Goal: Information Seeking & Learning: Compare options

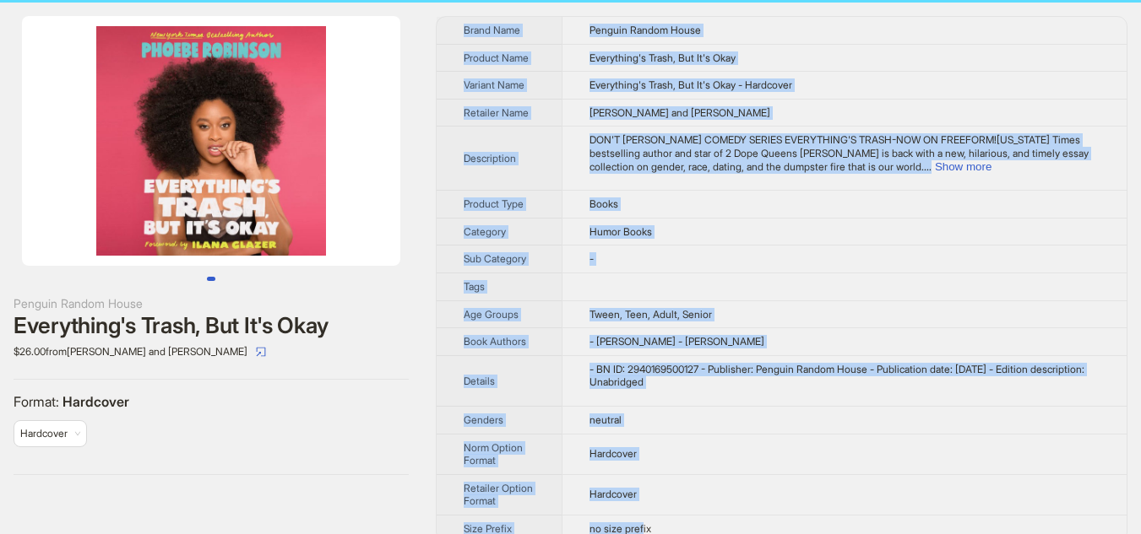
scroll to position [53, 0]
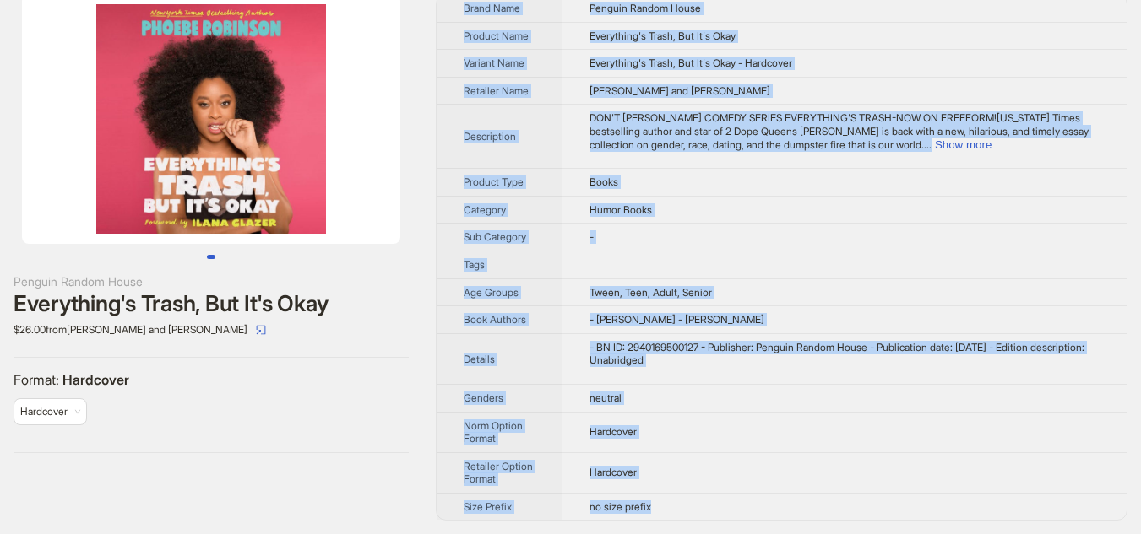
drag, startPoint x: 461, startPoint y: 63, endPoint x: 712, endPoint y: 516, distance: 517.4
click at [712, 516] on tbody "Brand Name Penguin Random House Product Name Everything's Trash, But It's Okay …" at bounding box center [782, 257] width 690 height 525
copy tbody "Brand Name Penguin Random House Product Name Everything's Trash, But It's Okay …"
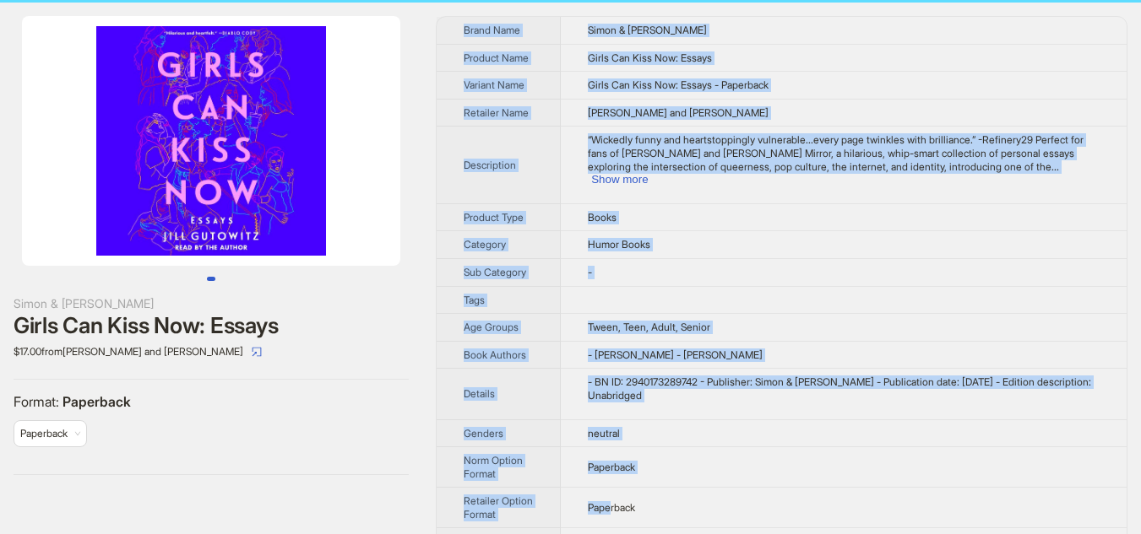
scroll to position [53, 0]
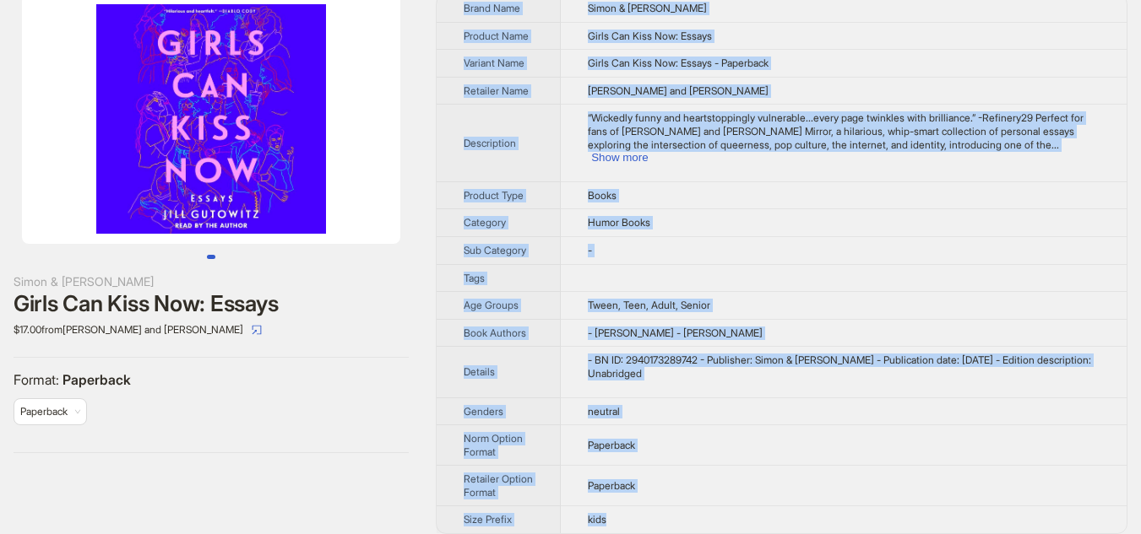
drag, startPoint x: 464, startPoint y: 62, endPoint x: 622, endPoint y: 508, distance: 473.2
click at [622, 508] on tbody "Brand Name Simon & Schuster Product Name Girls Can Kiss Now: Essays Variant Nam…" at bounding box center [782, 264] width 690 height 539
copy tbody "Brand Name Simon & Schuster Product Name Girls Can Kiss Now: Essays Variant Nam…"
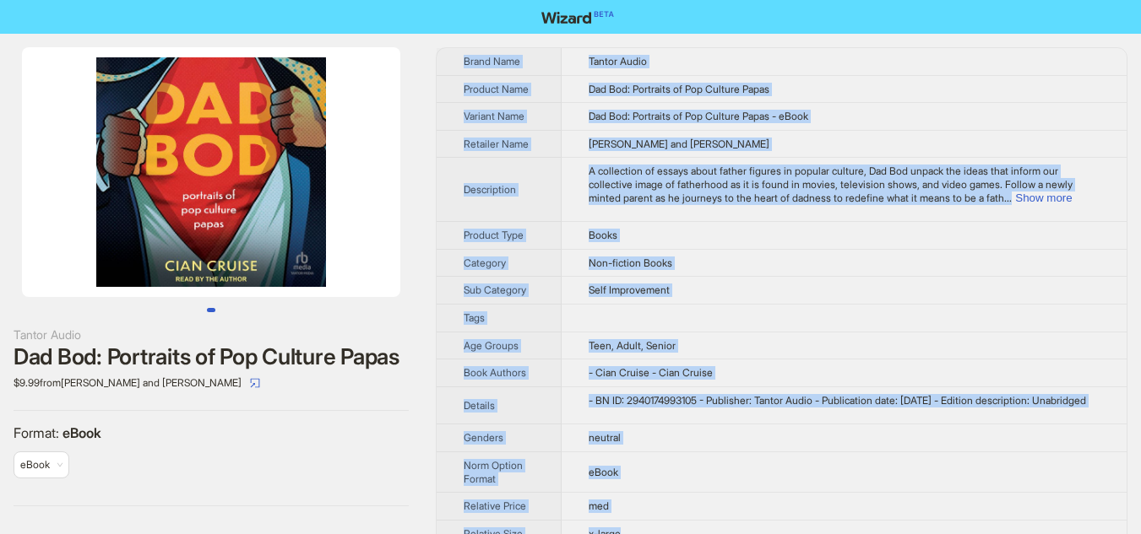
scroll to position [109, 0]
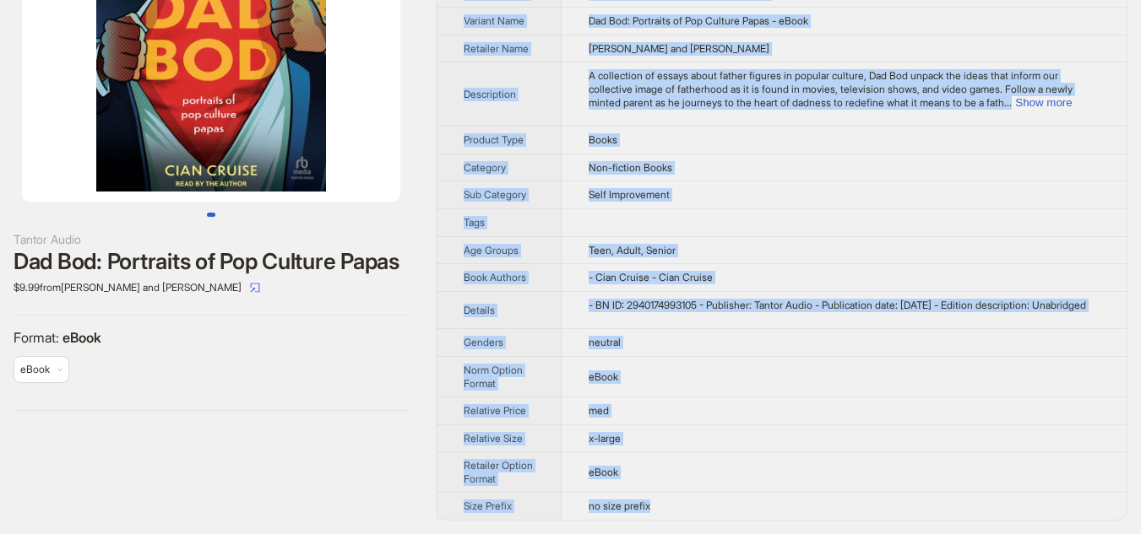
drag, startPoint x: 464, startPoint y: 62, endPoint x: 686, endPoint y: 510, distance: 499.9
click at [686, 510] on tbody "Brand Name Tantor Audio Product Name Dad Bod: Portraits of Pop Culture Papas Va…" at bounding box center [782, 236] width 690 height 567
copy tbody "Brand Name Tantor Audio Product Name Dad Bod: Portraits of Pop Culture Papas Va…"
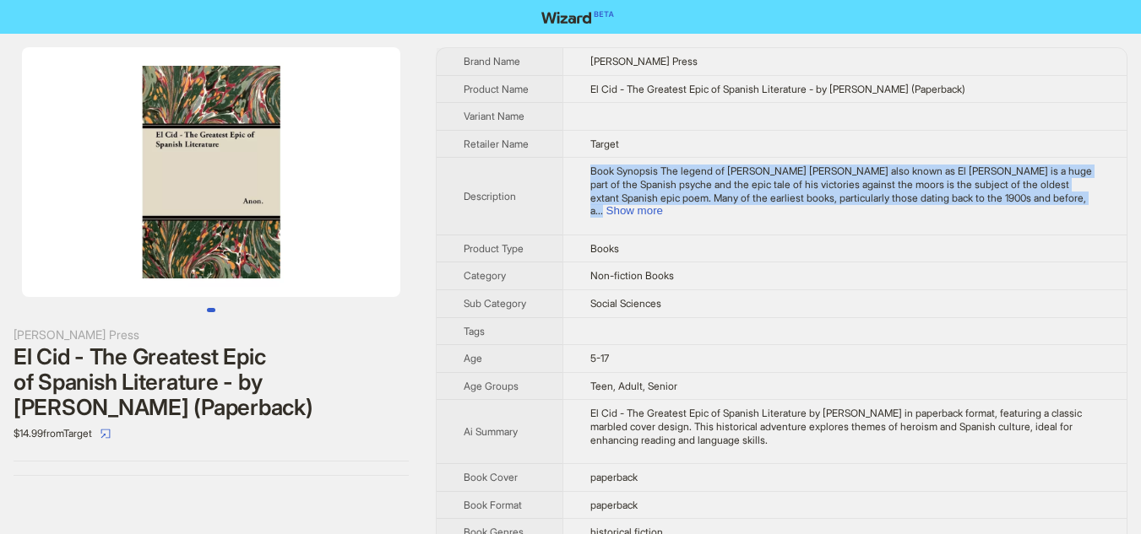
drag, startPoint x: 593, startPoint y: 173, endPoint x: 1100, endPoint y: 192, distance: 507.8
click at [1100, 192] on td "Book Synopsis The legend of Rodrigo Diaz de Vivar also known as El Cid is a hug…" at bounding box center [844, 196] width 564 height 77
click at [663, 204] on button "Show more" at bounding box center [634, 210] width 57 height 13
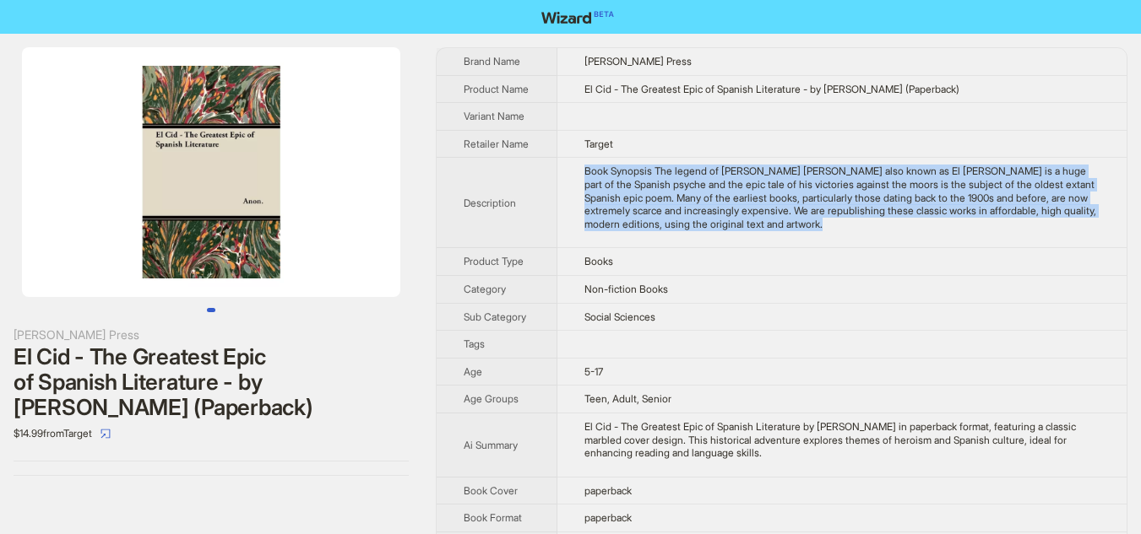
copy div "Book Synopsis The legend of Rodrigo Diaz de Vivar also known as El Cid is a hug…"
click at [403, 255] on li at bounding box center [211, 172] width 422 height 250
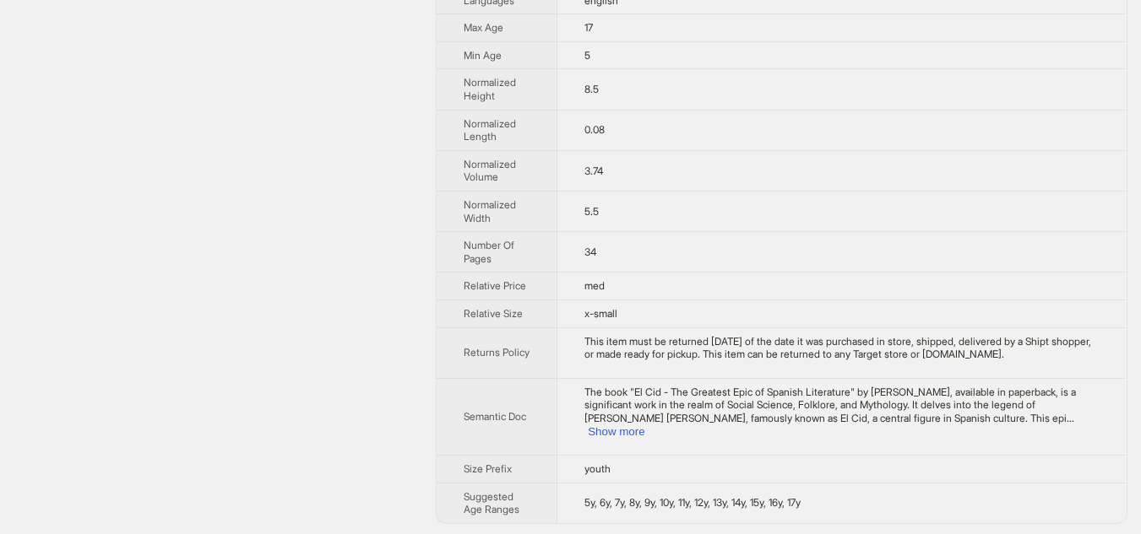
scroll to position [736, 0]
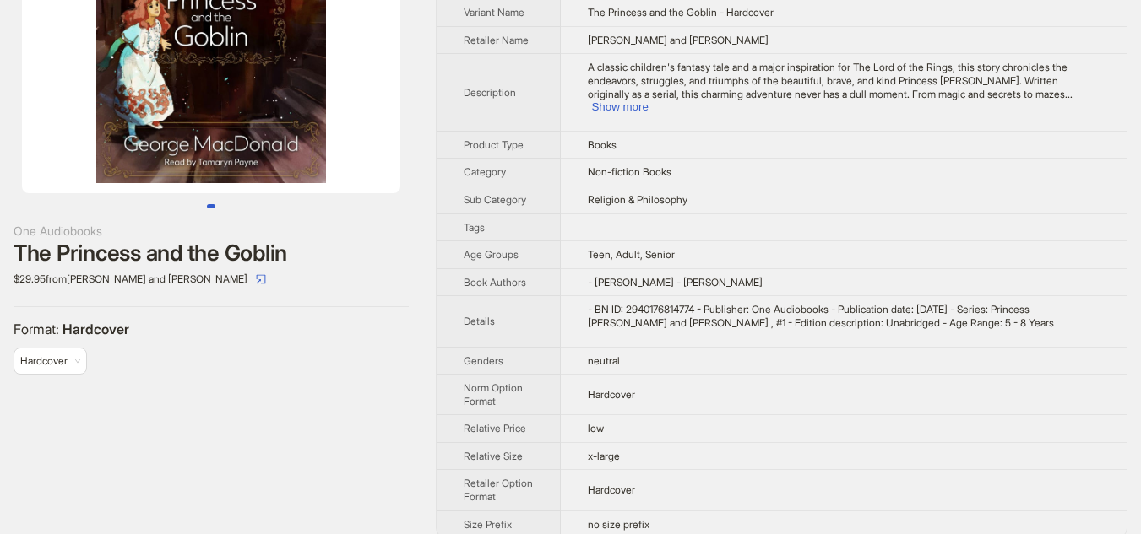
scroll to position [109, 0]
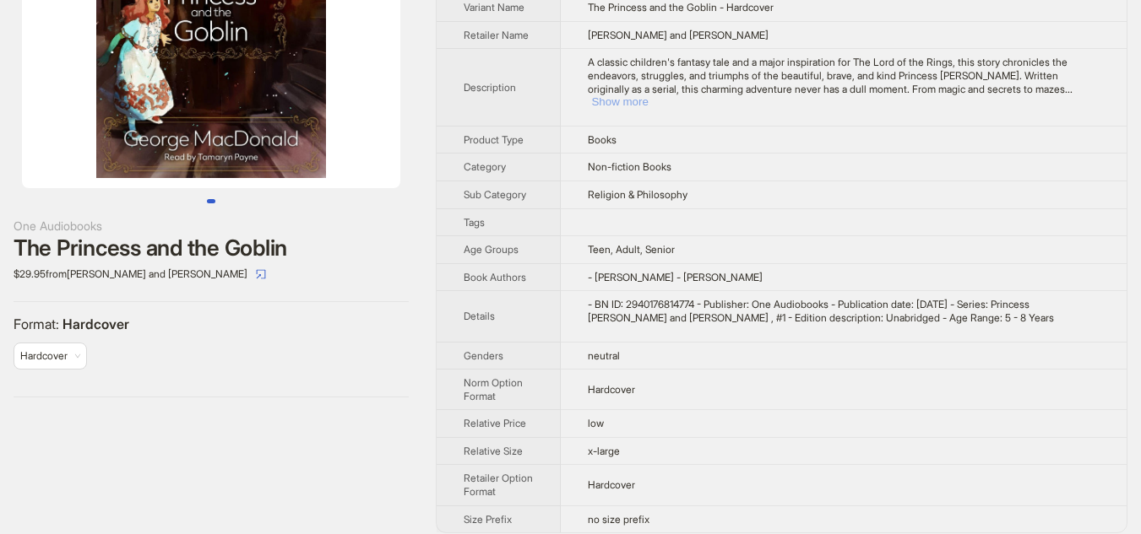
click at [648, 95] on button "Show more" at bounding box center [619, 101] width 57 height 13
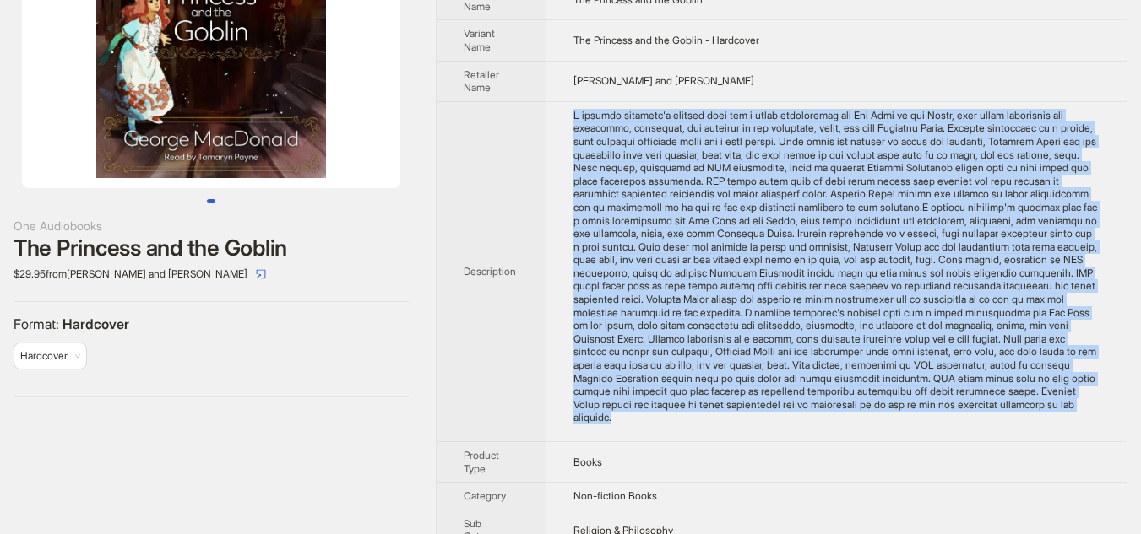
drag, startPoint x: 574, startPoint y: 115, endPoint x: 636, endPoint y: 431, distance: 321.7
click at [636, 431] on td at bounding box center [835, 271] width 581 height 340
copy div "A classic children's fantasy tale and a major inspiration for The Lord of the R…"
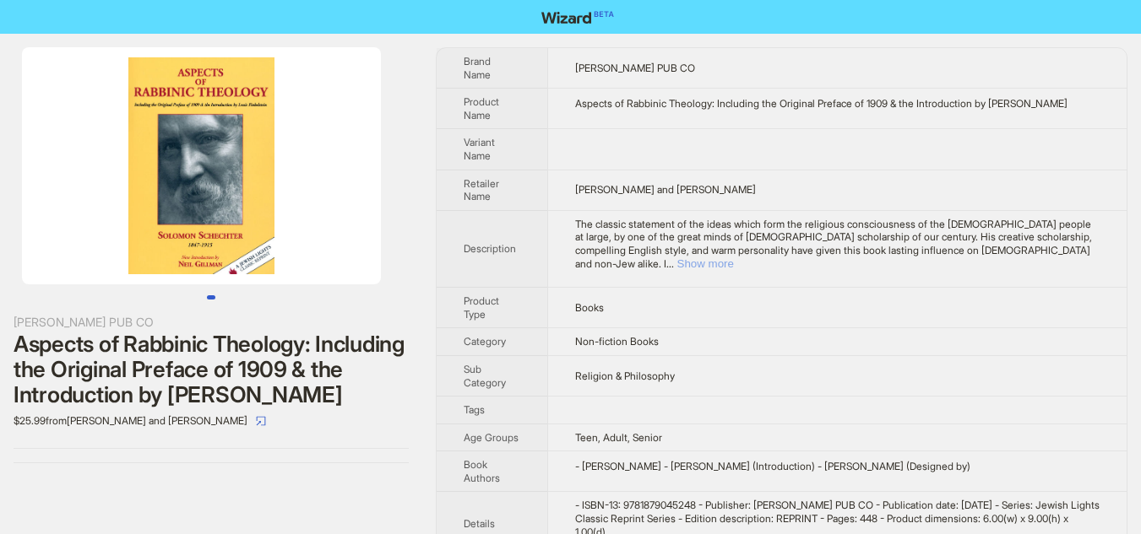
click at [734, 258] on button "Show more" at bounding box center [705, 264] width 57 height 13
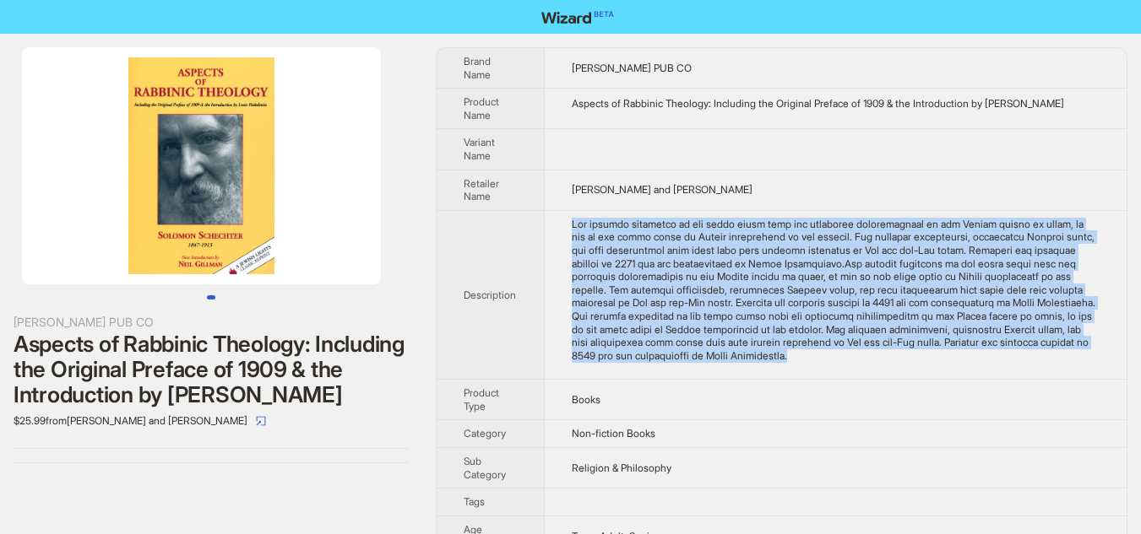
drag, startPoint x: 575, startPoint y: 222, endPoint x: 1050, endPoint y: 358, distance: 494.4
click at [1050, 358] on div "The classic statement of the ideas which form the religious consciousness of th…" at bounding box center [836, 290] width 528 height 145
copy div "The classic statement of the ideas which form the religious consciousness of th…"
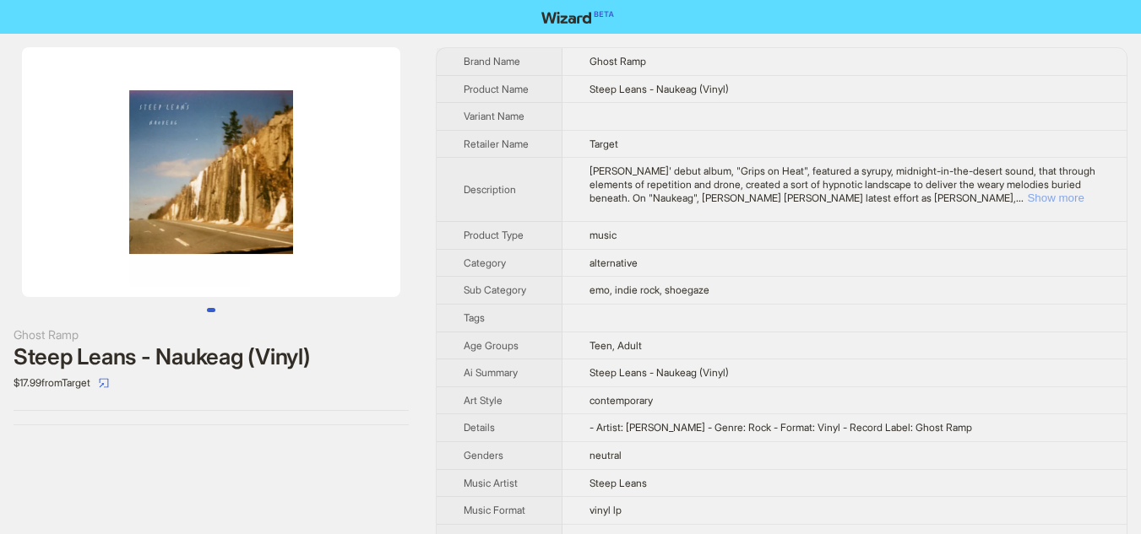
click at [1081, 195] on button "Show more" at bounding box center [1055, 198] width 57 height 13
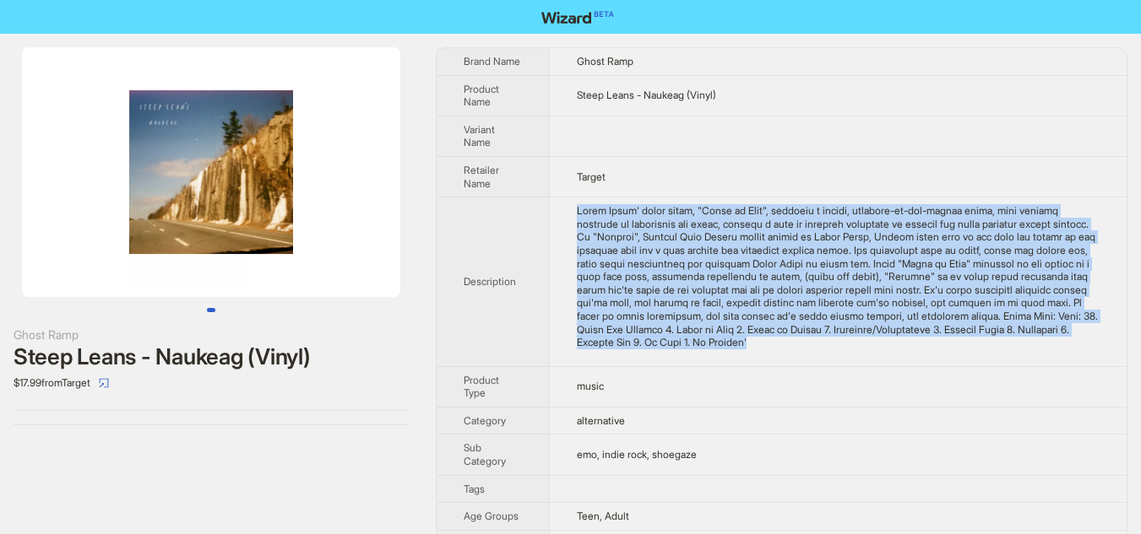
drag, startPoint x: 578, startPoint y: 210, endPoint x: 1055, endPoint y: 351, distance: 498.2
click at [1055, 351] on td at bounding box center [838, 283] width 578 height 170
copy div "Steep Leans' debut album, "Grips on Heat", featured a syrupy, midnight-in-the-d…"
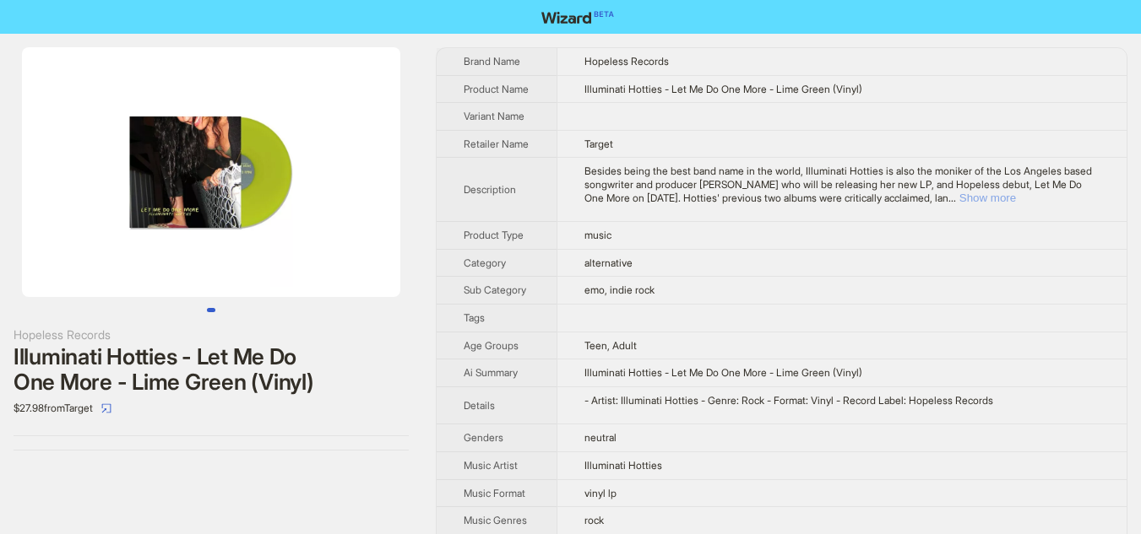
click at [1016, 204] on button "Show more" at bounding box center [987, 198] width 57 height 13
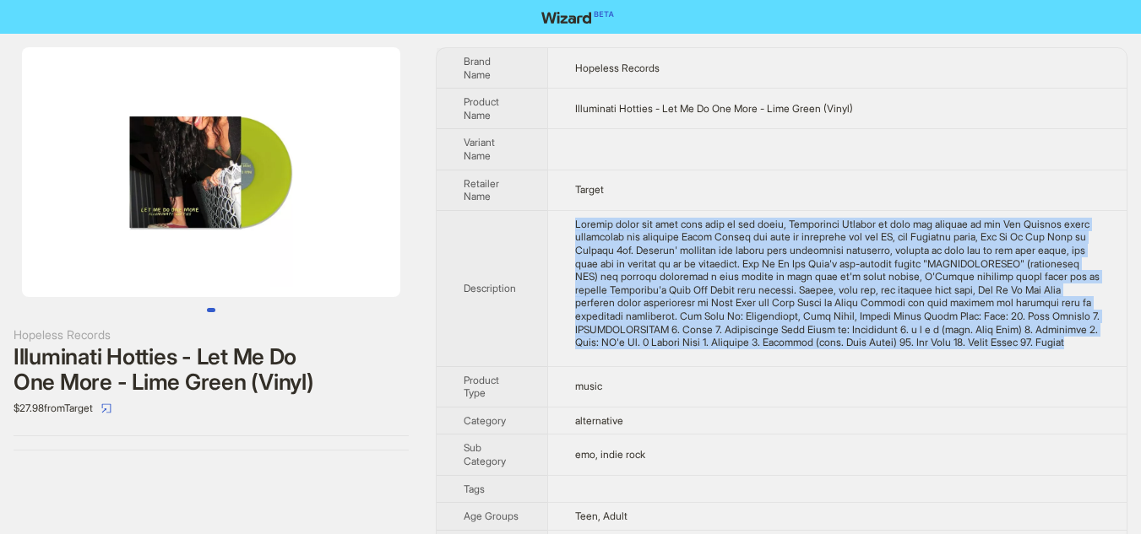
drag, startPoint x: 576, startPoint y: 226, endPoint x: 922, endPoint y: 361, distance: 371.3
click at [922, 361] on td at bounding box center [836, 288] width 579 height 156
copy div "Besides being the best band name in the world, Illuminati Hotties is also the m…"
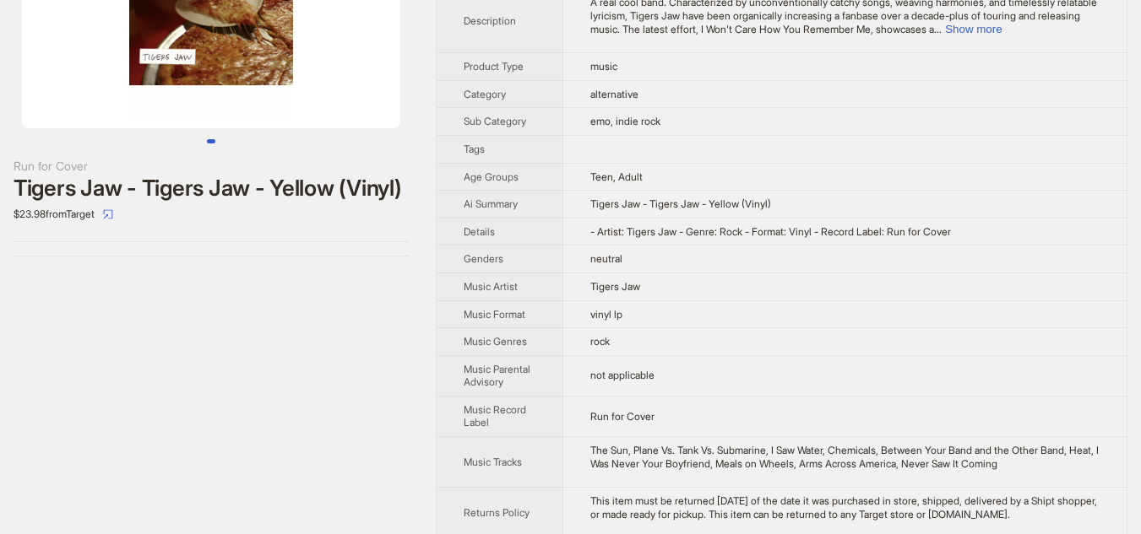
scroll to position [84, 0]
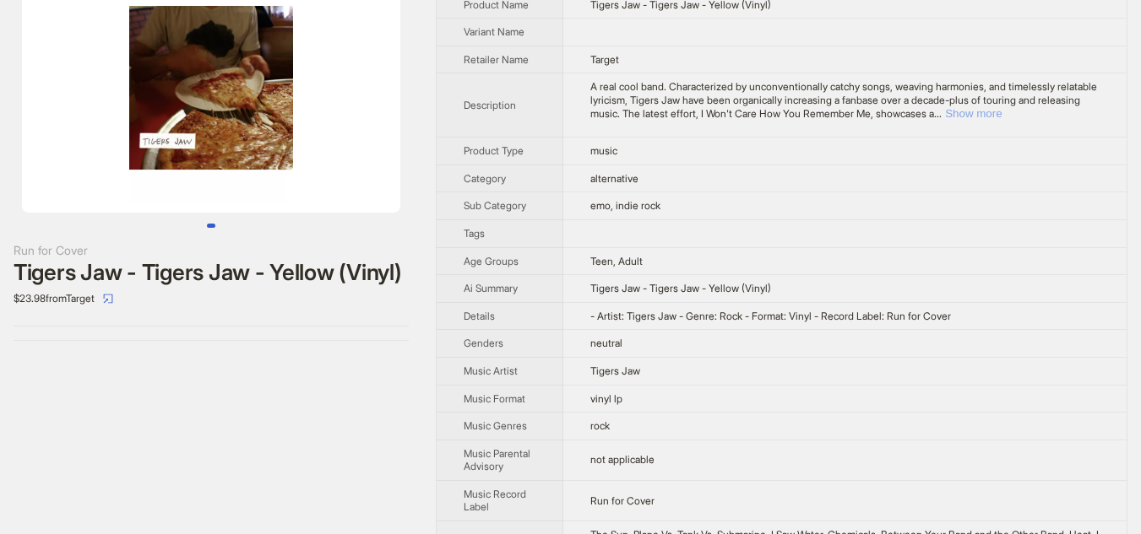
click at [1001, 111] on button "Show more" at bounding box center [973, 113] width 57 height 13
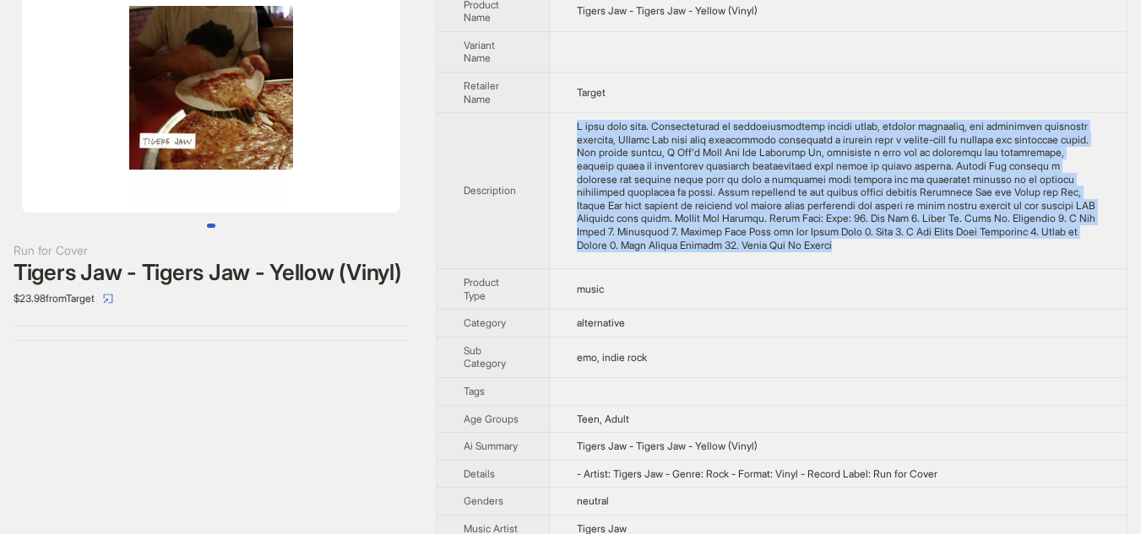
drag, startPoint x: 568, startPoint y: 127, endPoint x: 1075, endPoint y: 255, distance: 522.6
click at [1075, 255] on td at bounding box center [838, 191] width 577 height 156
copy div "A real cool band. Characterized by unconventionally catchy songs, weaving harmo…"
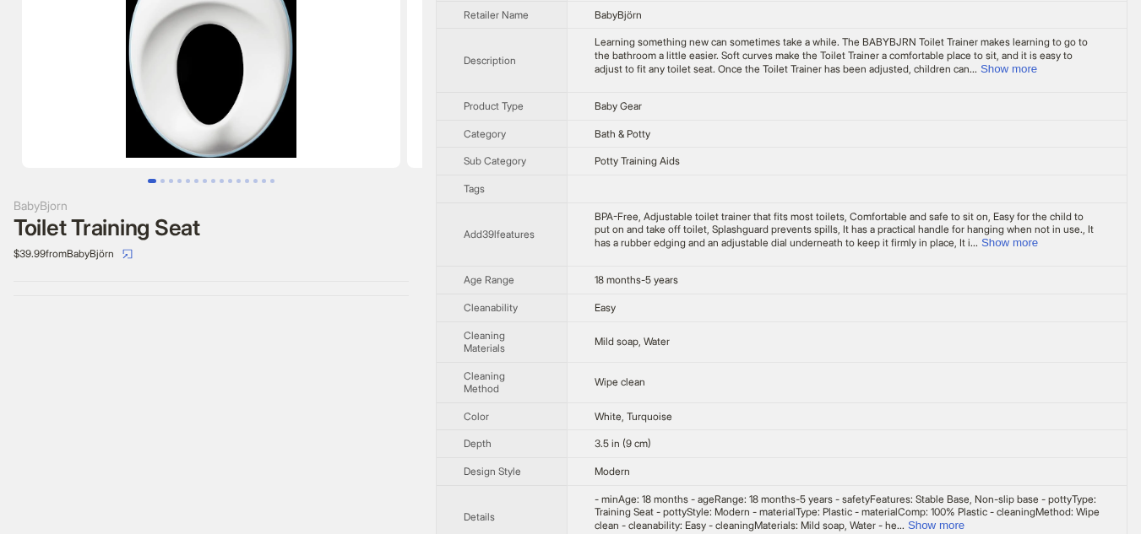
scroll to position [84, 0]
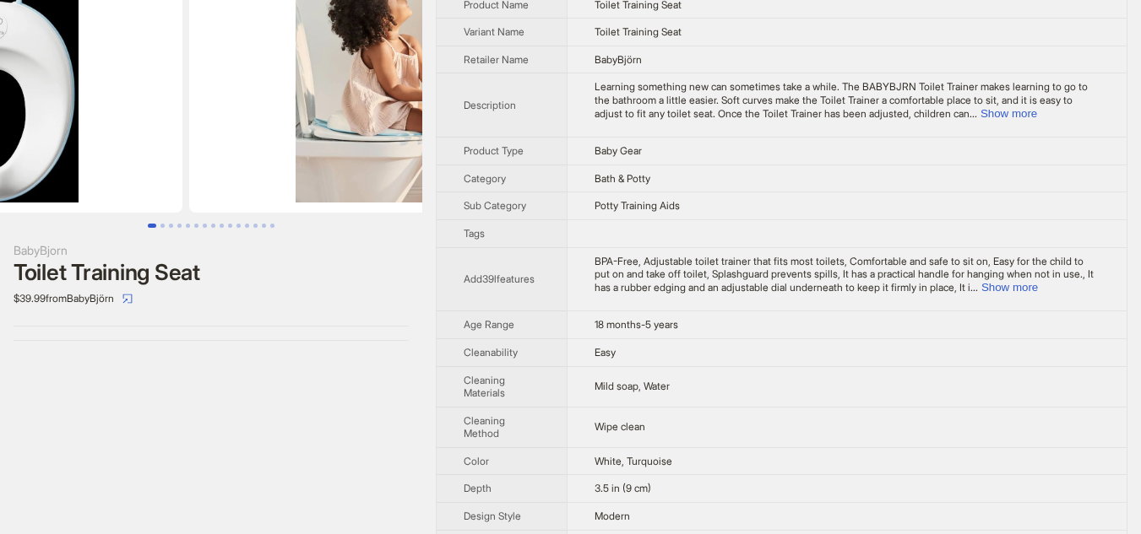
drag, startPoint x: 339, startPoint y: 103, endPoint x: 181, endPoint y: 75, distance: 160.3
click at [181, 75] on ul at bounding box center [211, 88] width 422 height 250
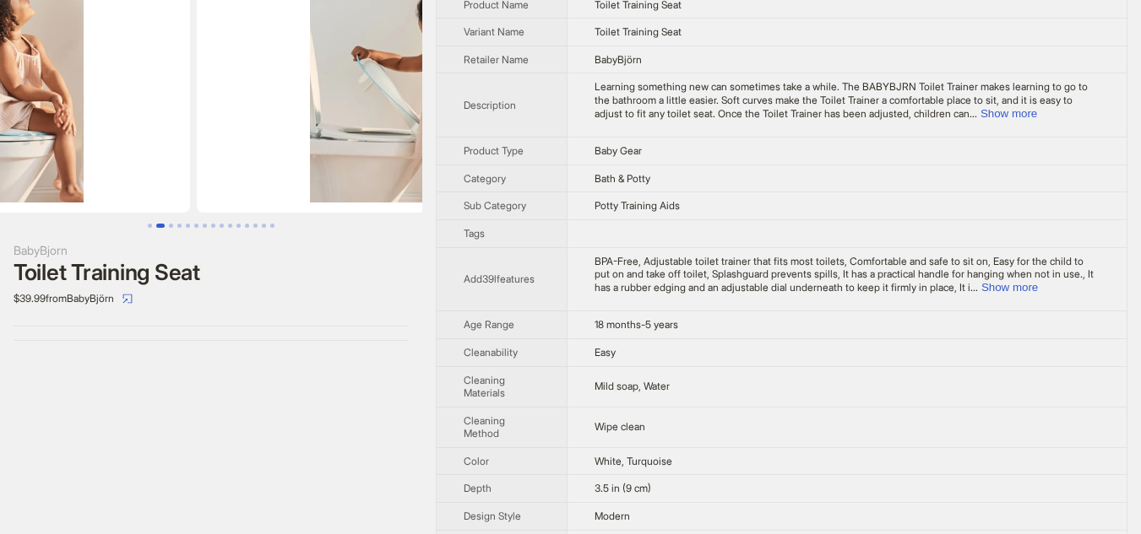
drag, startPoint x: 317, startPoint y: 104, endPoint x: 155, endPoint y: 99, distance: 161.3
click at [155, 99] on img at bounding box center [1, 88] width 378 height 250
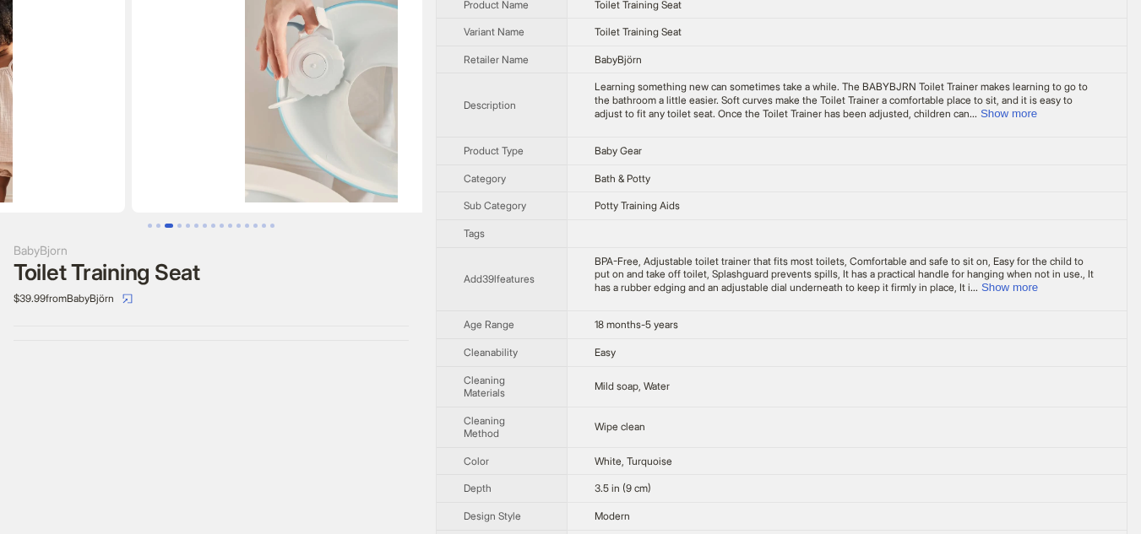
drag, startPoint x: 282, startPoint y: 101, endPoint x: 96, endPoint y: 95, distance: 185.9
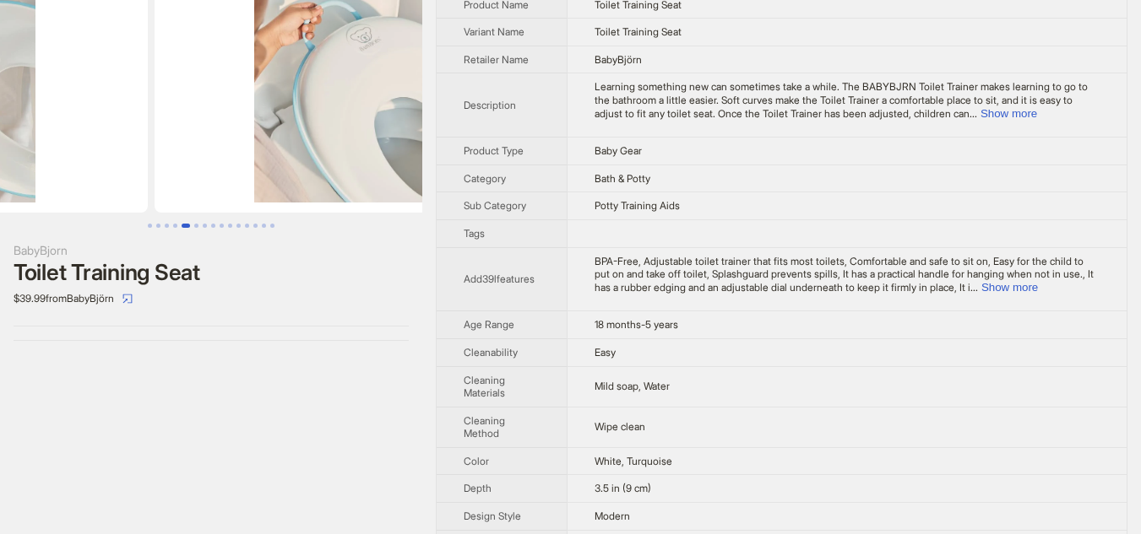
scroll to position [0, 1540]
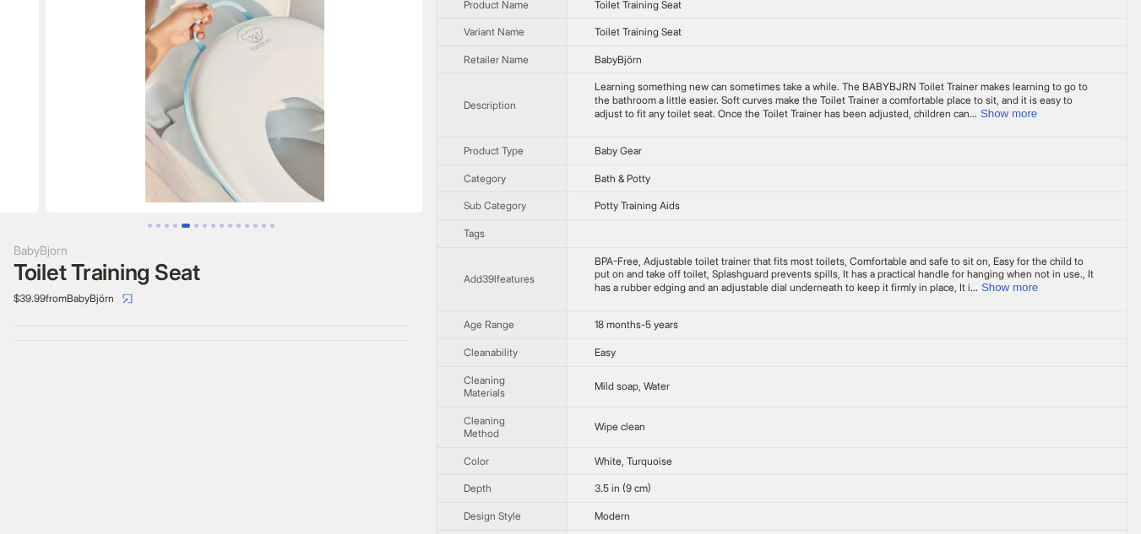
drag, startPoint x: 276, startPoint y: 99, endPoint x: 55, endPoint y: 95, distance: 221.2
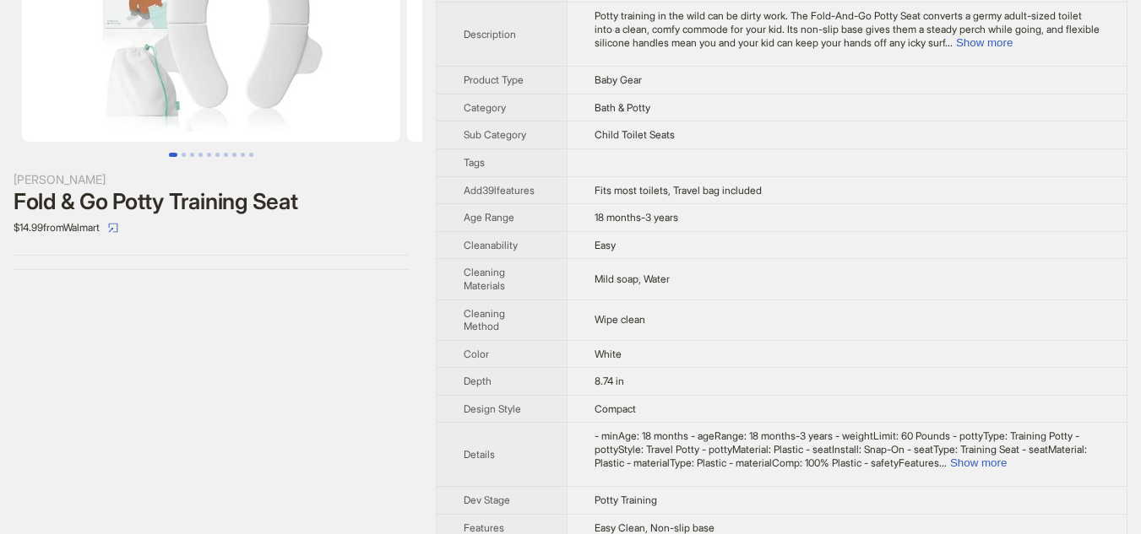
scroll to position [136, 0]
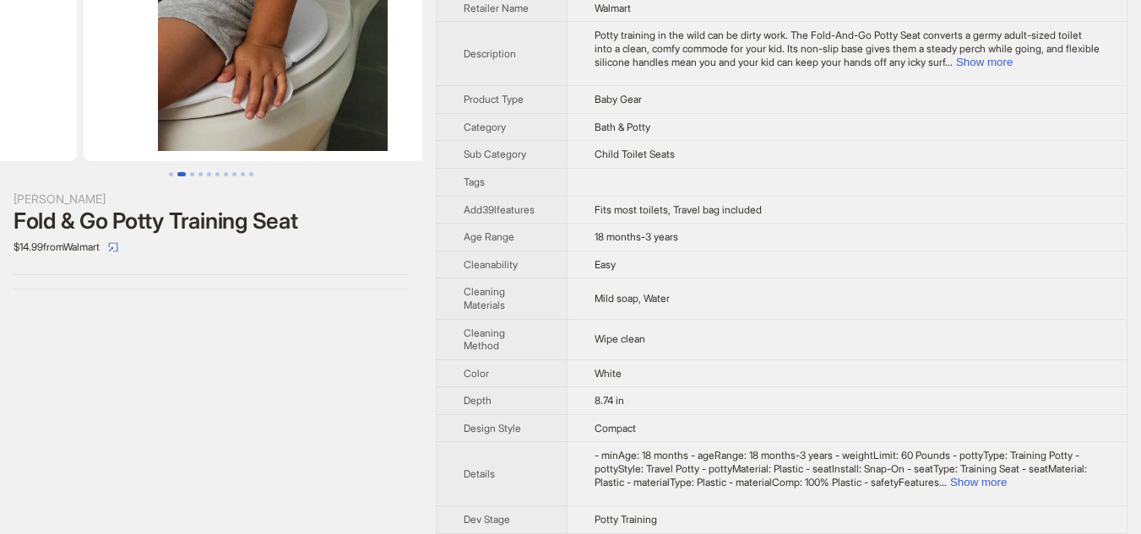
drag, startPoint x: 357, startPoint y: 111, endPoint x: 119, endPoint y: 111, distance: 238.1
click at [119, 111] on ul at bounding box center [211, 36] width 422 height 250
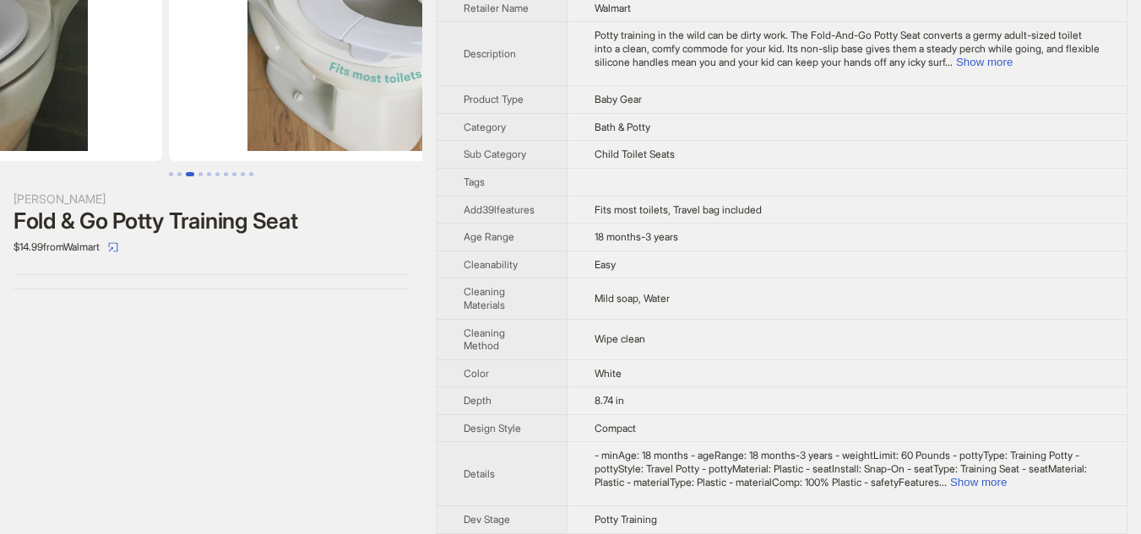
drag, startPoint x: 276, startPoint y: 110, endPoint x: 117, endPoint y: 110, distance: 158.7
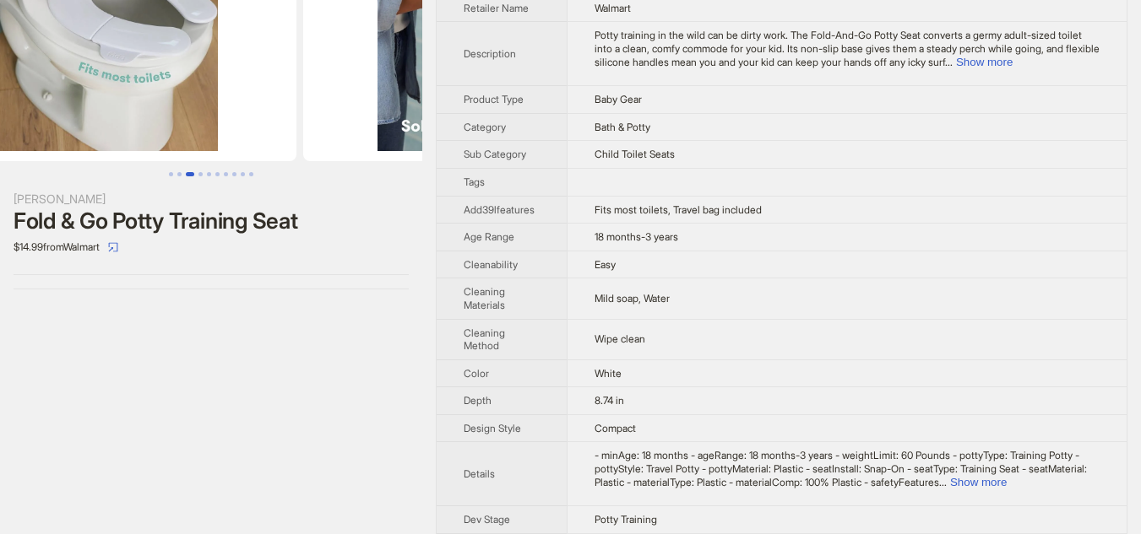
scroll to position [0, 1155]
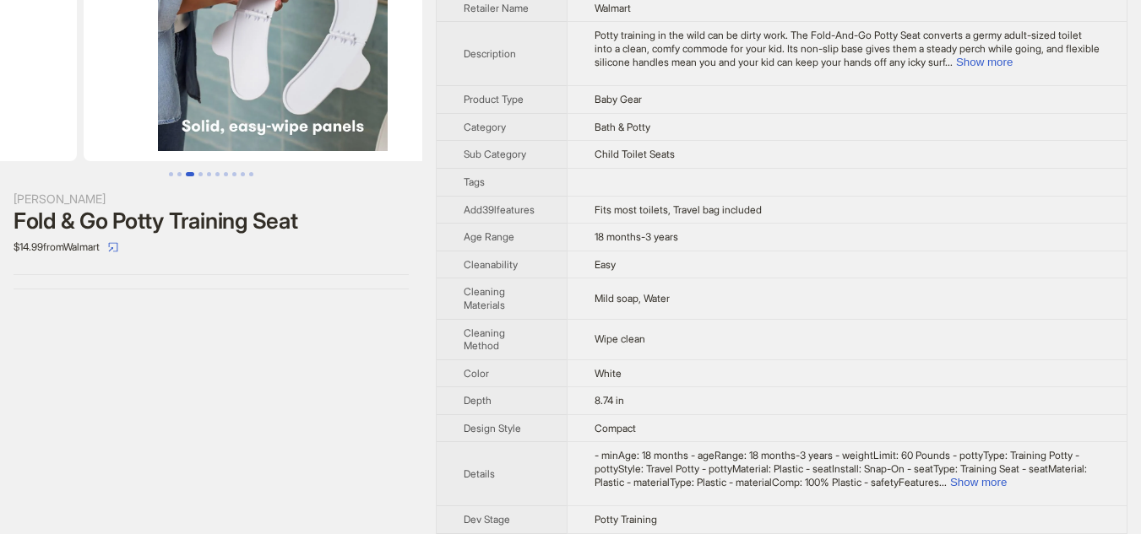
drag, startPoint x: 263, startPoint y: 95, endPoint x: 89, endPoint y: 96, distance: 174.8
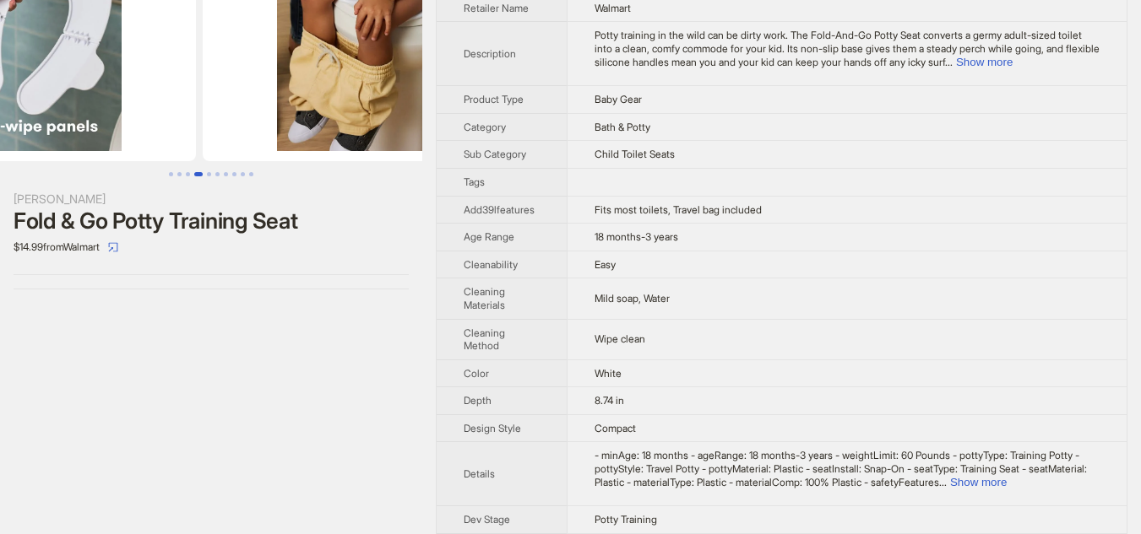
drag, startPoint x: 253, startPoint y: 95, endPoint x: 112, endPoint y: 95, distance: 141.0
click at [112, 95] on img at bounding box center [7, 36] width 378 height 250
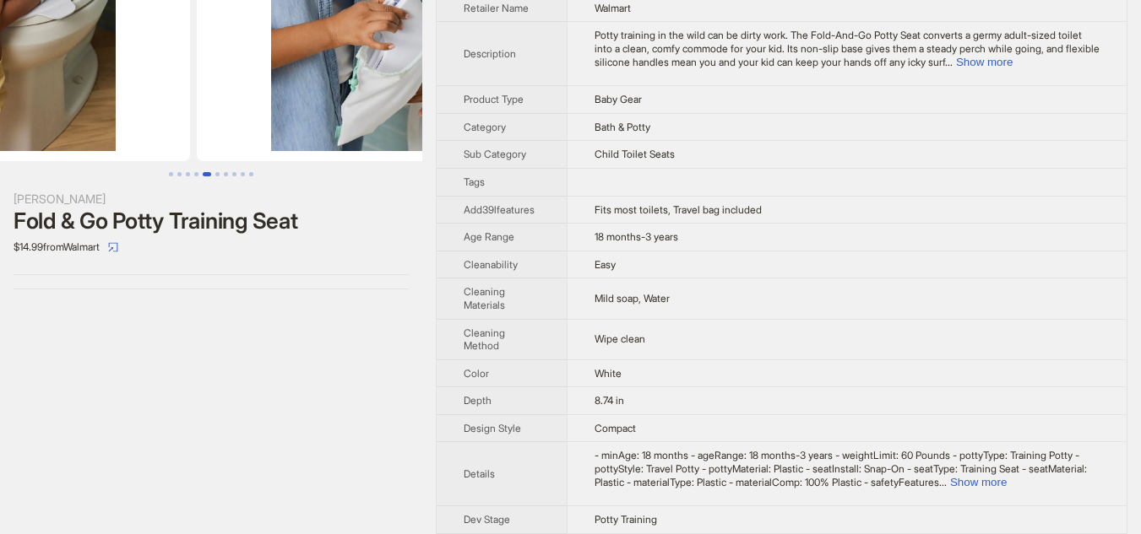
drag, startPoint x: 262, startPoint y: 90, endPoint x: 67, endPoint y: 85, distance: 195.1
click at [75, 87] on img at bounding box center [1, 36] width 378 height 250
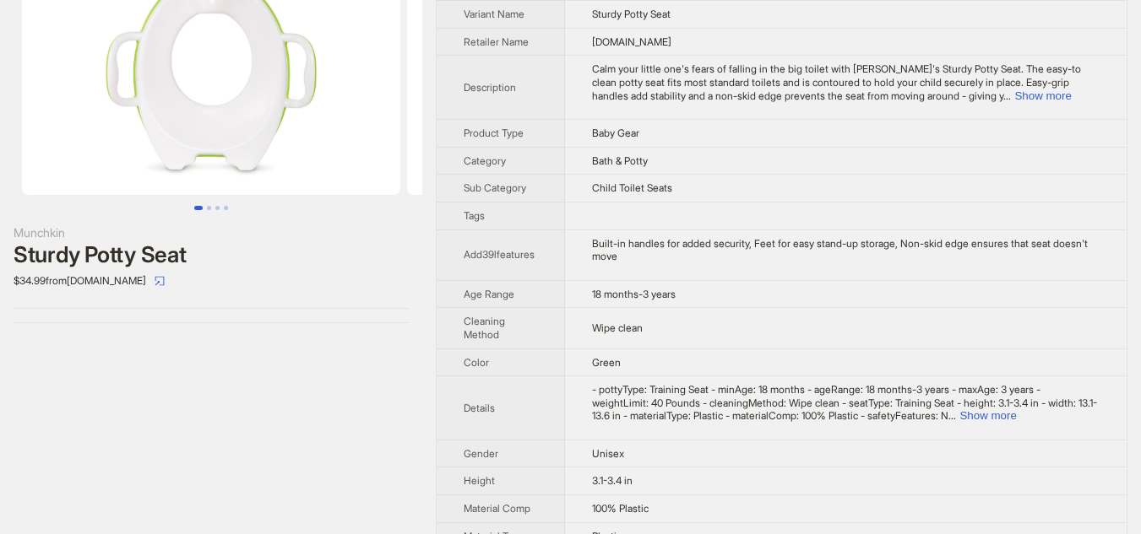
scroll to position [97, 0]
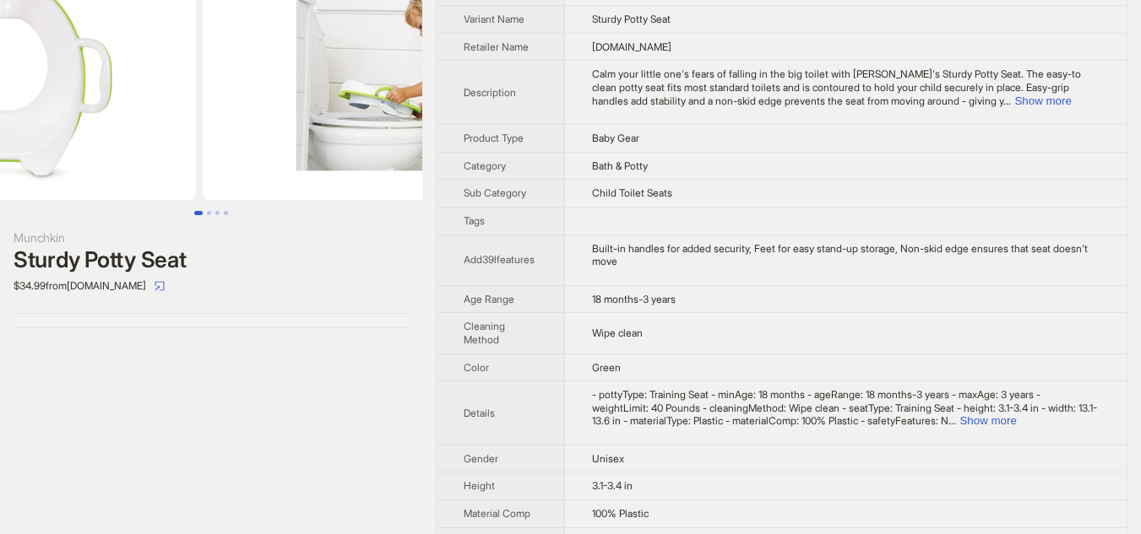
drag, startPoint x: 310, startPoint y: 139, endPoint x: 173, endPoint y: 126, distance: 137.4
click at [173, 126] on img at bounding box center [7, 75] width 378 height 250
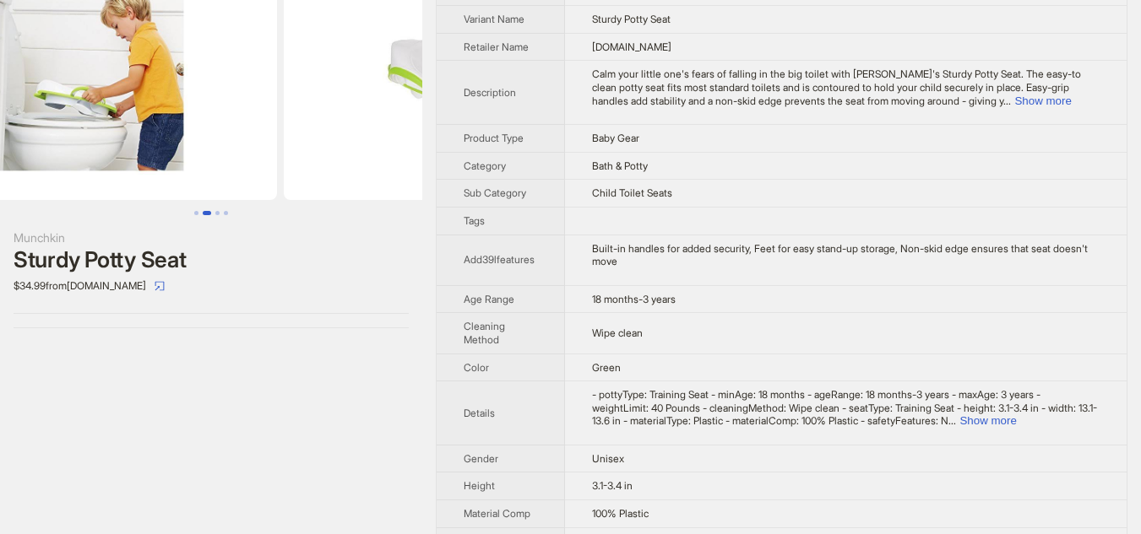
drag, startPoint x: 285, startPoint y: 127, endPoint x: 202, endPoint y: 127, distance: 82.7
click at [202, 127] on img at bounding box center [88, 75] width 378 height 250
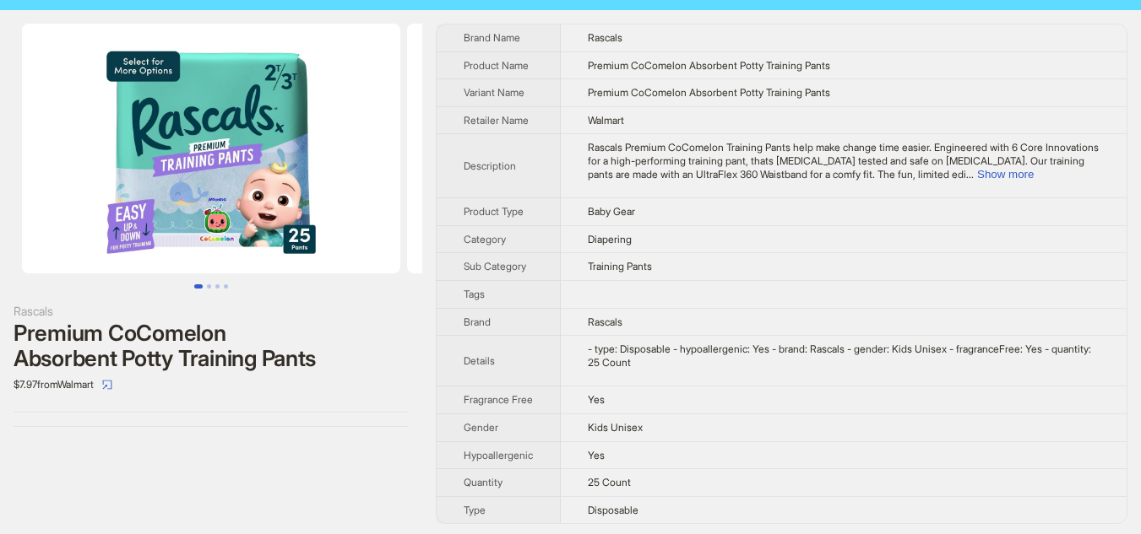
scroll to position [41, 0]
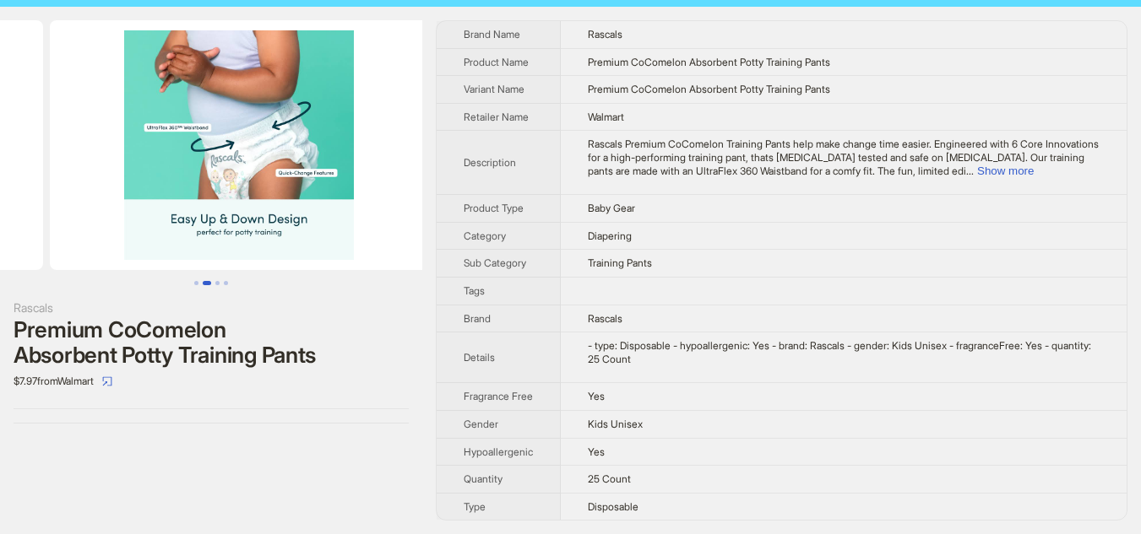
scroll to position [0, 371]
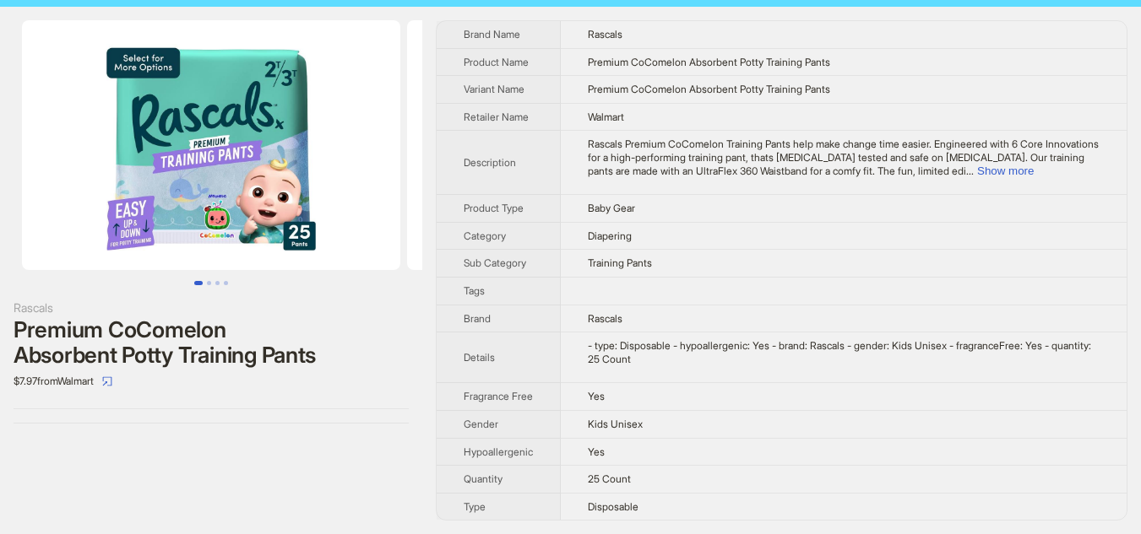
drag, startPoint x: 304, startPoint y: 216, endPoint x: 317, endPoint y: 214, distance: 13.7
click at [317, 214] on img at bounding box center [211, 145] width 378 height 250
click at [134, 223] on img at bounding box center [211, 145] width 378 height 250
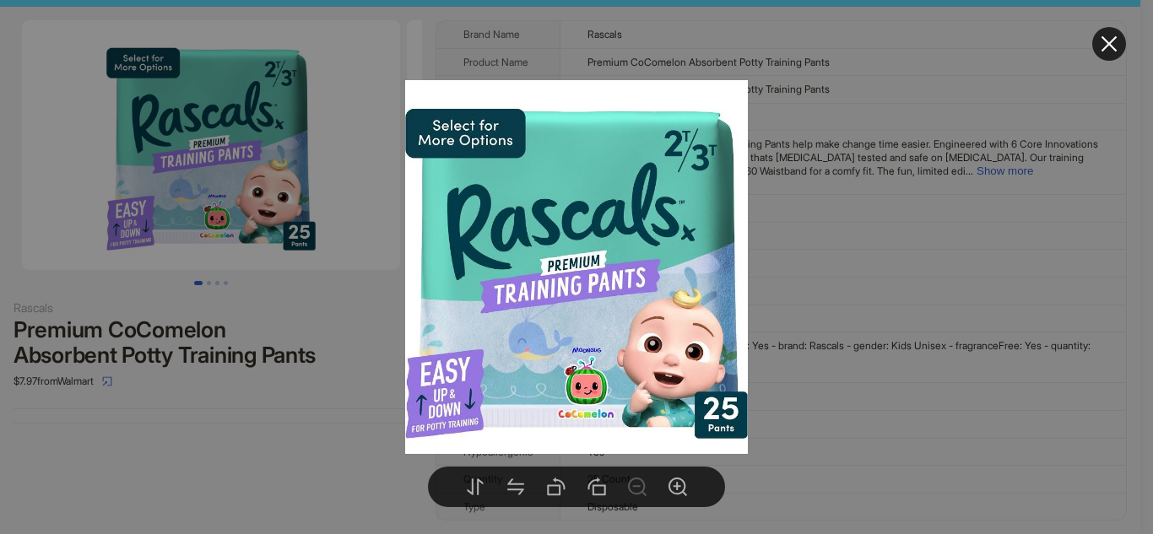
click at [238, 483] on div at bounding box center [576, 267] width 1153 height 534
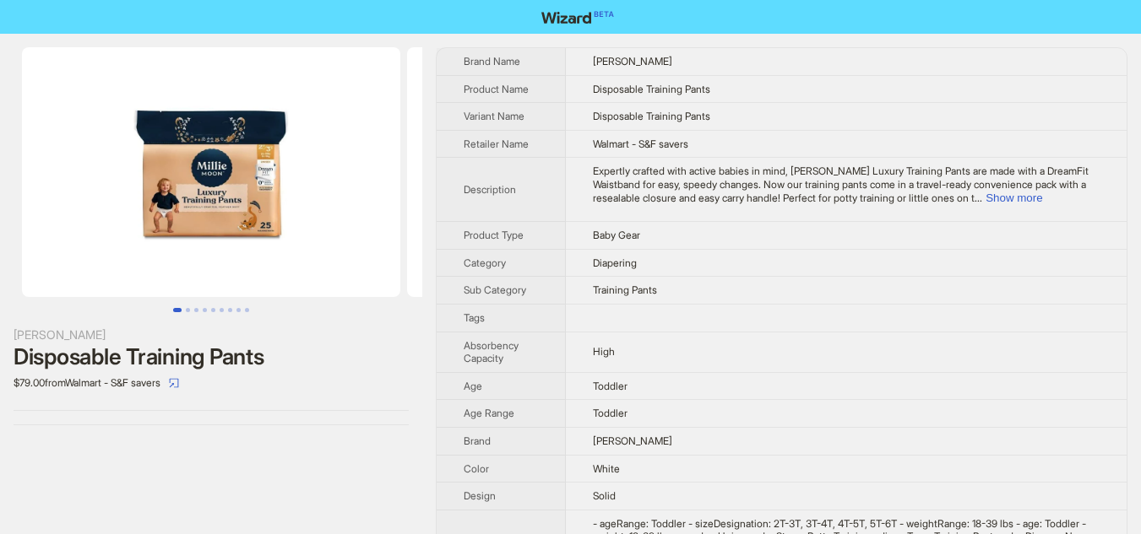
click at [303, 186] on img at bounding box center [211, 172] width 378 height 250
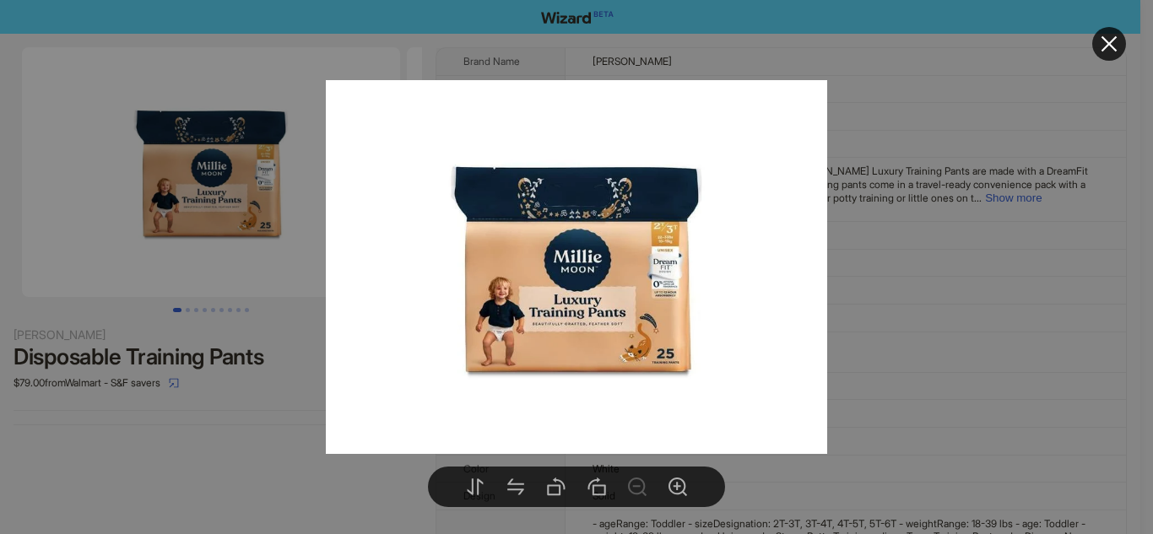
click at [986, 255] on div at bounding box center [576, 267] width 1153 height 534
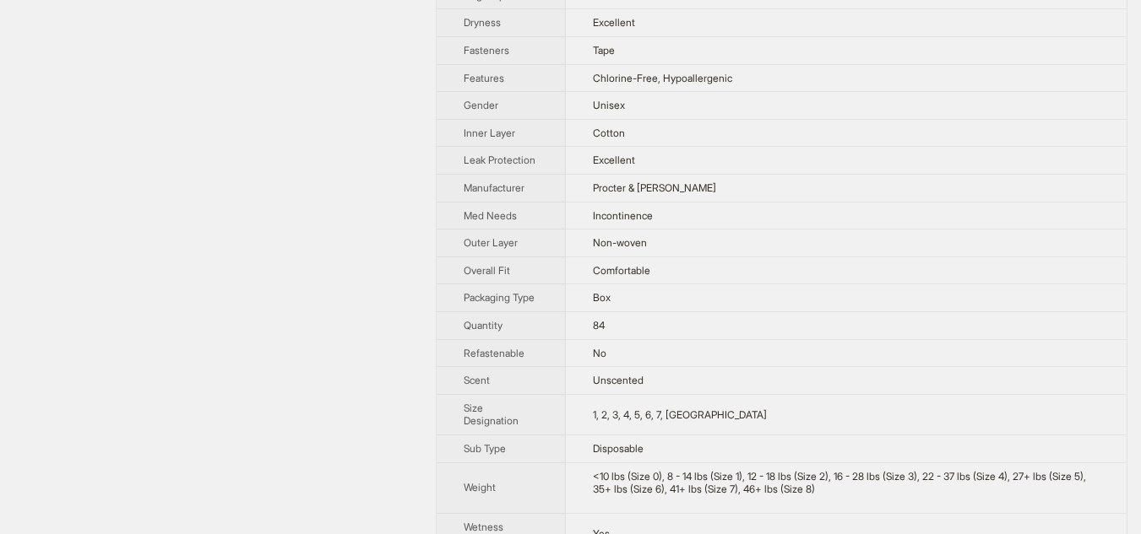
scroll to position [675, 0]
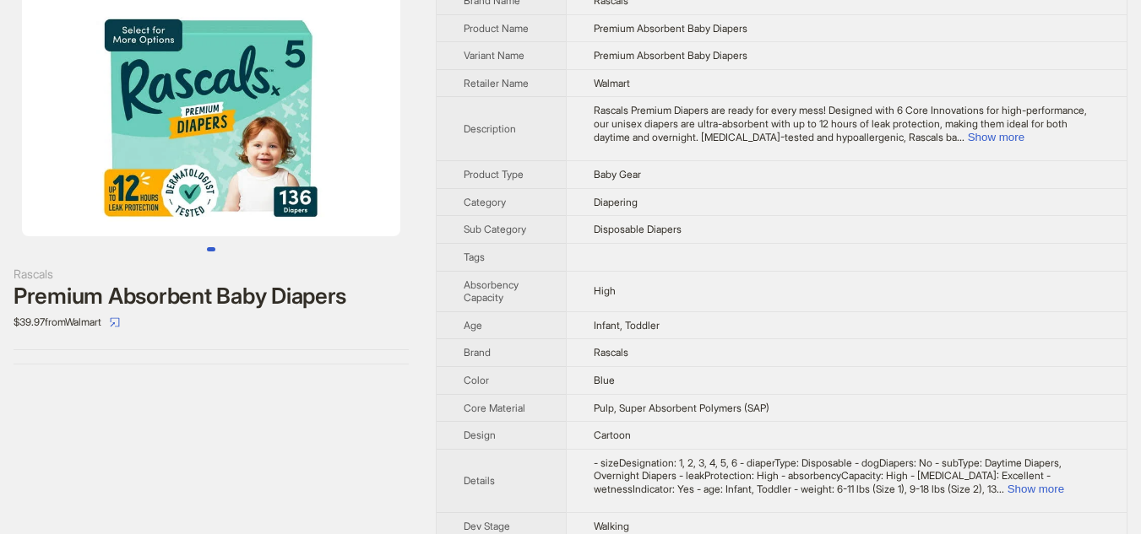
scroll to position [46, 0]
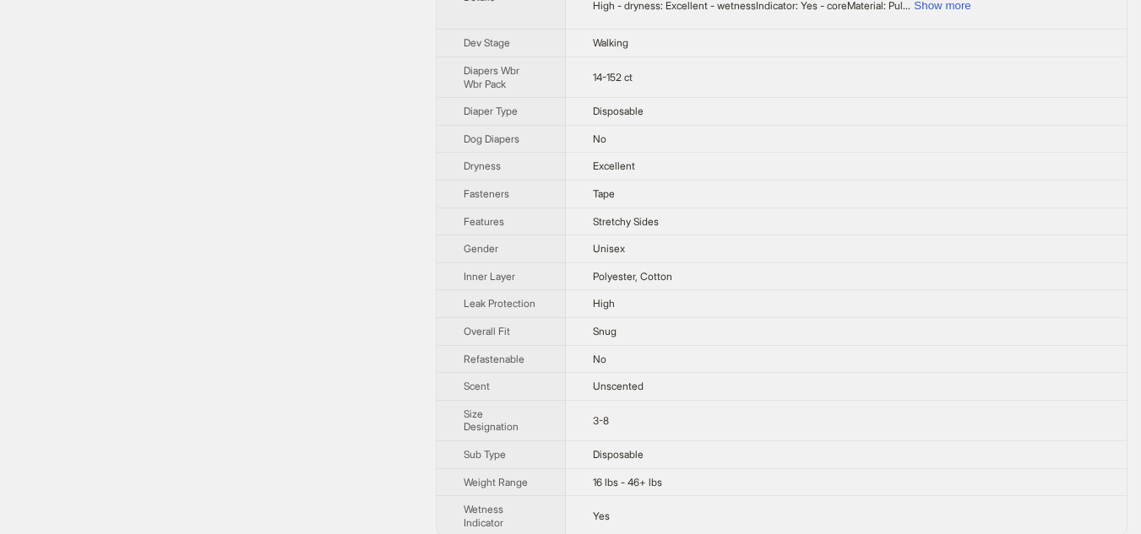
scroll to position [561, 0]
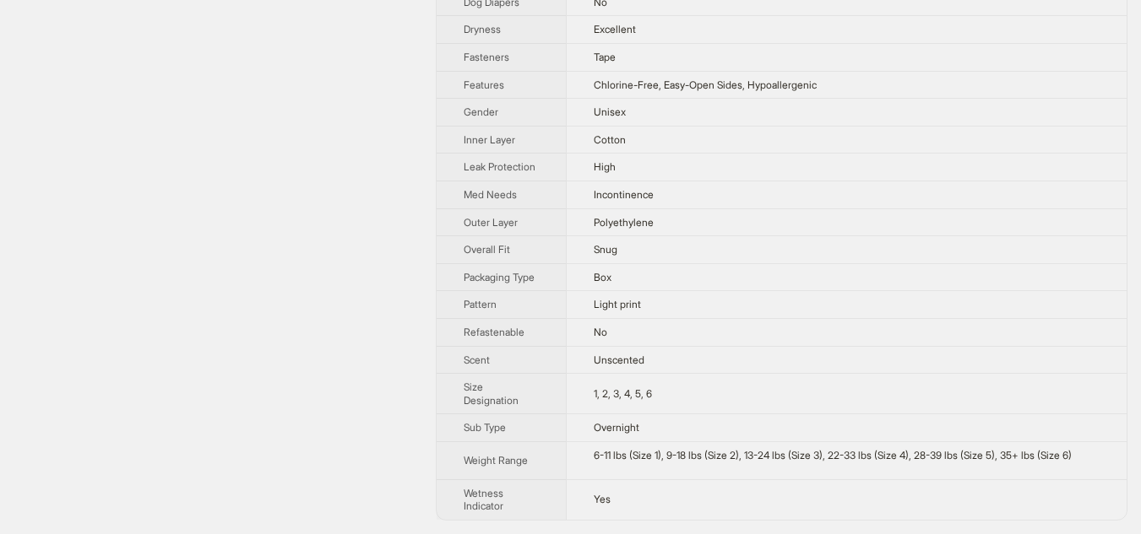
scroll to position [694, 0]
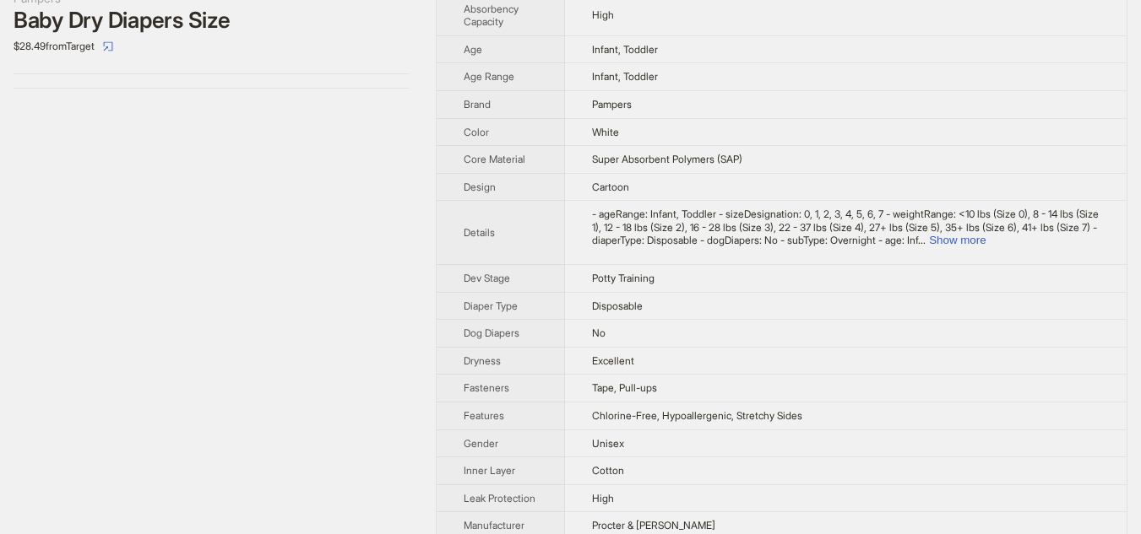
scroll to position [338, 0]
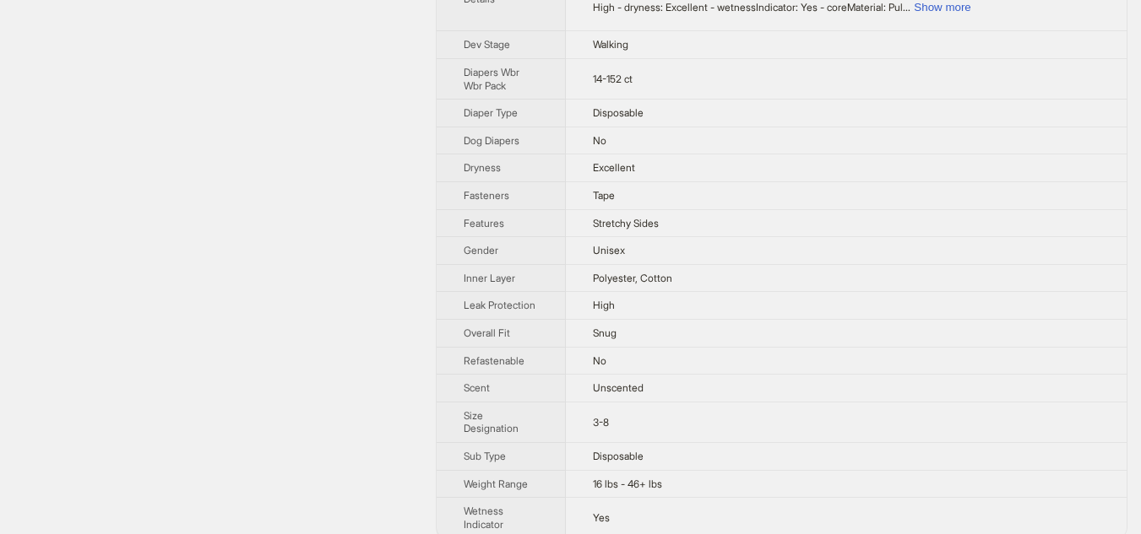
scroll to position [561, 0]
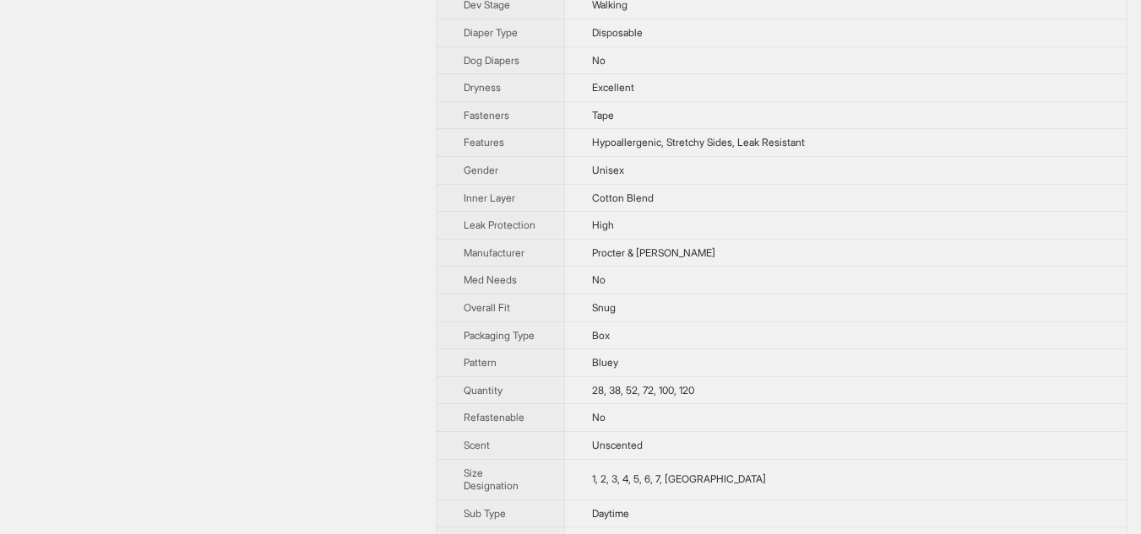
scroll to position [591, 0]
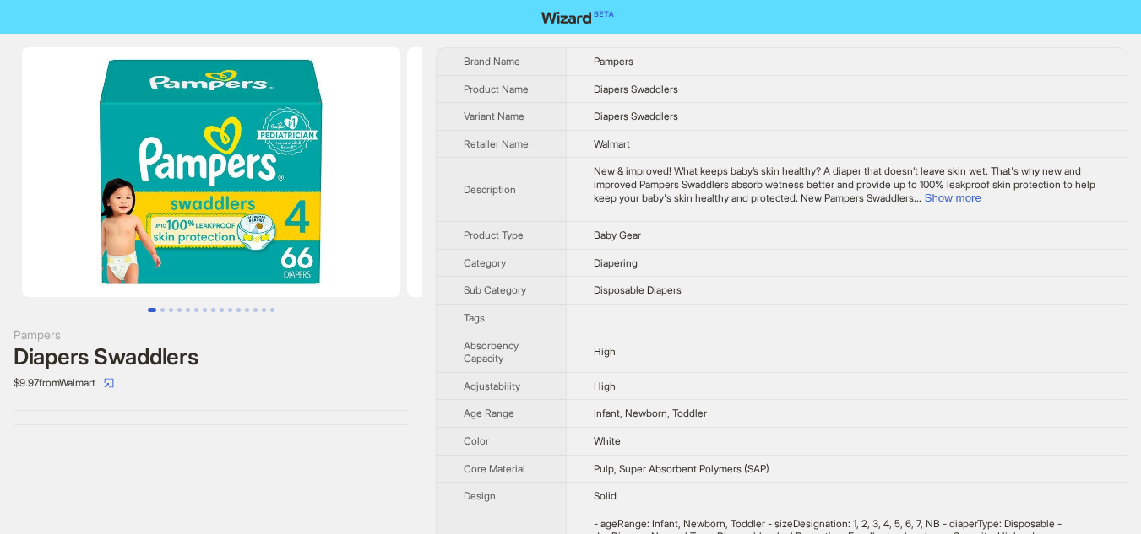
scroll to position [472, 0]
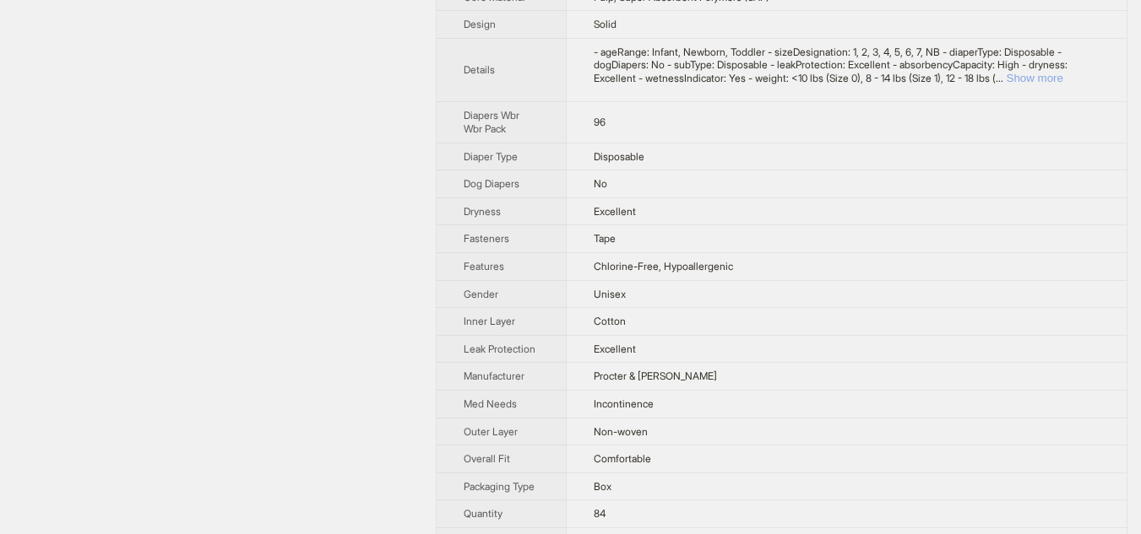
click at [1055, 73] on button "Show more" at bounding box center [1034, 78] width 57 height 13
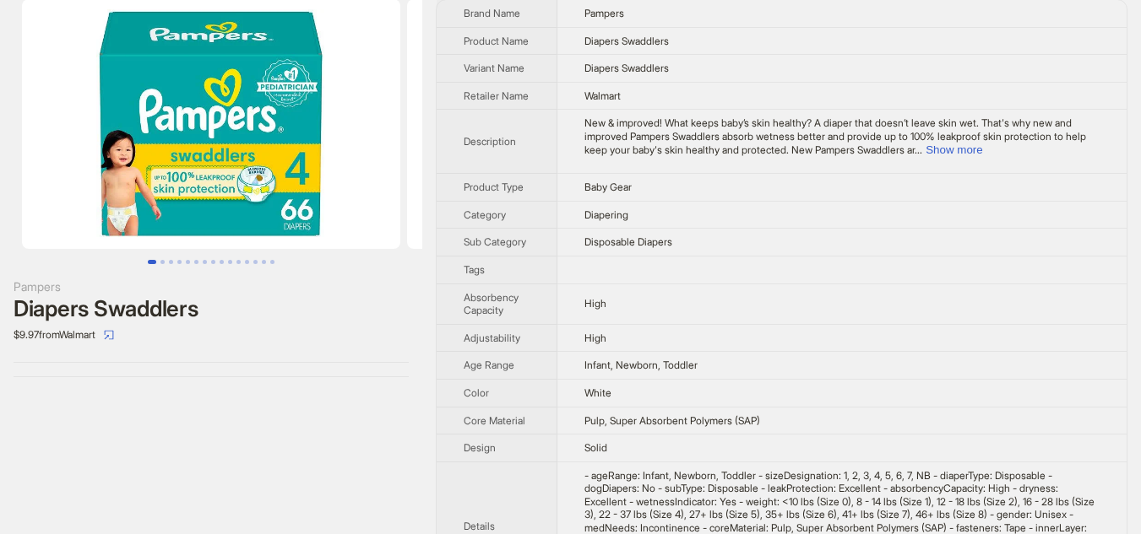
scroll to position [44, 0]
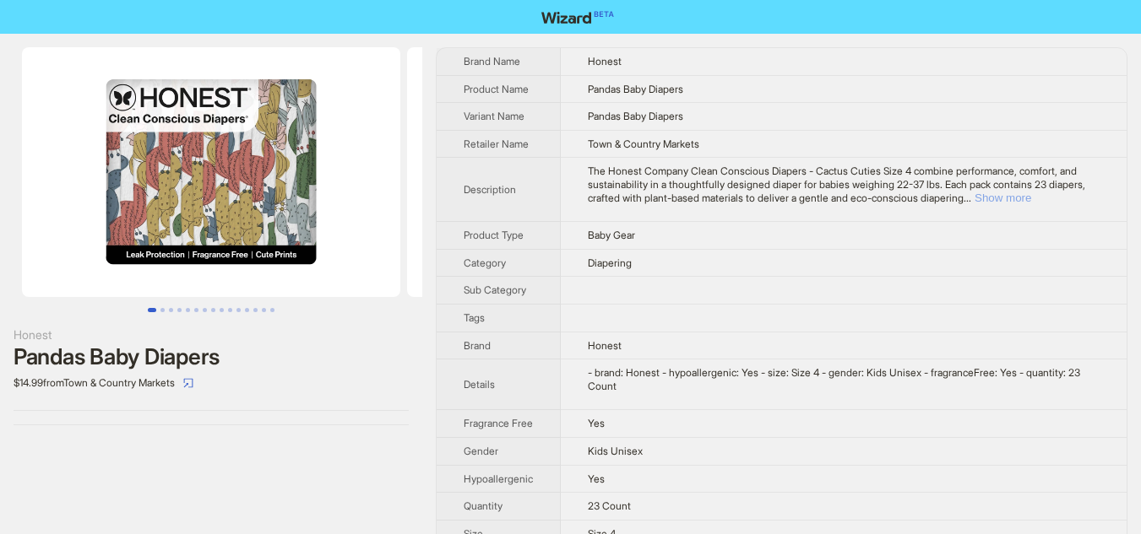
click at [1031, 199] on button "Show more" at bounding box center [1002, 198] width 57 height 13
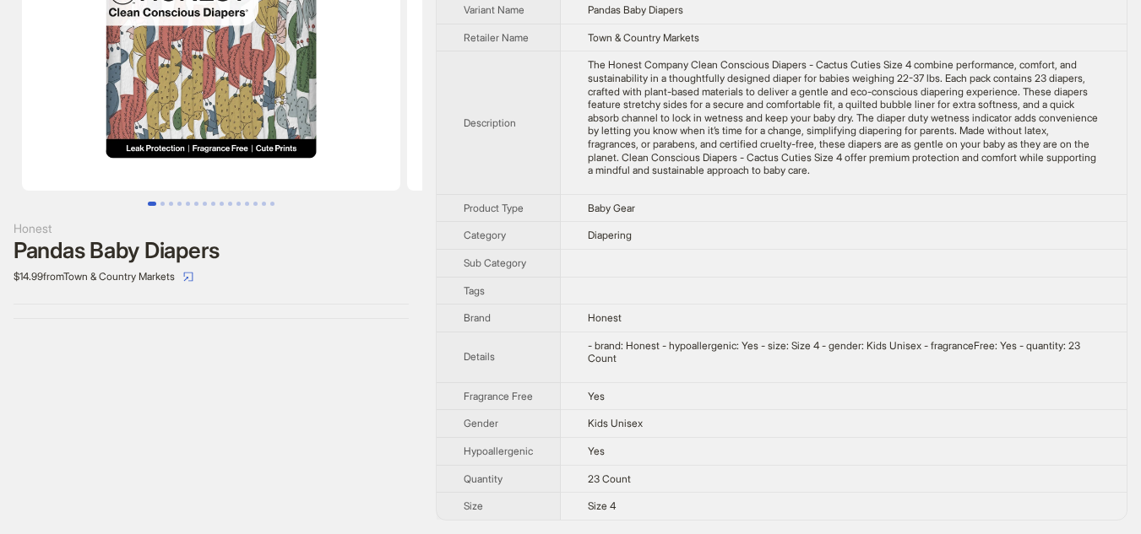
scroll to position [119, 0]
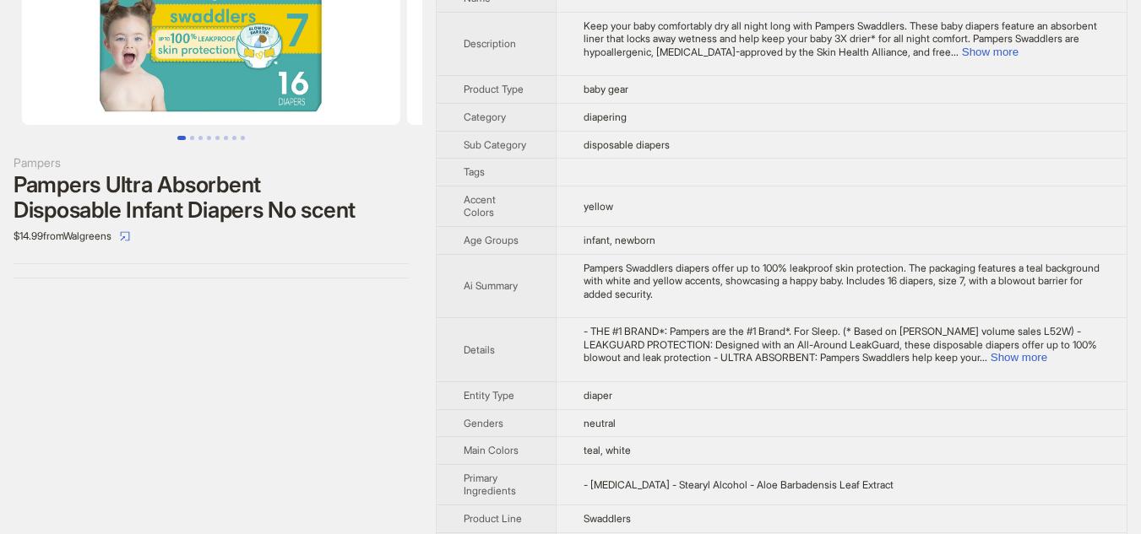
scroll to position [88, 0]
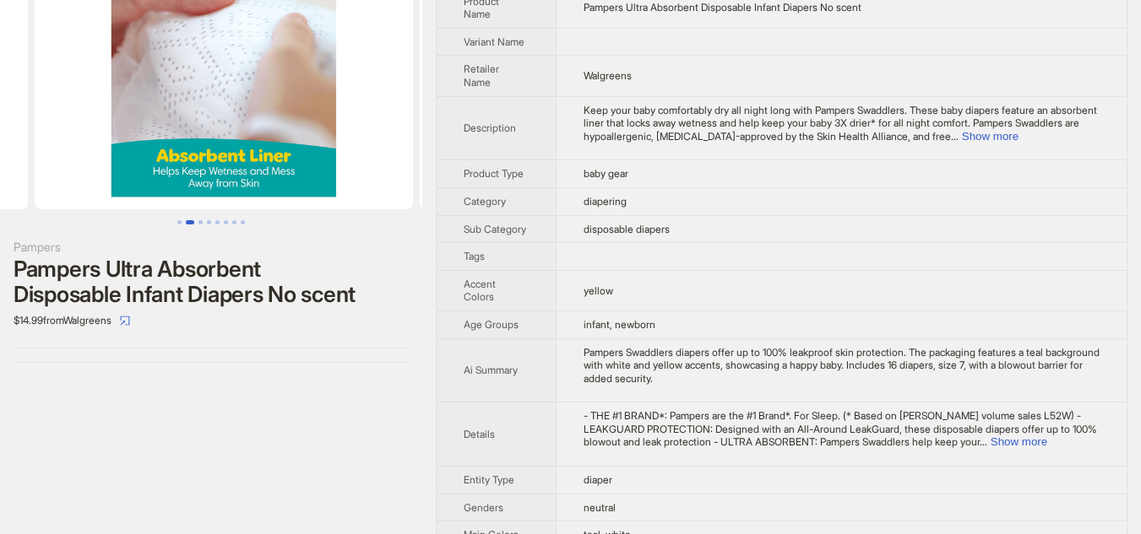
drag, startPoint x: 335, startPoint y: 150, endPoint x: 87, endPoint y: 146, distance: 248.3
click at [87, 146] on ul at bounding box center [211, 84] width 422 height 250
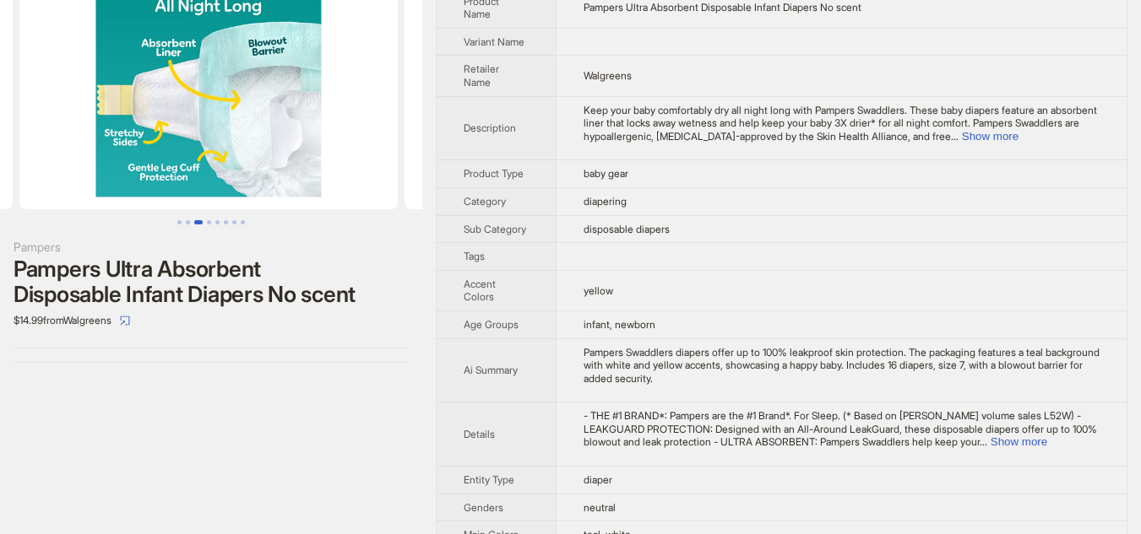
drag, startPoint x: 300, startPoint y: 146, endPoint x: 41, endPoint y: 148, distance: 258.4
click at [41, 148] on ul at bounding box center [211, 84] width 422 height 250
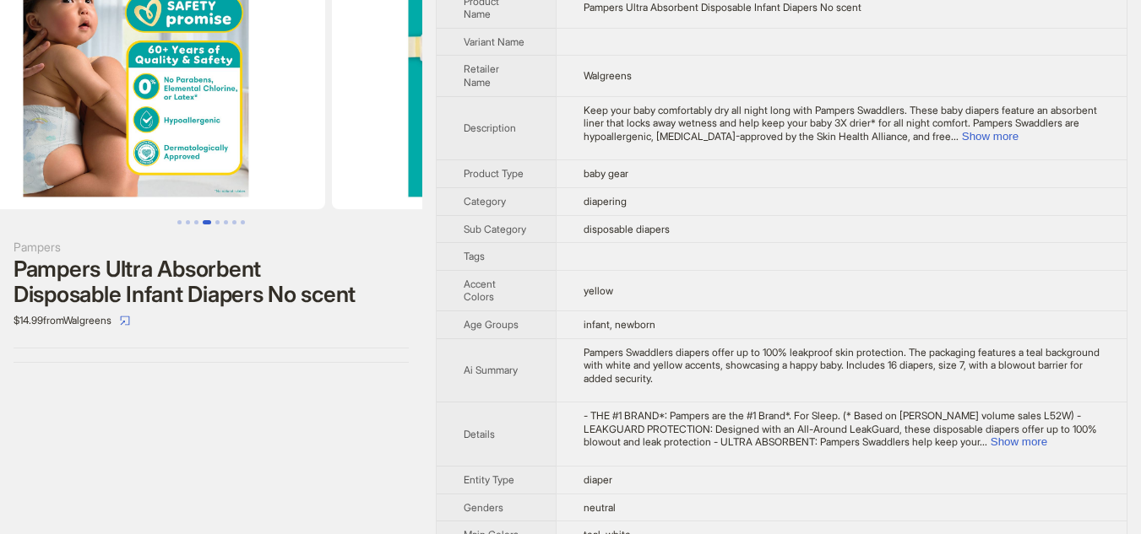
drag, startPoint x: 306, startPoint y: 148, endPoint x: 0, endPoint y: 148, distance: 306.5
click at [0, 148] on ul at bounding box center [211, 84] width 422 height 250
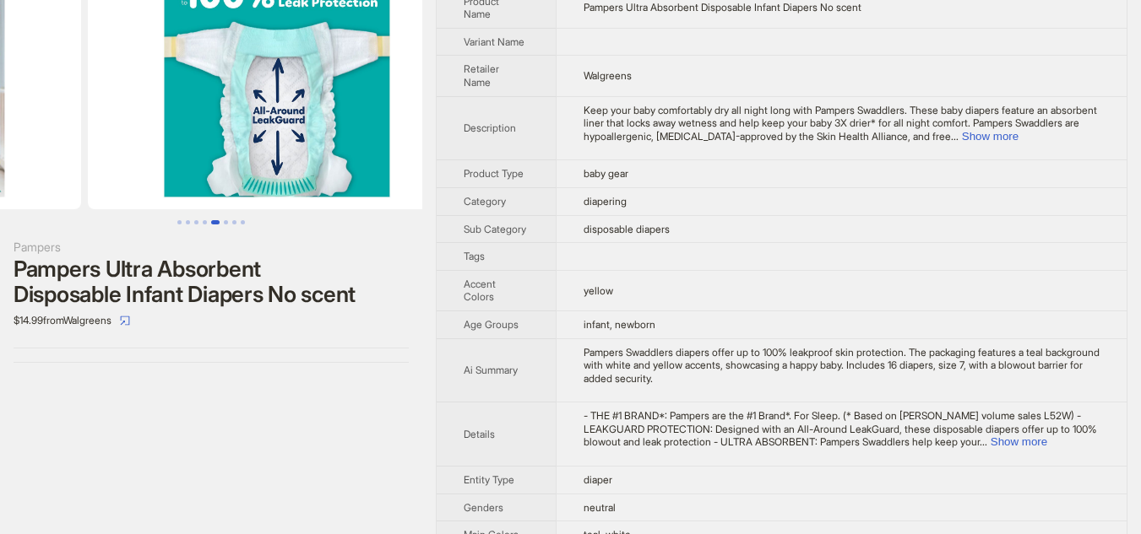
scroll to position [0, 1540]
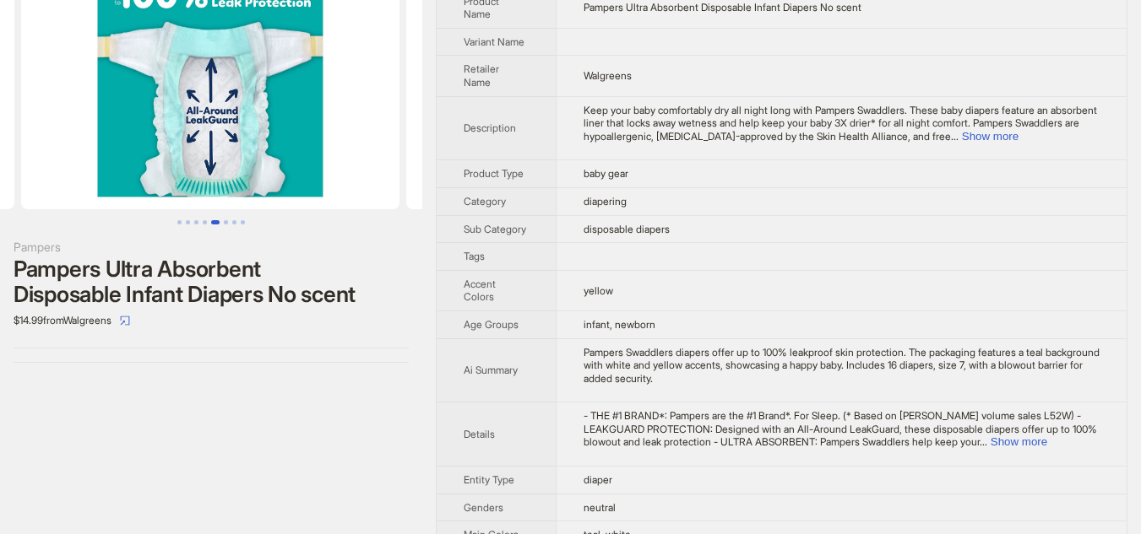
drag, startPoint x: 294, startPoint y: 148, endPoint x: 24, endPoint y: 149, distance: 270.2
click at [24, 149] on ul at bounding box center [211, 84] width 422 height 250
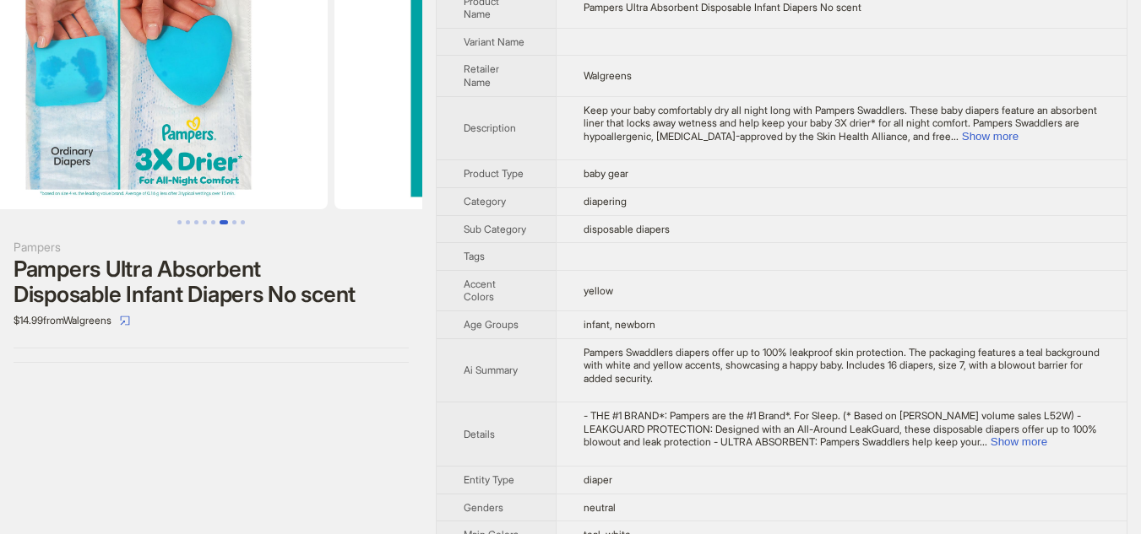
drag, startPoint x: 305, startPoint y: 149, endPoint x: 0, endPoint y: 149, distance: 304.8
click at [0, 149] on ul at bounding box center [211, 84] width 422 height 250
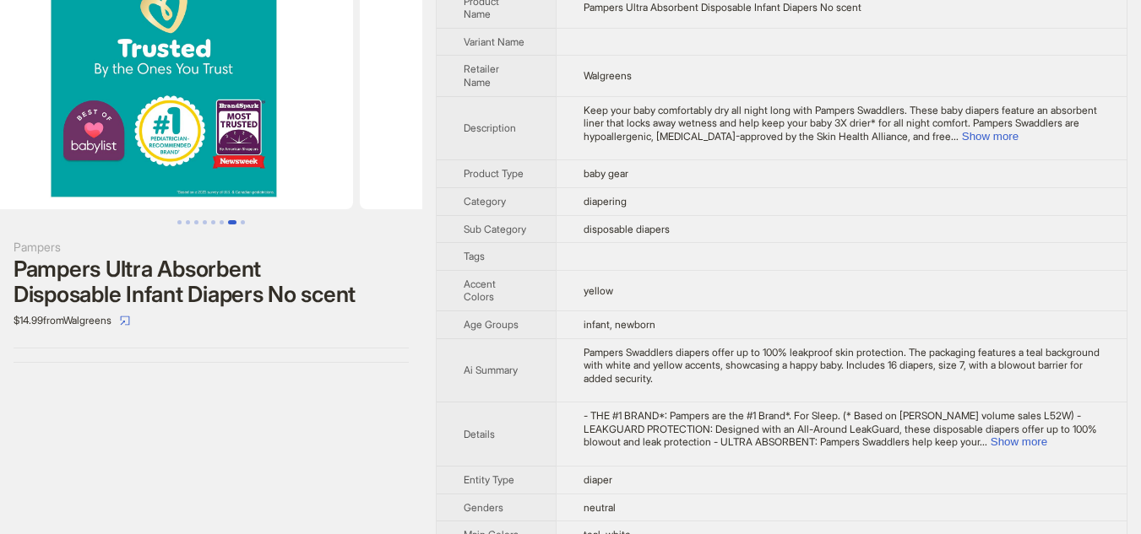
drag, startPoint x: 288, startPoint y: 149, endPoint x: 0, endPoint y: 149, distance: 287.9
click at [0, 149] on ul at bounding box center [211, 84] width 422 height 250
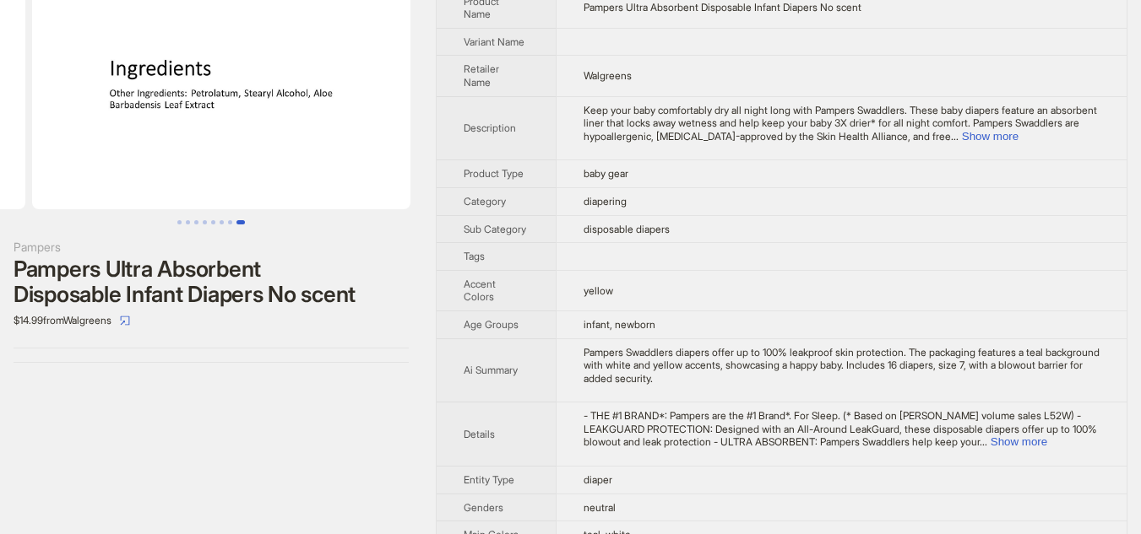
drag, startPoint x: 282, startPoint y: 149, endPoint x: 30, endPoint y: 155, distance: 251.7
click at [32, 154] on ul at bounding box center [211, 84] width 422 height 250
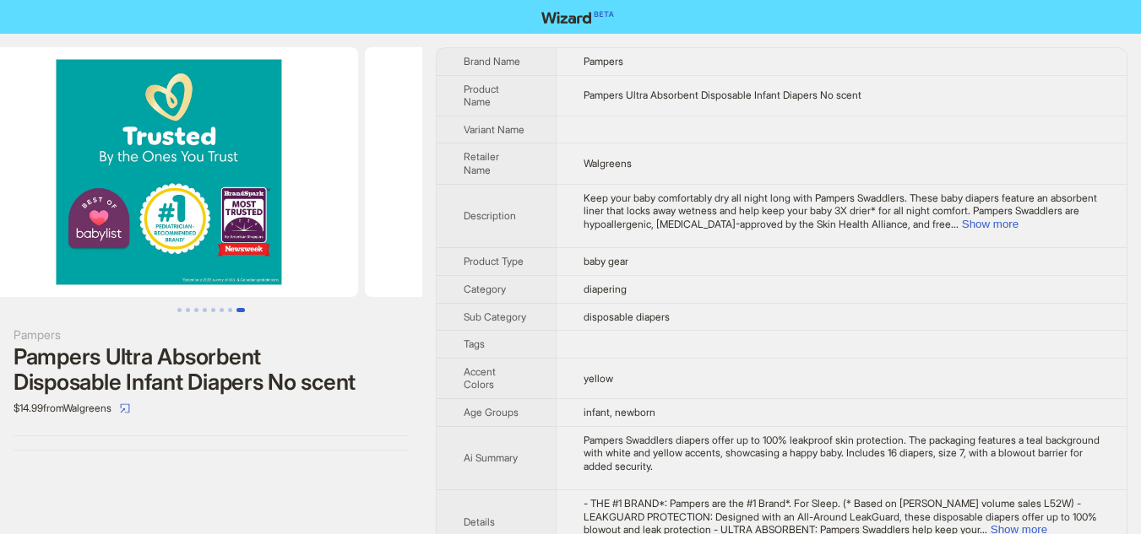
drag, startPoint x: 179, startPoint y: 264, endPoint x: 418, endPoint y: 276, distance: 239.2
click at [418, 276] on img at bounding box center [554, 172] width 378 height 250
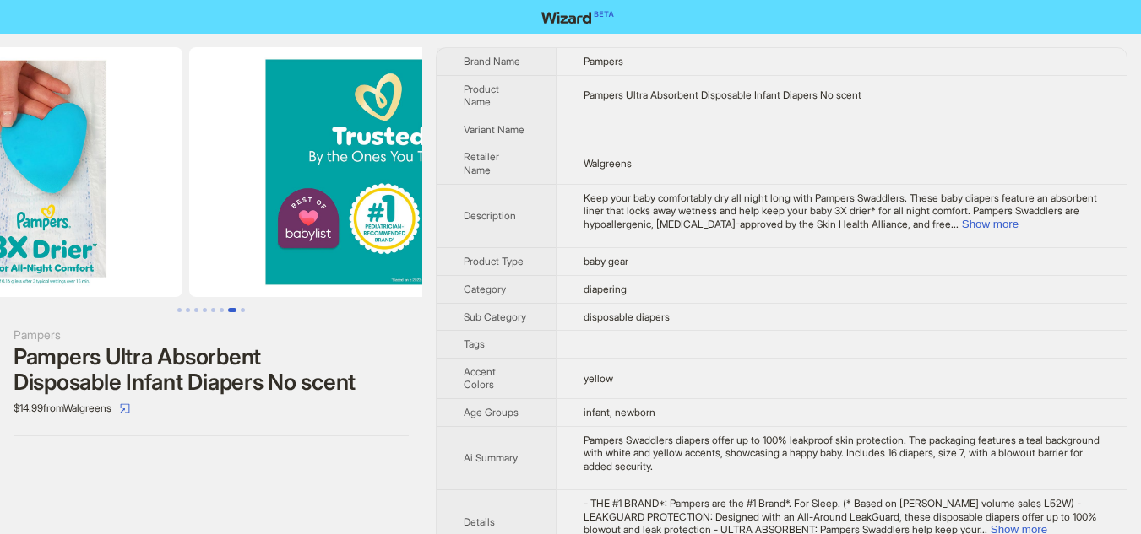
drag, startPoint x: 201, startPoint y: 254, endPoint x: 380, endPoint y: 258, distance: 179.0
click at [380, 258] on img at bounding box center [378, 172] width 378 height 250
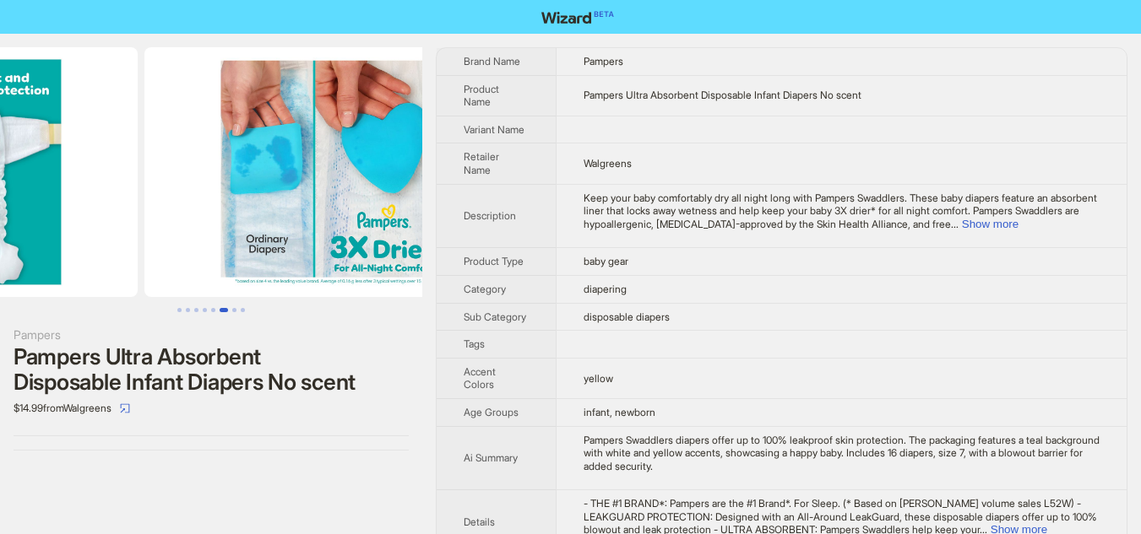
drag, startPoint x: 147, startPoint y: 214, endPoint x: 237, endPoint y: 219, distance: 90.4
click at [237, 219] on img at bounding box center [333, 172] width 378 height 250
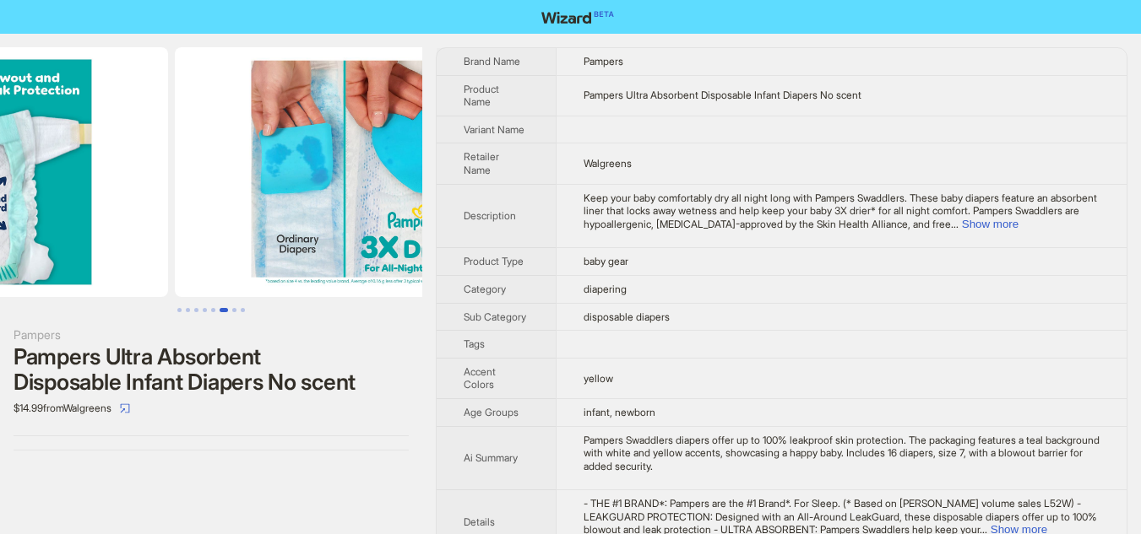
drag, startPoint x: 134, startPoint y: 209, endPoint x: 213, endPoint y: 218, distance: 79.1
click at [213, 218] on img at bounding box center [364, 172] width 378 height 250
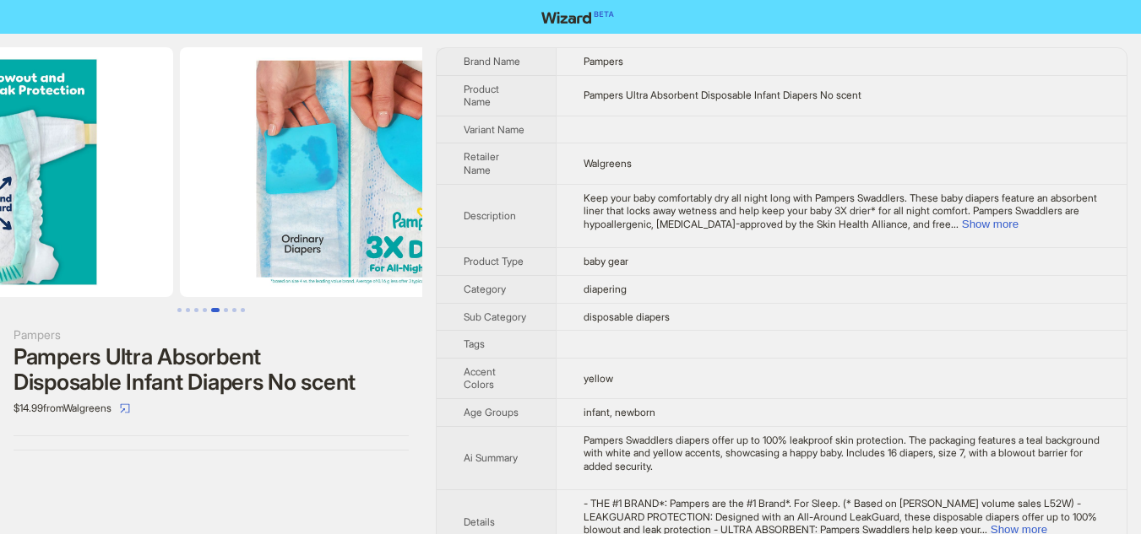
drag, startPoint x: 87, startPoint y: 212, endPoint x: 263, endPoint y: 220, distance: 175.8
click at [263, 220] on ul at bounding box center [211, 172] width 422 height 250
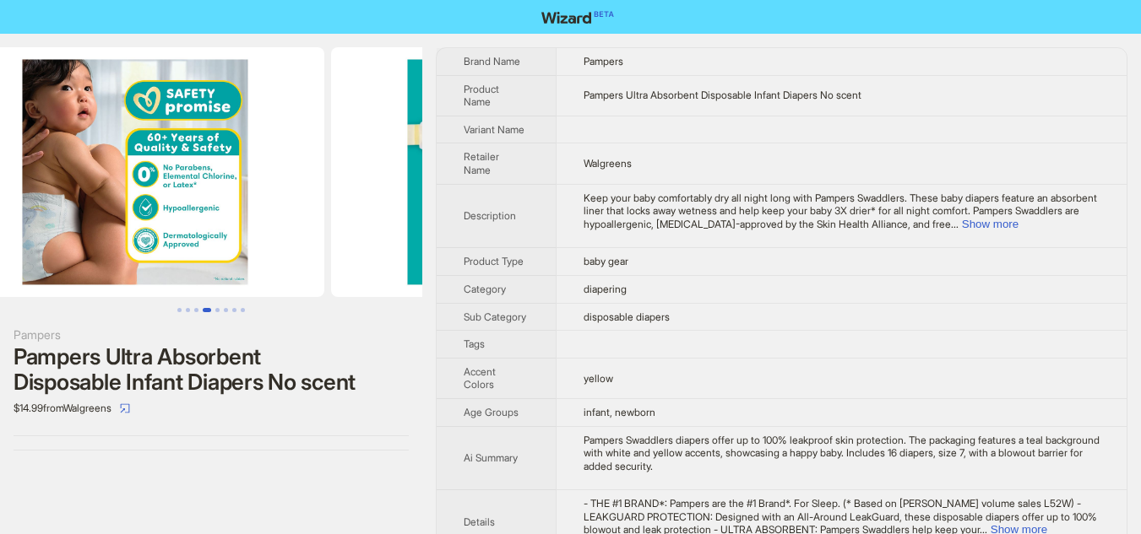
drag, startPoint x: 117, startPoint y: 220, endPoint x: 320, endPoint y: 232, distance: 203.9
click at [323, 234] on ul at bounding box center [211, 172] width 422 height 250
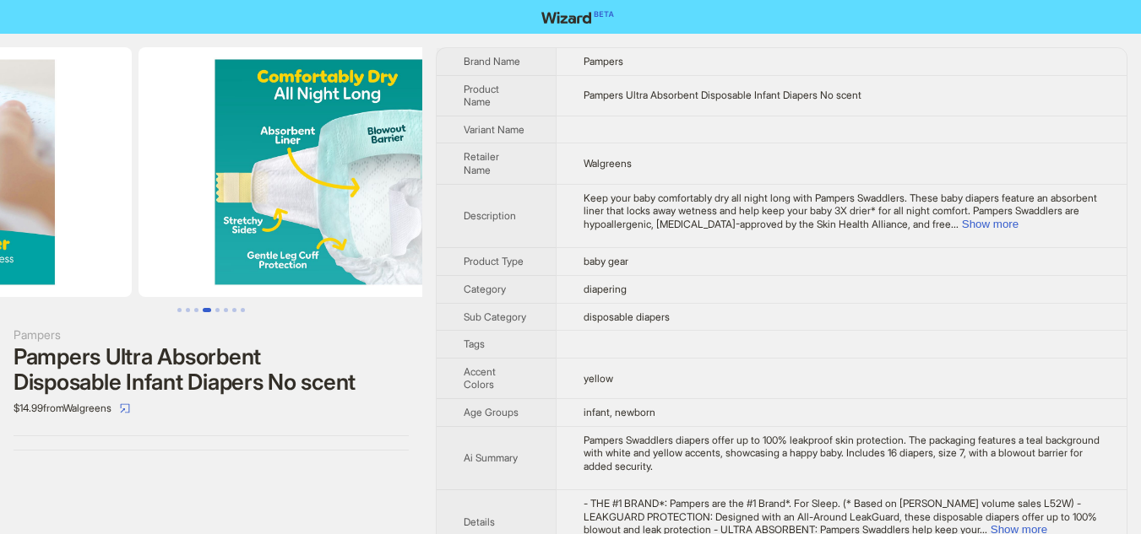
drag, startPoint x: 132, startPoint y: 229, endPoint x: 419, endPoint y: 244, distance: 287.5
click at [466, 252] on div "Pampers Pampers Ultra Absorbent Disposable Infant Diapers No scent $14.99 from …" at bounding box center [570, 461] width 1141 height 855
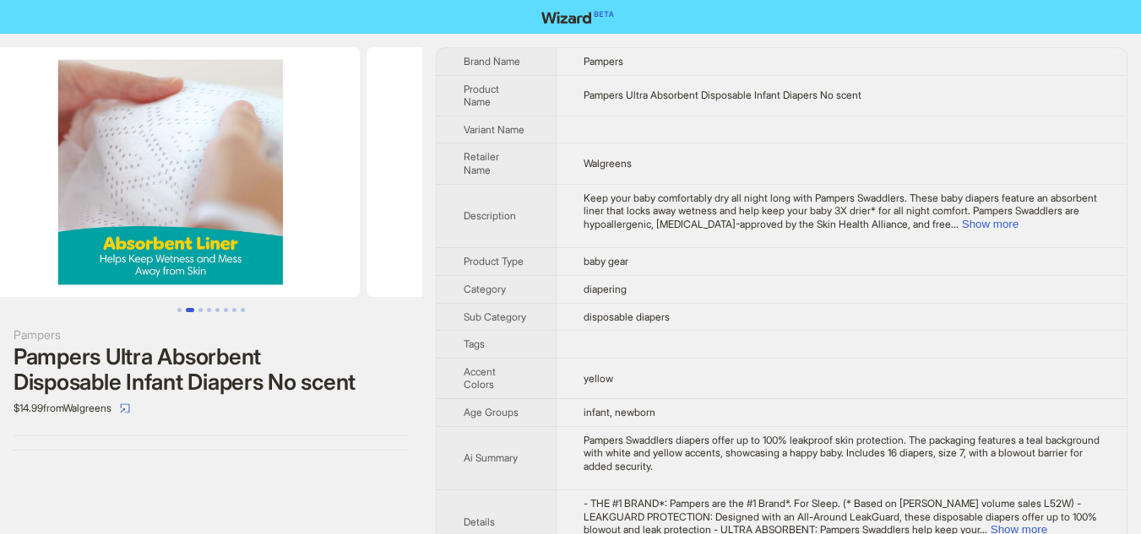
drag, startPoint x: 207, startPoint y: 220, endPoint x: 421, endPoint y: 217, distance: 214.5
click at [434, 224] on div "Pampers Pampers Ultra Absorbent Disposable Infant Diapers No scent $14.99 from …" at bounding box center [570, 461] width 1141 height 855
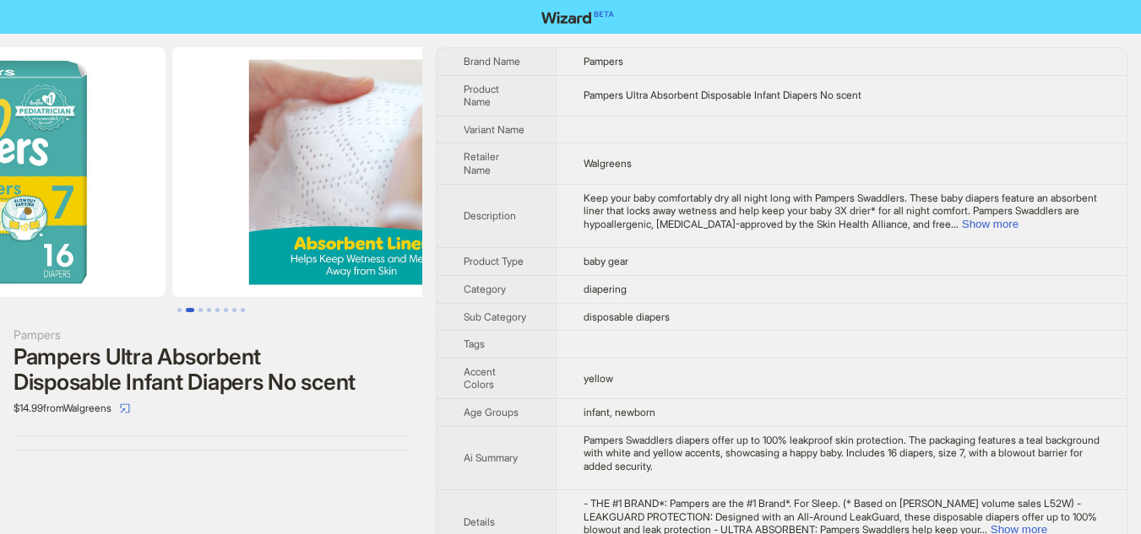
scroll to position [0, 103]
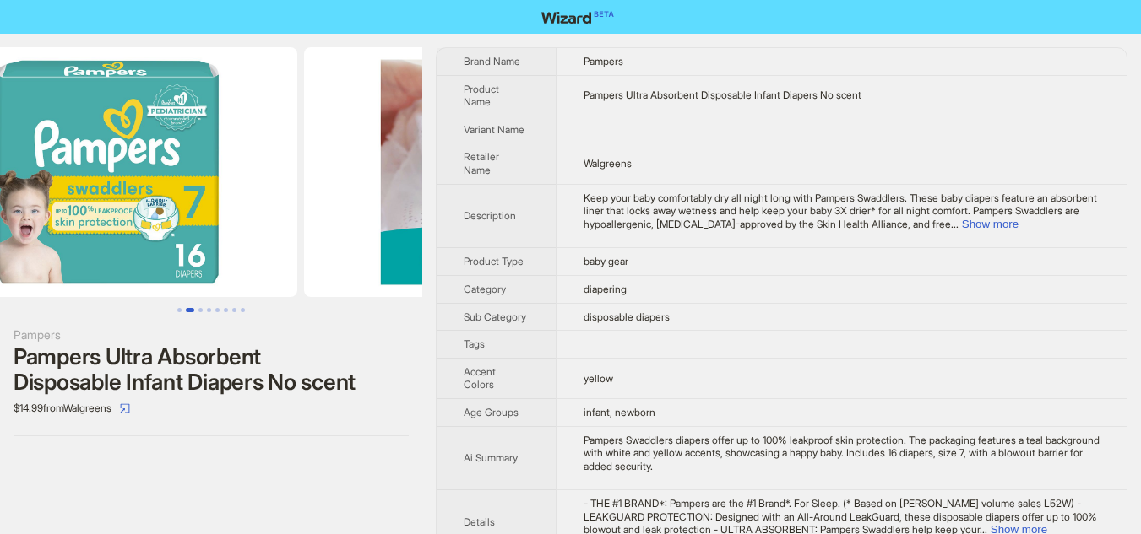
drag, startPoint x: 199, startPoint y: 217, endPoint x: 435, endPoint y: 217, distance: 235.6
click at [435, 217] on div "Pampers Pampers Ultra Absorbent Disposable Infant Diapers No scent $14.99 from …" at bounding box center [570, 461] width 1141 height 855
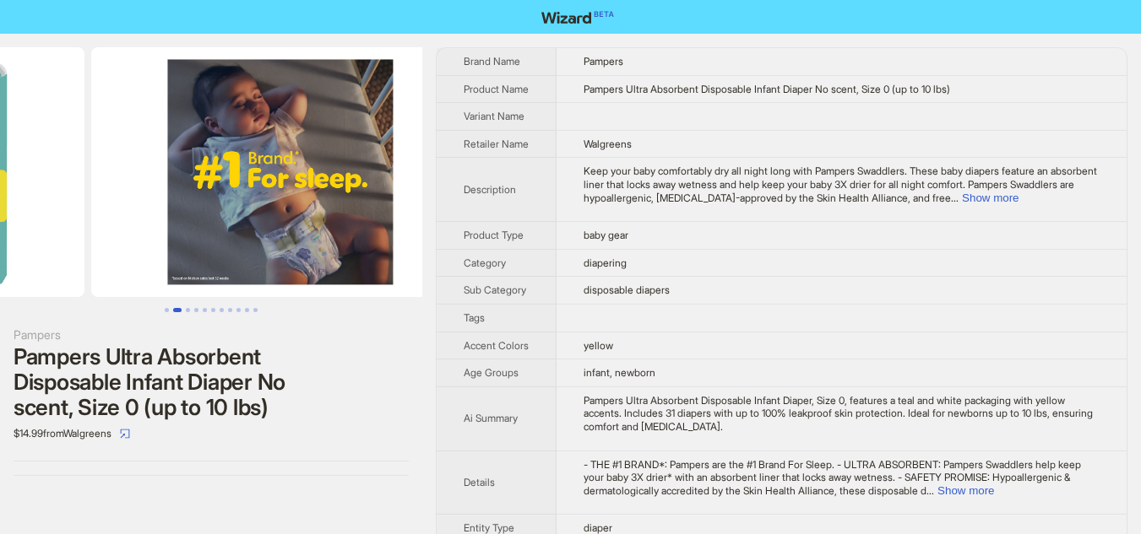
drag, startPoint x: 408, startPoint y: 214, endPoint x: 198, endPoint y: 222, distance: 210.4
click at [198, 222] on img at bounding box center [280, 172] width 378 height 250
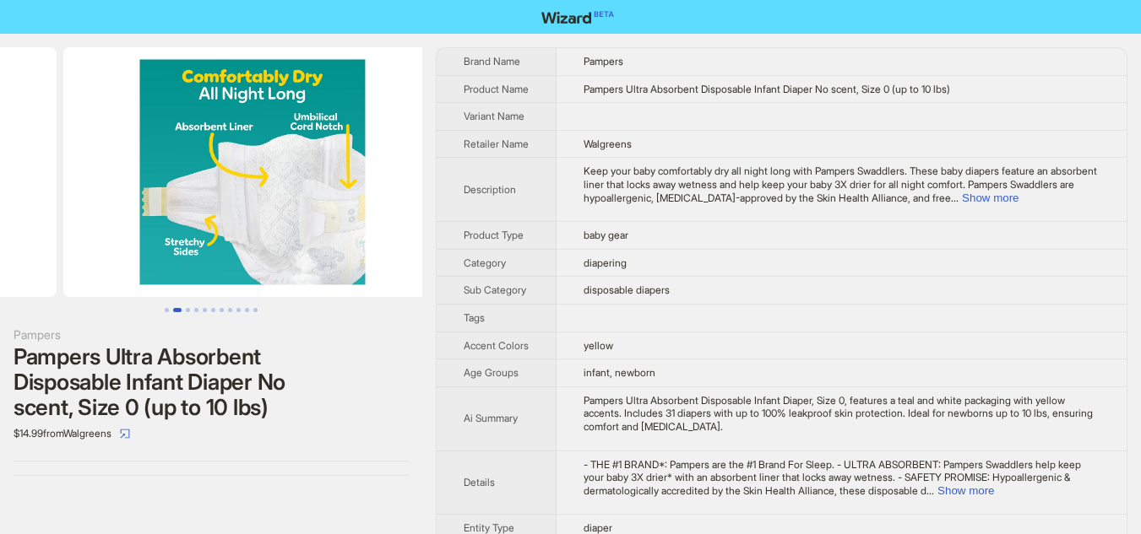
drag, startPoint x: 296, startPoint y: 230, endPoint x: 68, endPoint y: 233, distance: 228.8
click at [68, 233] on ul at bounding box center [211, 172] width 422 height 250
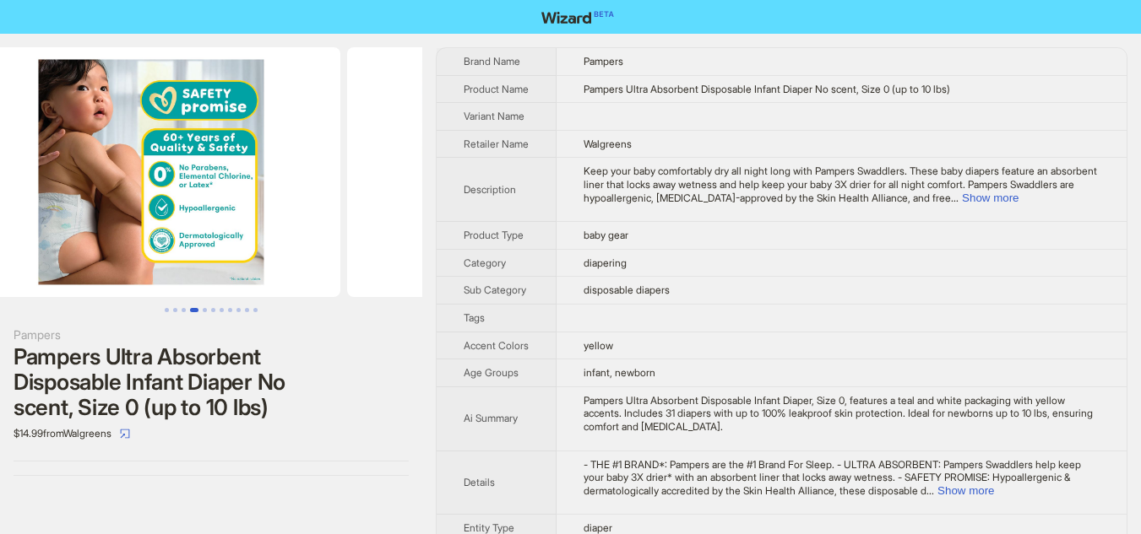
drag, startPoint x: 306, startPoint y: 242, endPoint x: 0, endPoint y: 227, distance: 306.9
click at [0, 227] on ul at bounding box center [211, 172] width 422 height 250
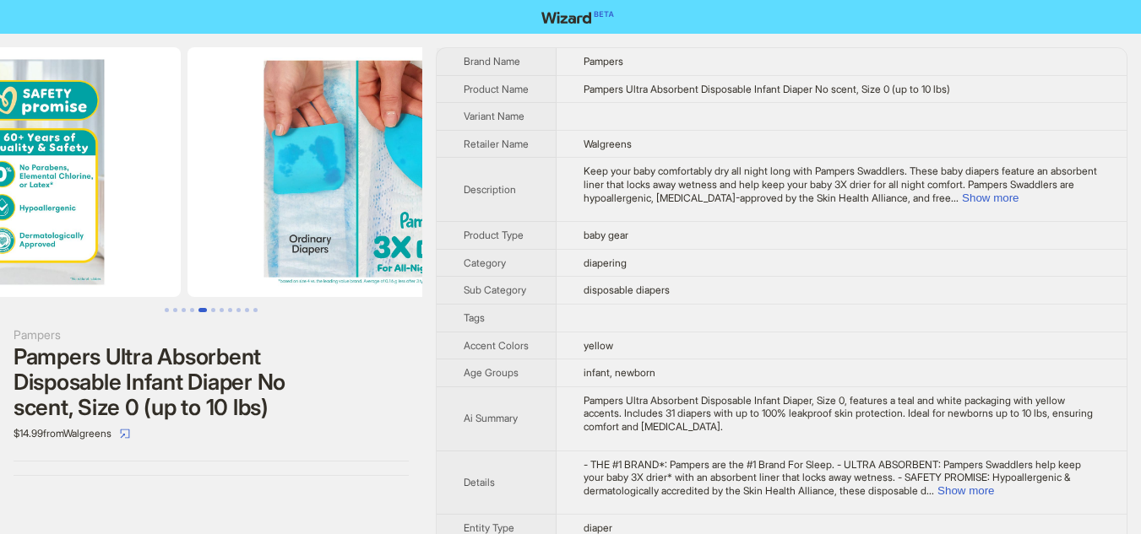
scroll to position [0, 1540]
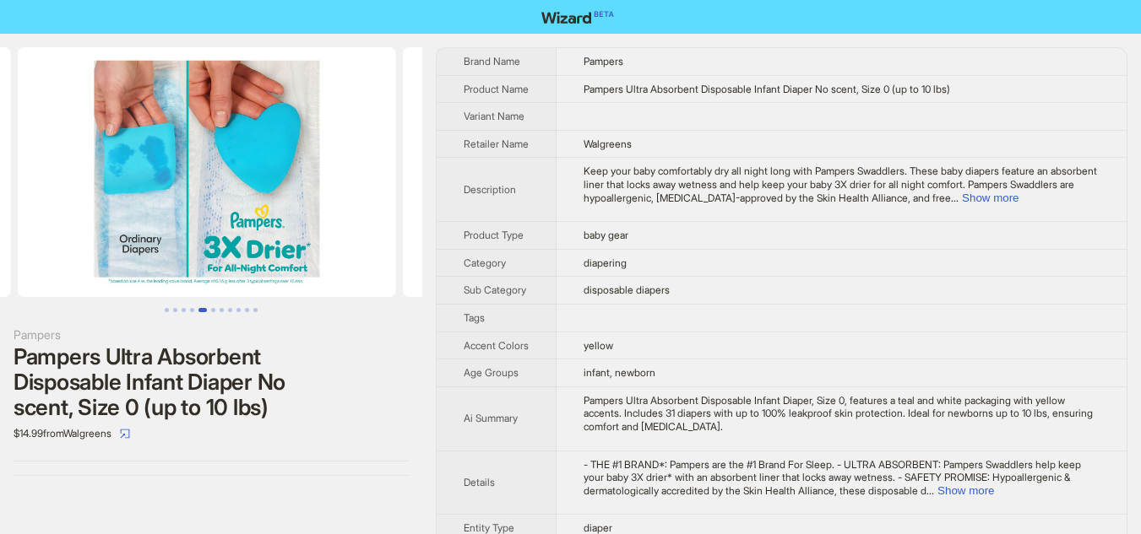
drag, startPoint x: 280, startPoint y: 225, endPoint x: 3, endPoint y: 206, distance: 277.6
click at [3, 206] on ul at bounding box center [211, 172] width 422 height 250
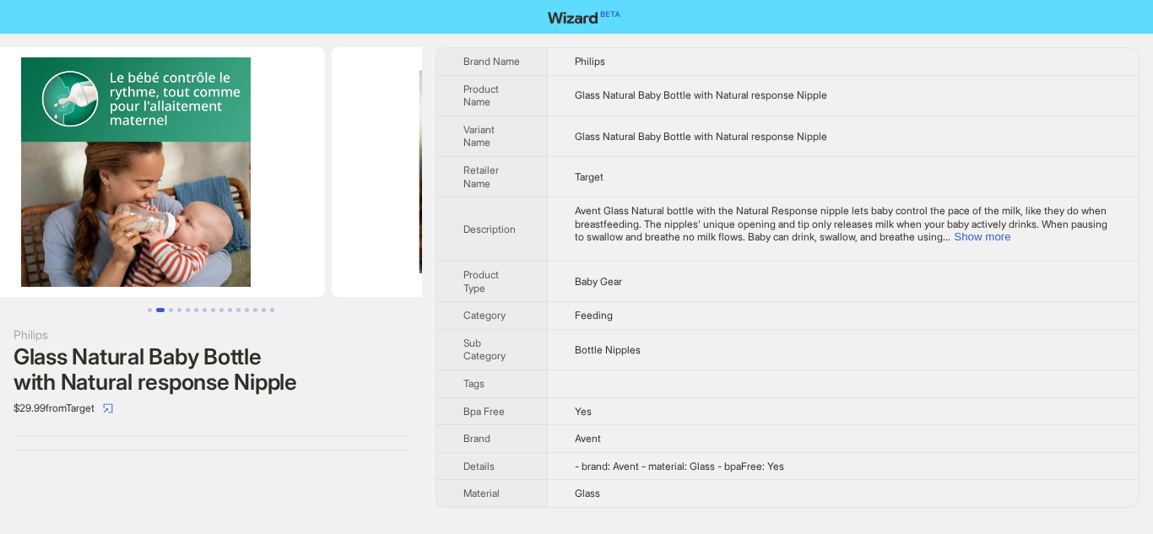
drag, startPoint x: 293, startPoint y: 234, endPoint x: 0, endPoint y: 234, distance: 293.0
click at [0, 234] on ul at bounding box center [211, 172] width 422 height 250
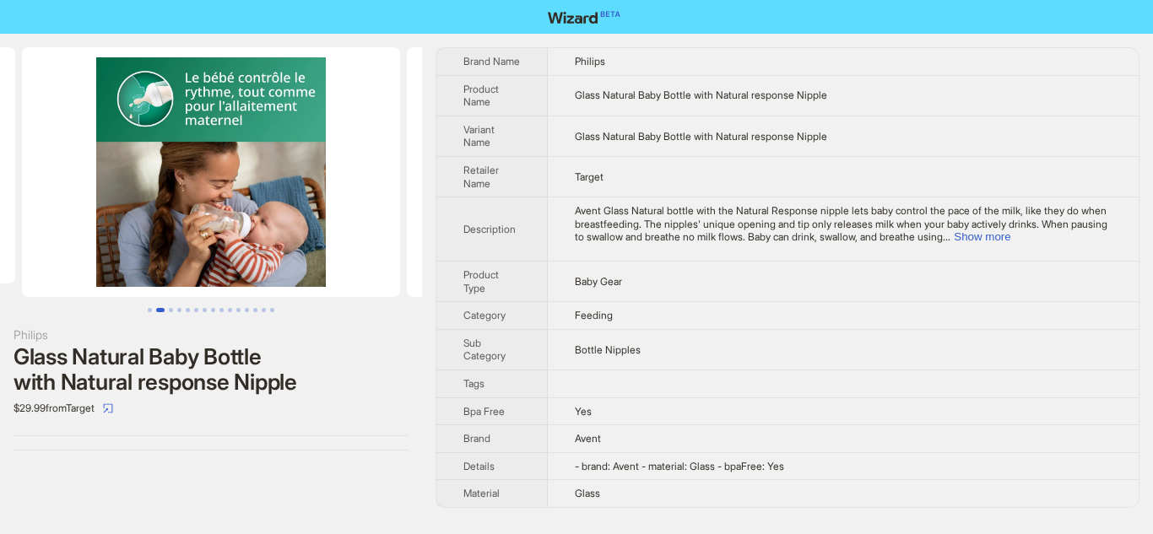
scroll to position [0, 86]
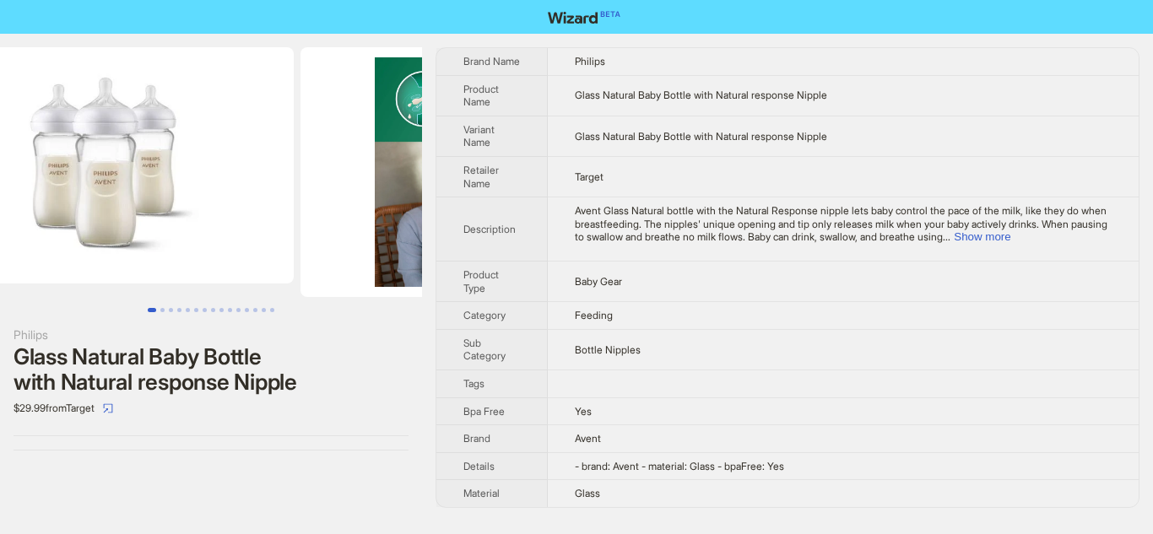
drag, startPoint x: 168, startPoint y: 248, endPoint x: 396, endPoint y: 250, distance: 228.0
click at [396, 247] on img at bounding box center [490, 172] width 378 height 250
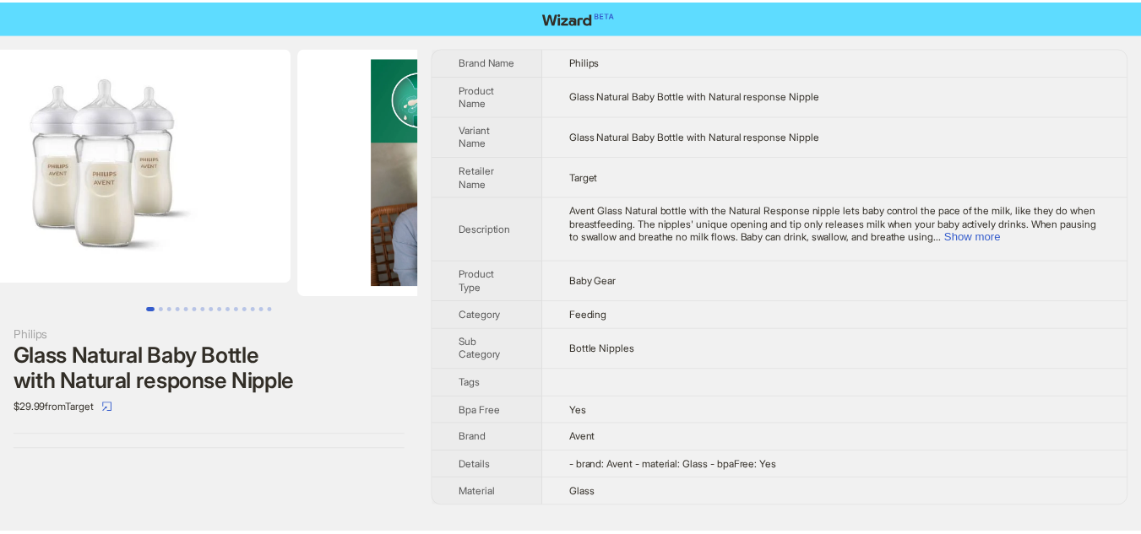
scroll to position [0, 0]
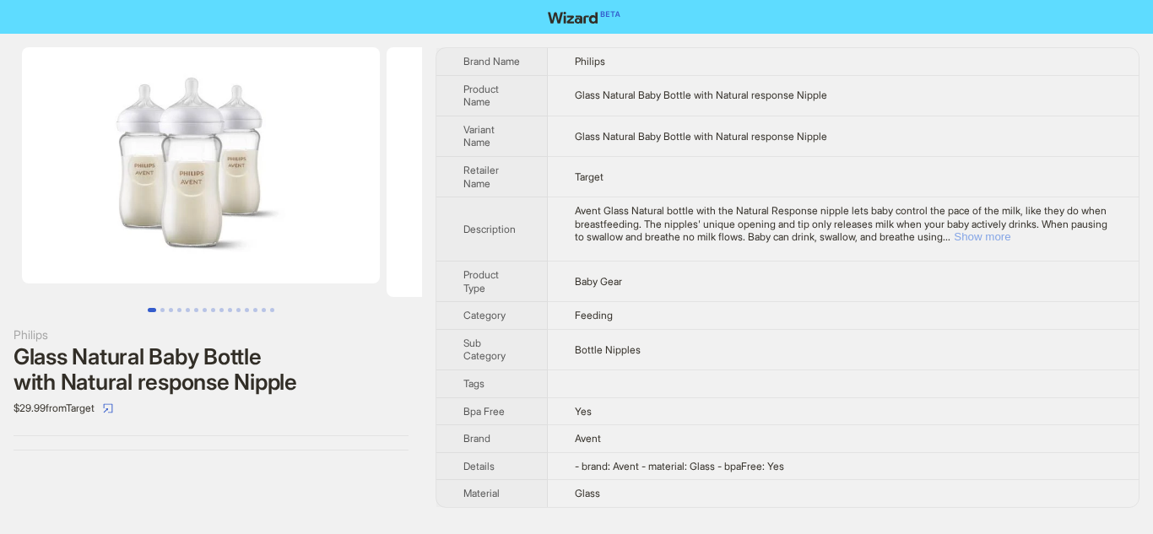
click at [1011, 236] on button "Show more" at bounding box center [982, 236] width 57 height 13
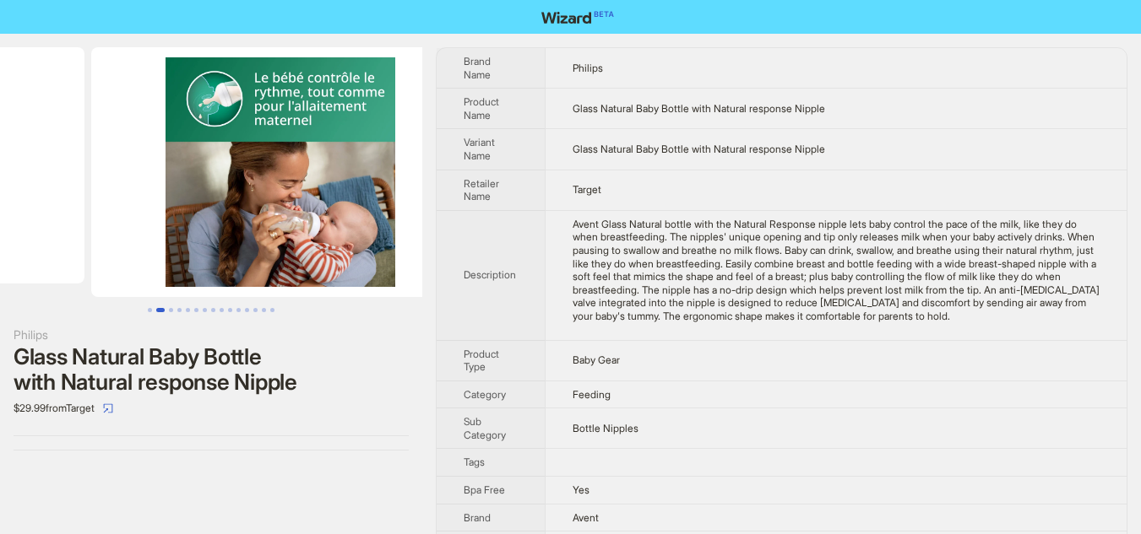
drag, startPoint x: 403, startPoint y: 198, endPoint x: 206, endPoint y: 207, distance: 196.9
click at [206, 207] on img at bounding box center [280, 172] width 378 height 250
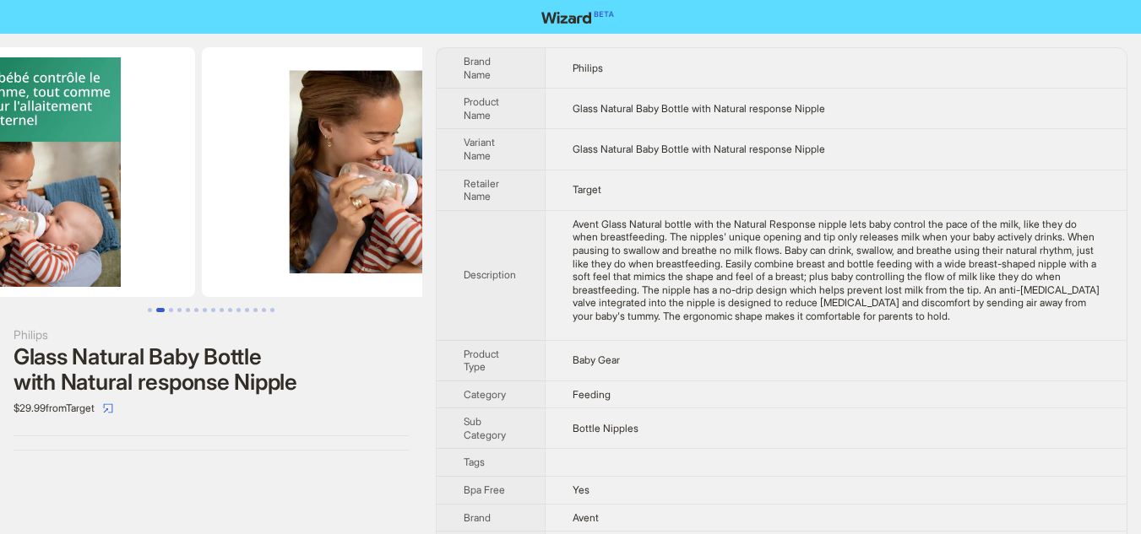
drag, startPoint x: 323, startPoint y: 198, endPoint x: 173, endPoint y: 191, distance: 149.6
click at [181, 191] on img at bounding box center [6, 172] width 378 height 250
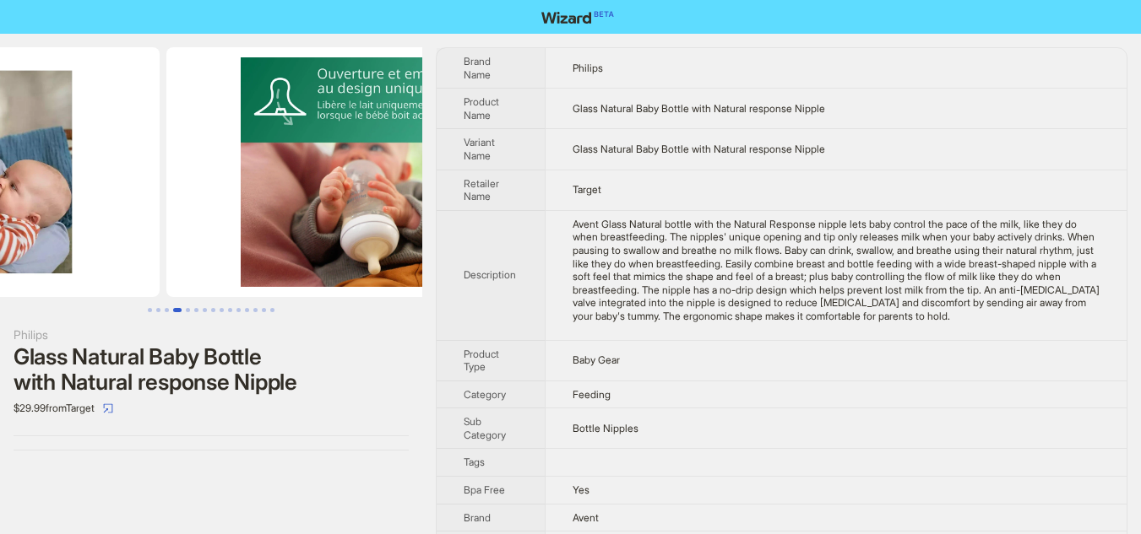
drag, startPoint x: 317, startPoint y: 244, endPoint x: 156, endPoint y: 240, distance: 160.5
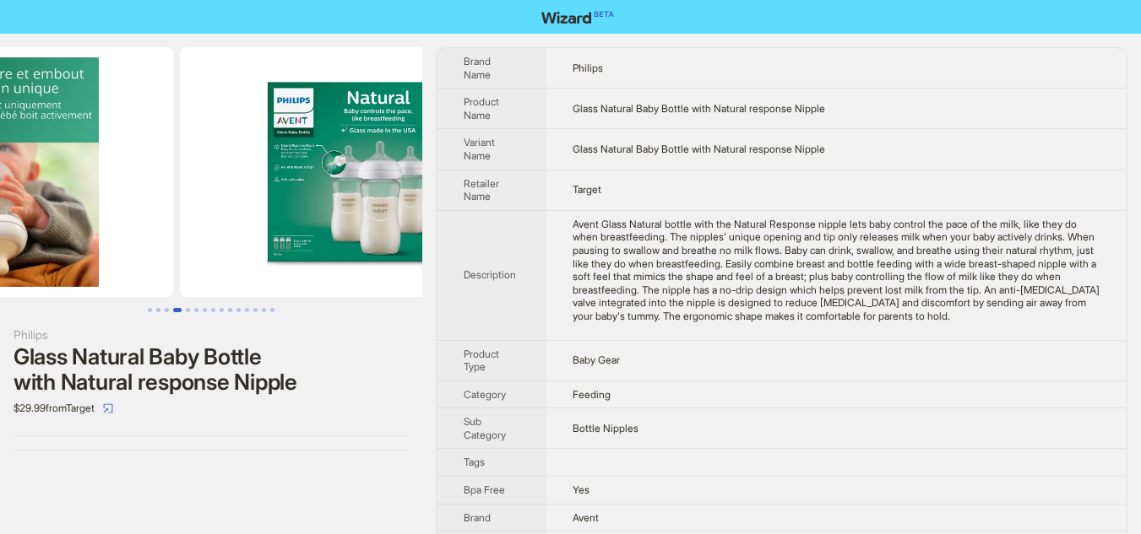
drag, startPoint x: 263, startPoint y: 235, endPoint x: 106, endPoint y: 236, distance: 157.0
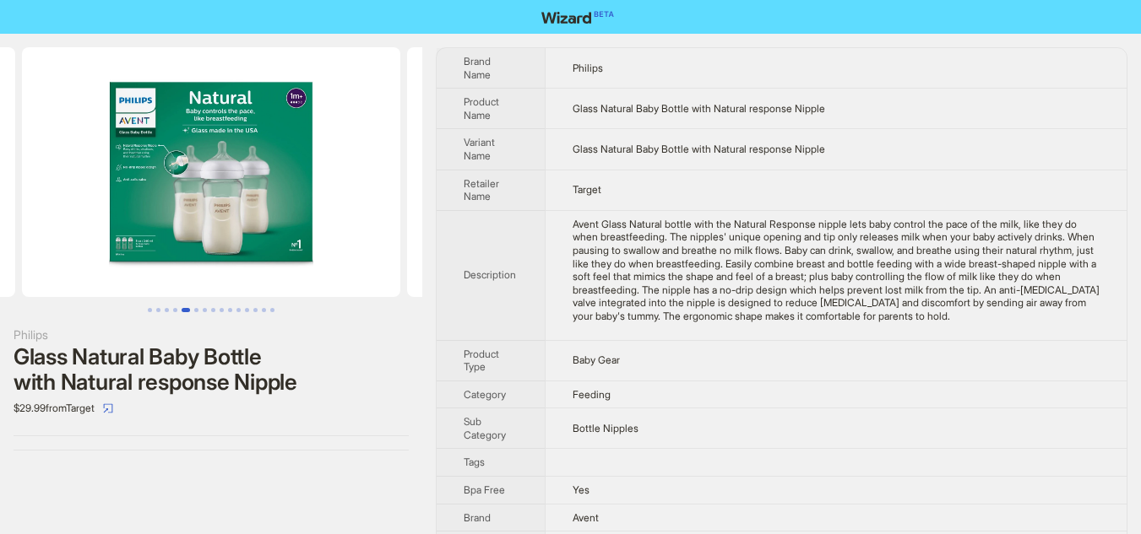
click at [165, 164] on img at bounding box center [211, 172] width 378 height 250
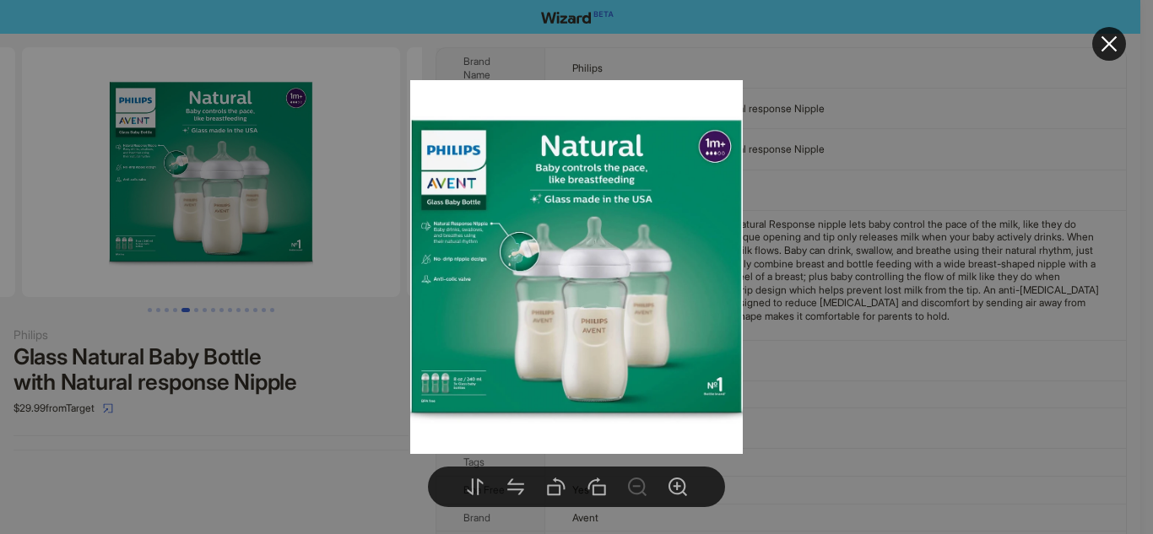
click at [165, 164] on div at bounding box center [576, 267] width 1153 height 534
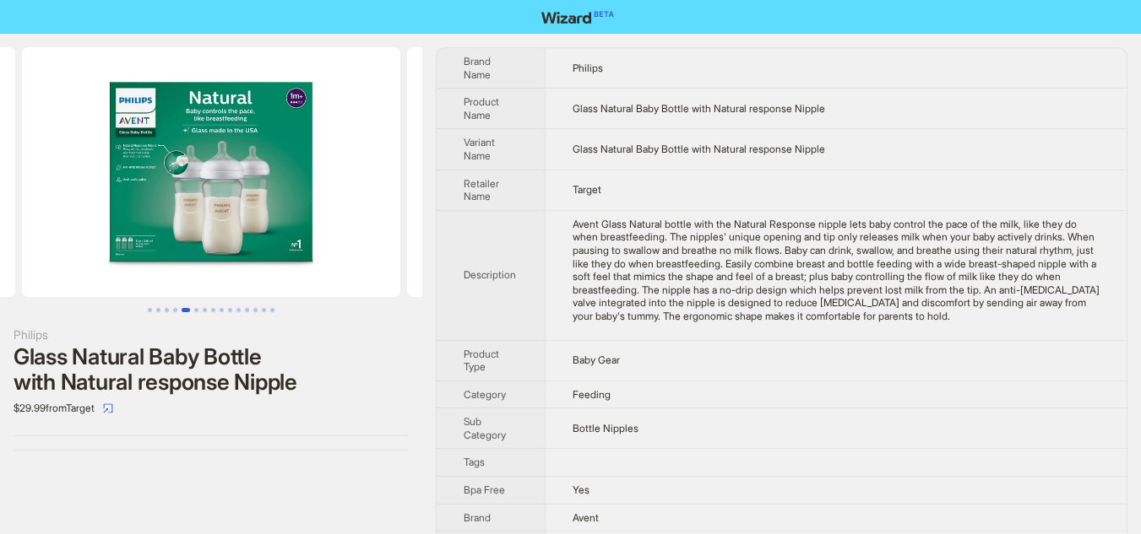
click at [165, 164] on img at bounding box center [211, 172] width 378 height 250
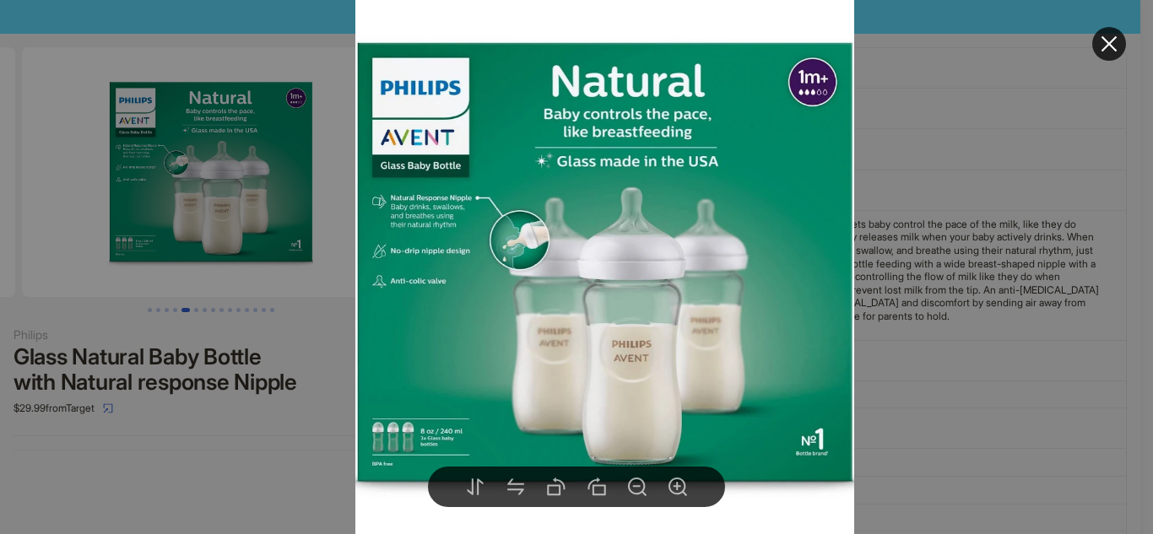
click at [933, 258] on div at bounding box center [576, 267] width 1153 height 534
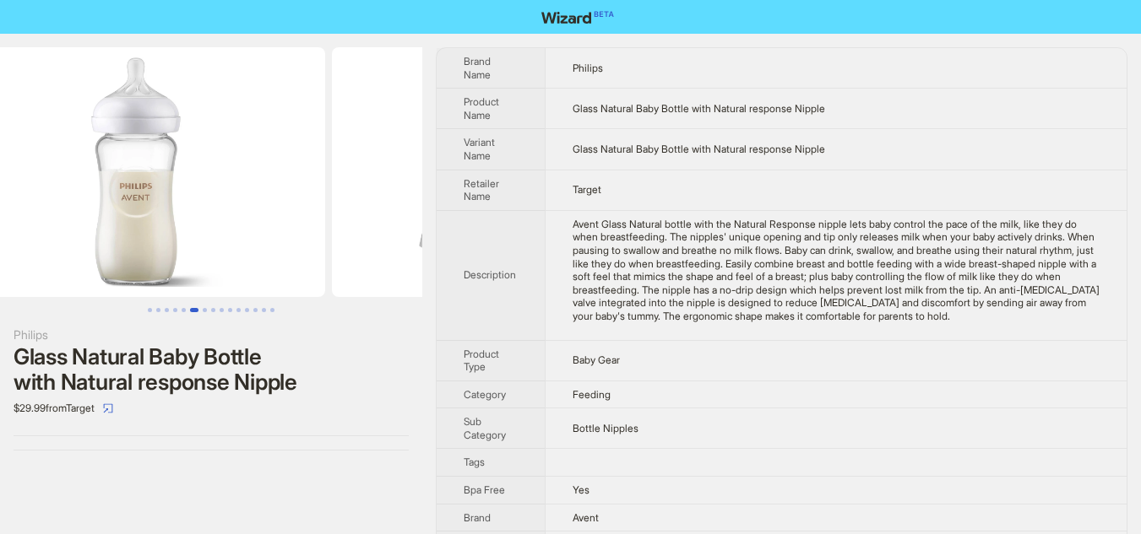
drag, startPoint x: 366, startPoint y: 215, endPoint x: 59, endPoint y: 218, distance: 306.5
click at [59, 218] on ul at bounding box center [211, 172] width 422 height 250
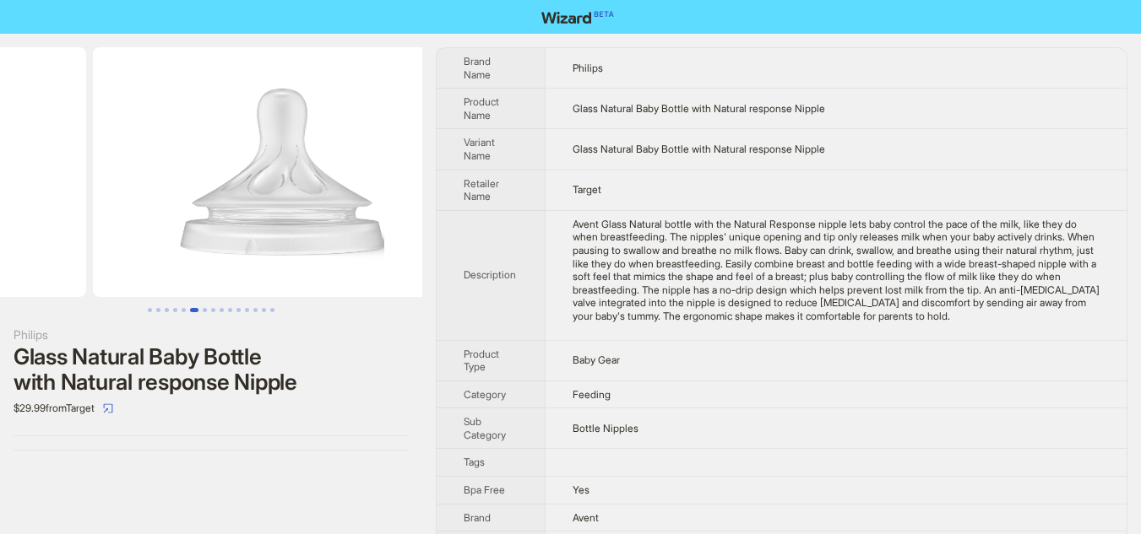
drag, startPoint x: 260, startPoint y: 219, endPoint x: 51, endPoint y: 223, distance: 209.4
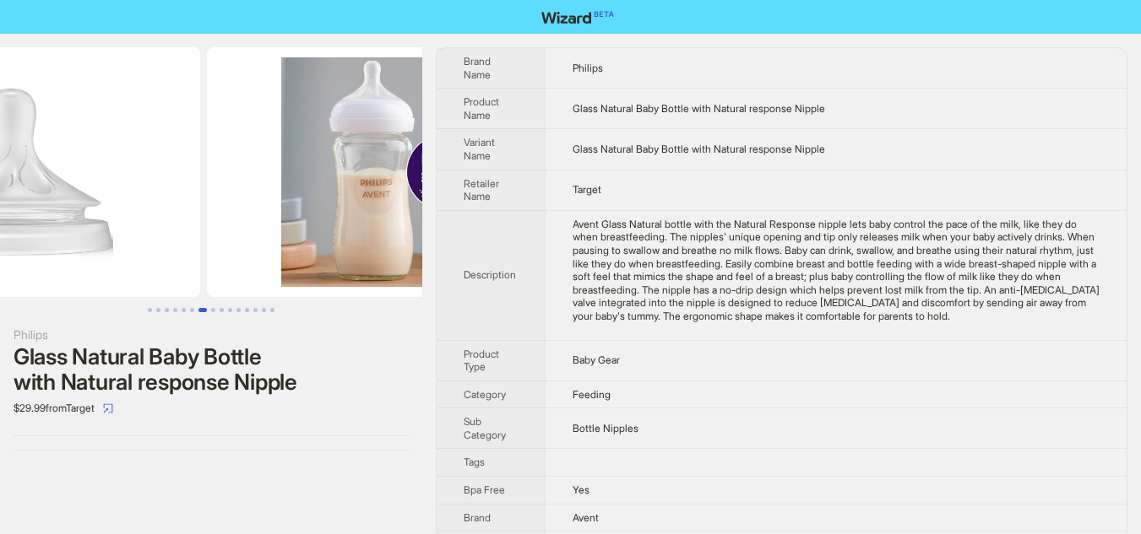
drag, startPoint x: 223, startPoint y: 229, endPoint x: 89, endPoint y: 230, distance: 134.3
click at [89, 230] on img at bounding box center [11, 172] width 378 height 250
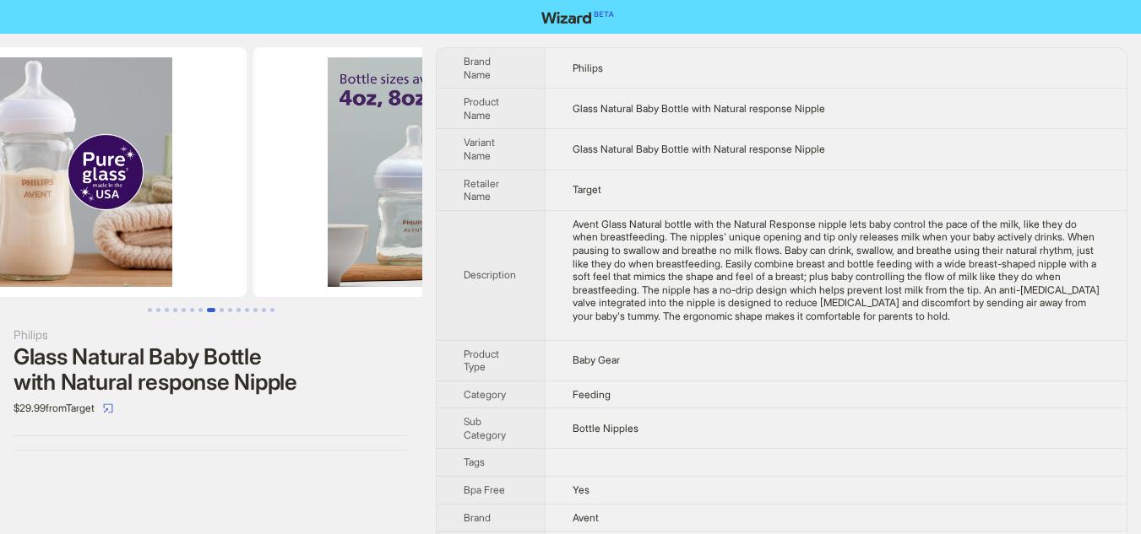
drag, startPoint x: 253, startPoint y: 236, endPoint x: 0, endPoint y: 229, distance: 253.4
click at [0, 229] on img at bounding box center [57, 172] width 378 height 250
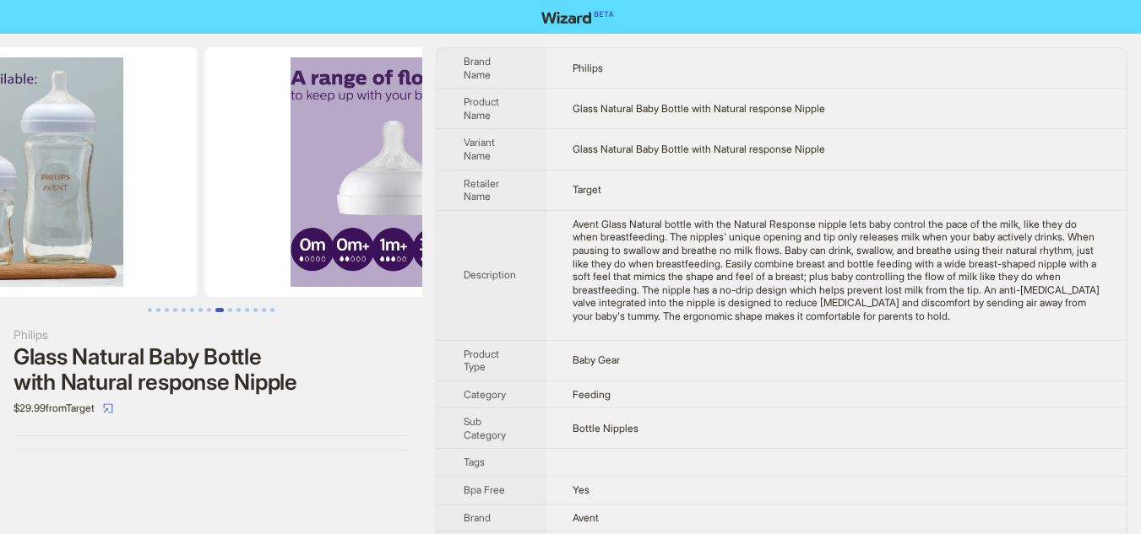
drag, startPoint x: 239, startPoint y: 232, endPoint x: 56, endPoint y: 233, distance: 183.2
click at [57, 233] on img at bounding box center [8, 172] width 378 height 250
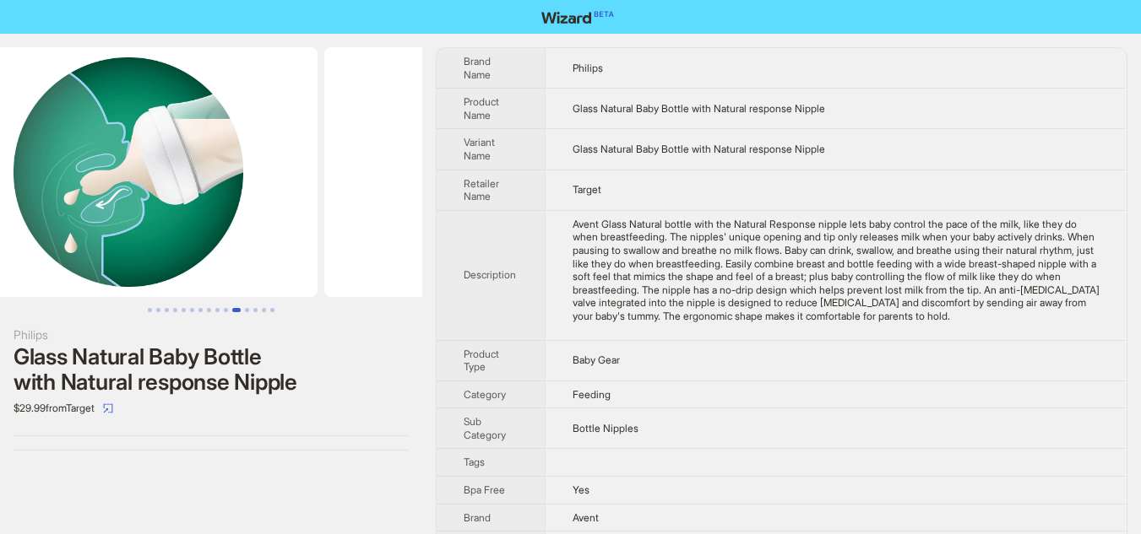
drag, startPoint x: 327, startPoint y: 233, endPoint x: 15, endPoint y: 205, distance: 312.8
click at [15, 205] on ul at bounding box center [211, 172] width 422 height 250
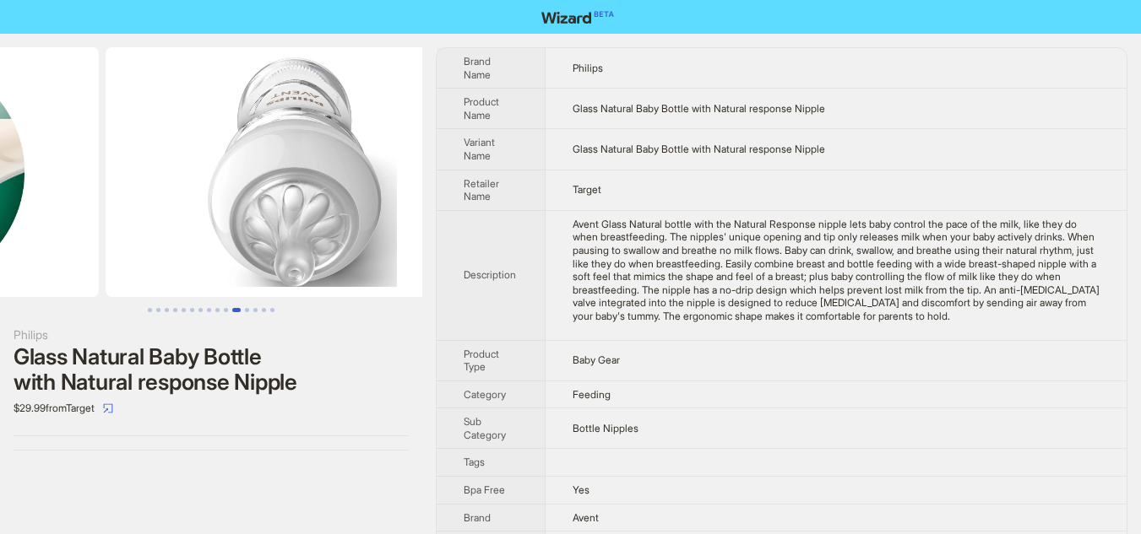
drag, startPoint x: 307, startPoint y: 209, endPoint x: 68, endPoint y: 209, distance: 238.9
click at [68, 209] on ul at bounding box center [211, 172] width 422 height 250
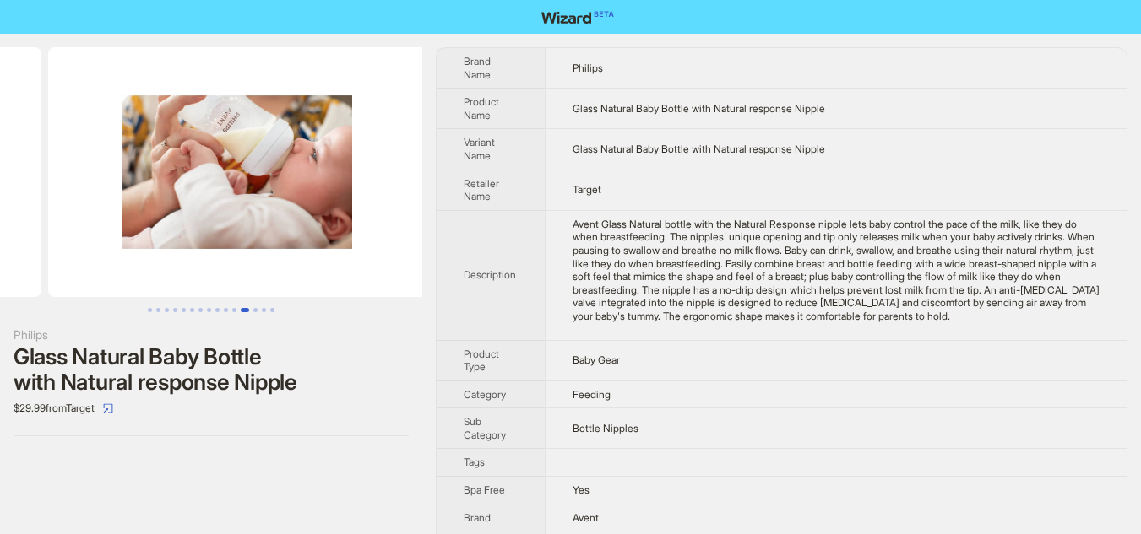
drag, startPoint x: 239, startPoint y: 210, endPoint x: 0, endPoint y: 214, distance: 239.0
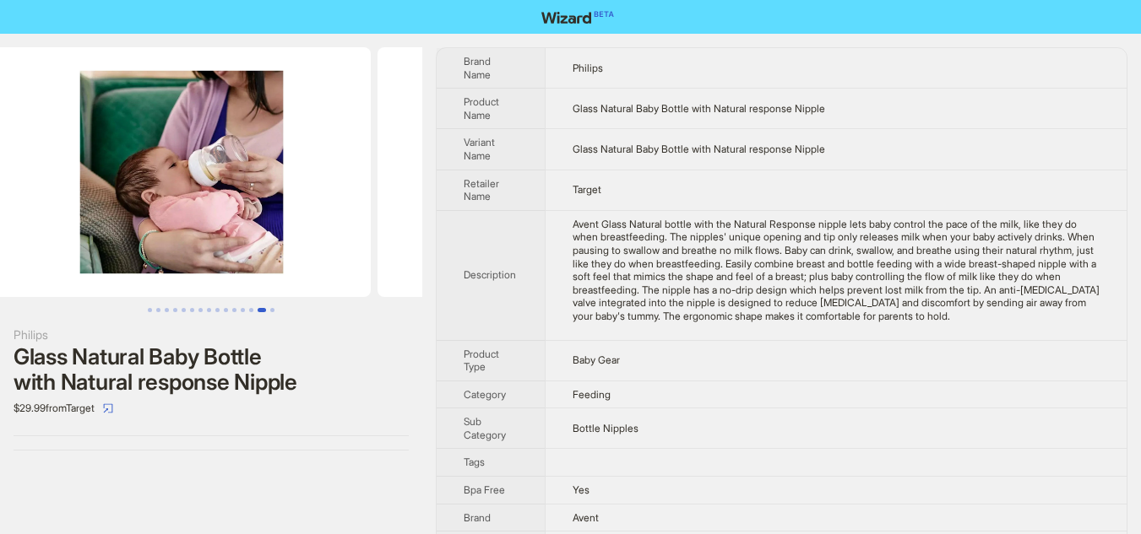
drag, startPoint x: 276, startPoint y: 219, endPoint x: 0, endPoint y: 210, distance: 276.2
click at [0, 210] on ul at bounding box center [211, 172] width 422 height 250
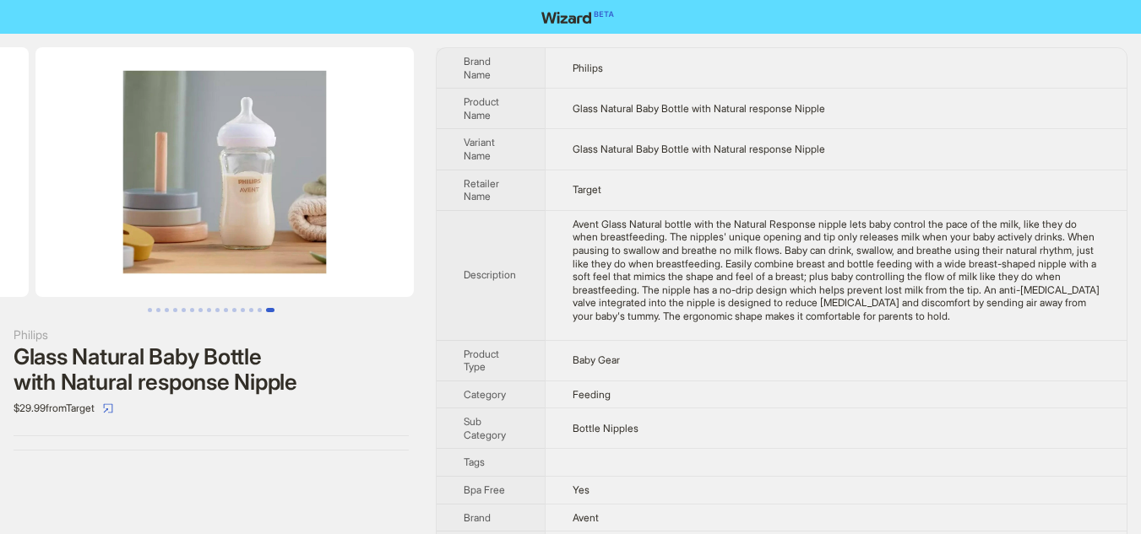
scroll to position [0, 5370]
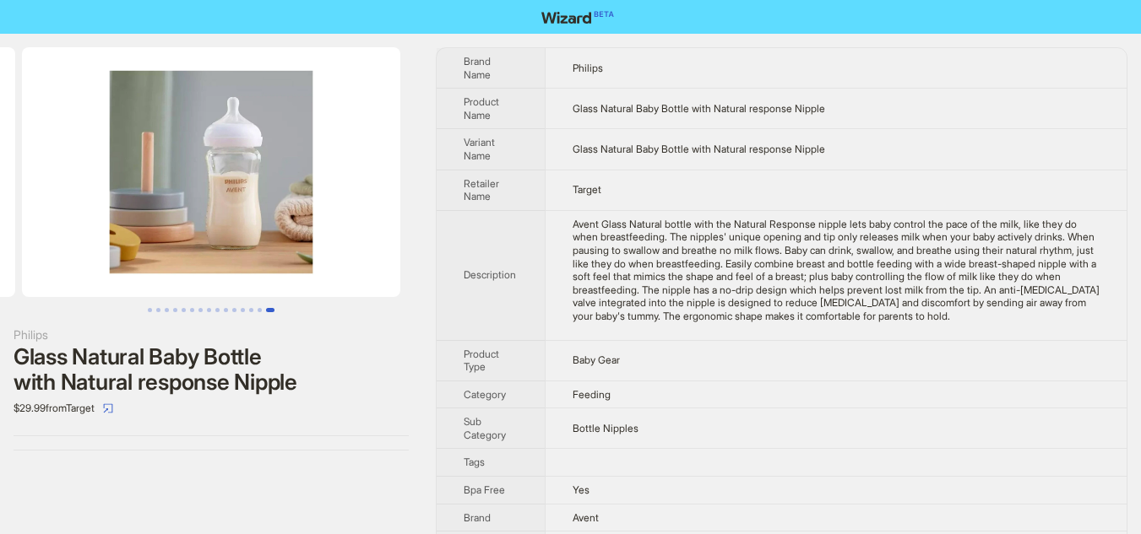
drag, startPoint x: 267, startPoint y: 206, endPoint x: 0, endPoint y: 203, distance: 266.8
drag, startPoint x: 274, startPoint y: 203, endPoint x: 0, endPoint y: 193, distance: 274.6
click at [0, 193] on ul at bounding box center [211, 172] width 422 height 250
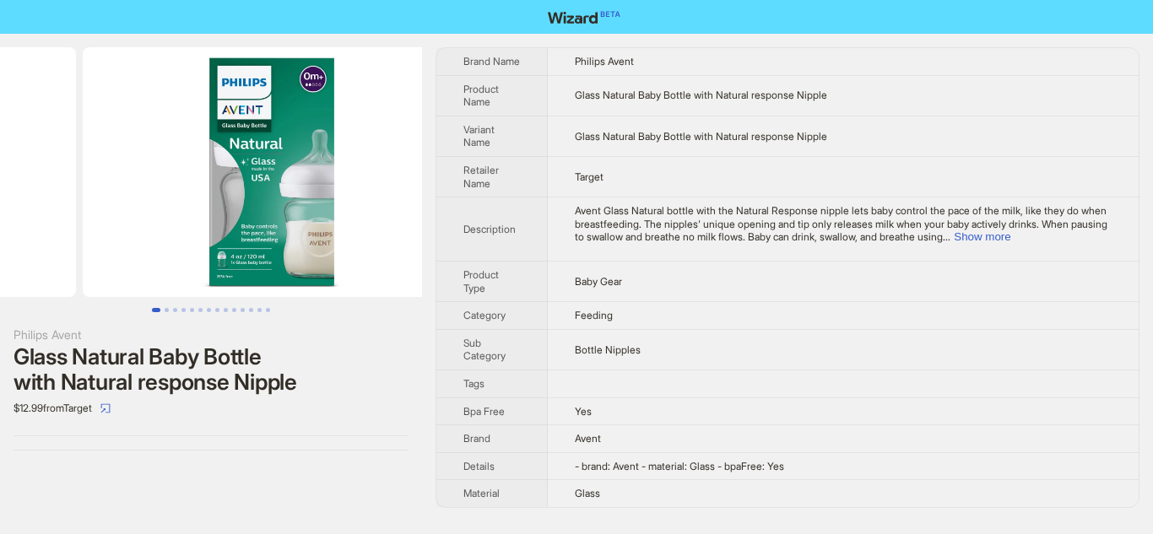
drag, startPoint x: 305, startPoint y: 158, endPoint x: 70, endPoint y: 161, distance: 234.7
click at [70, 161] on ul at bounding box center [211, 172] width 422 height 250
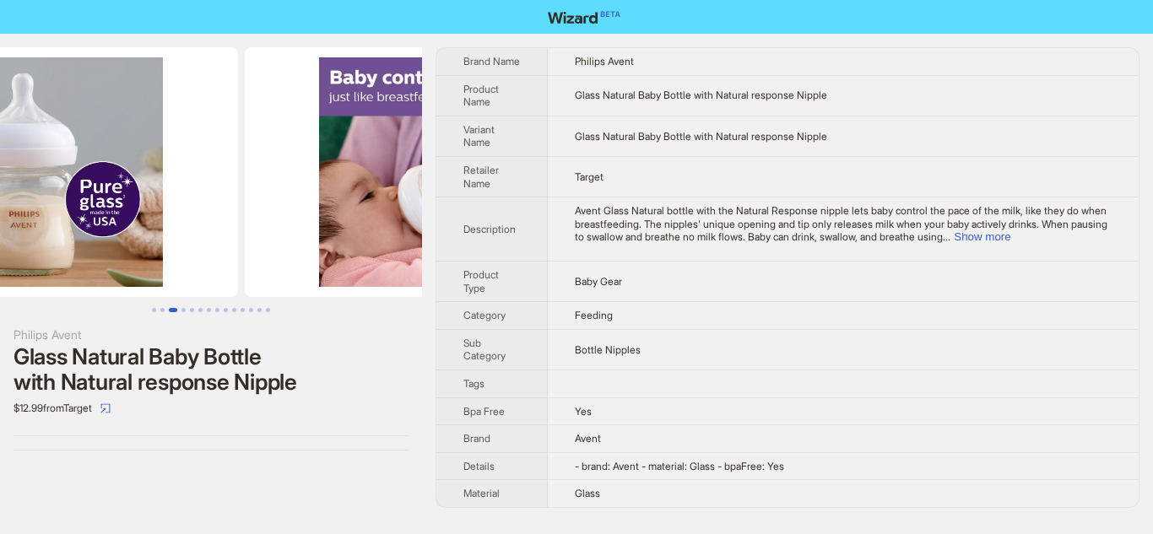
drag, startPoint x: 365, startPoint y: 220, endPoint x: 0, endPoint y: 227, distance: 364.8
click at [0, 224] on ul at bounding box center [211, 172] width 422 height 250
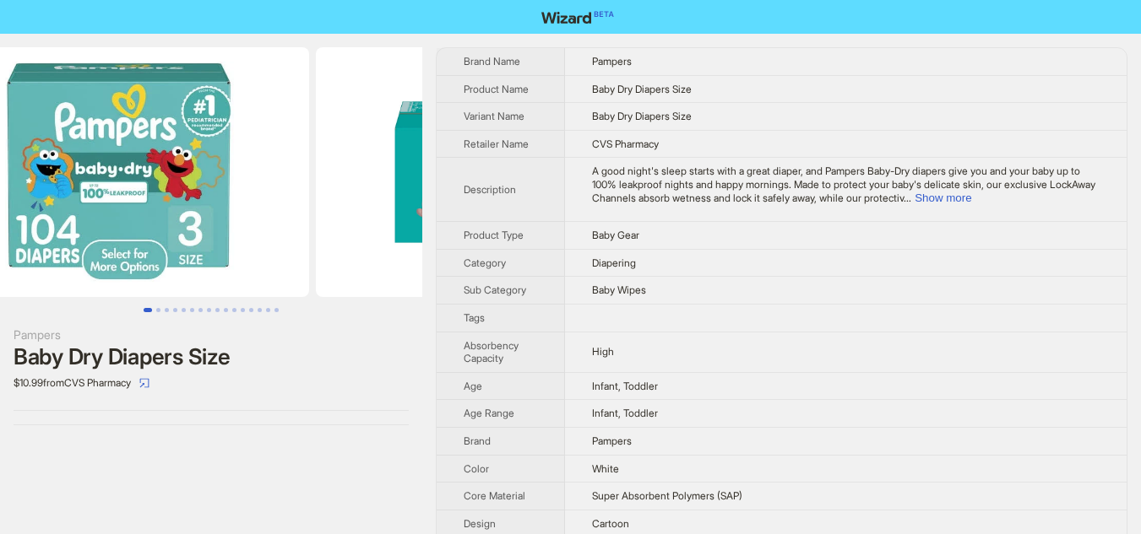
scroll to position [0, 103]
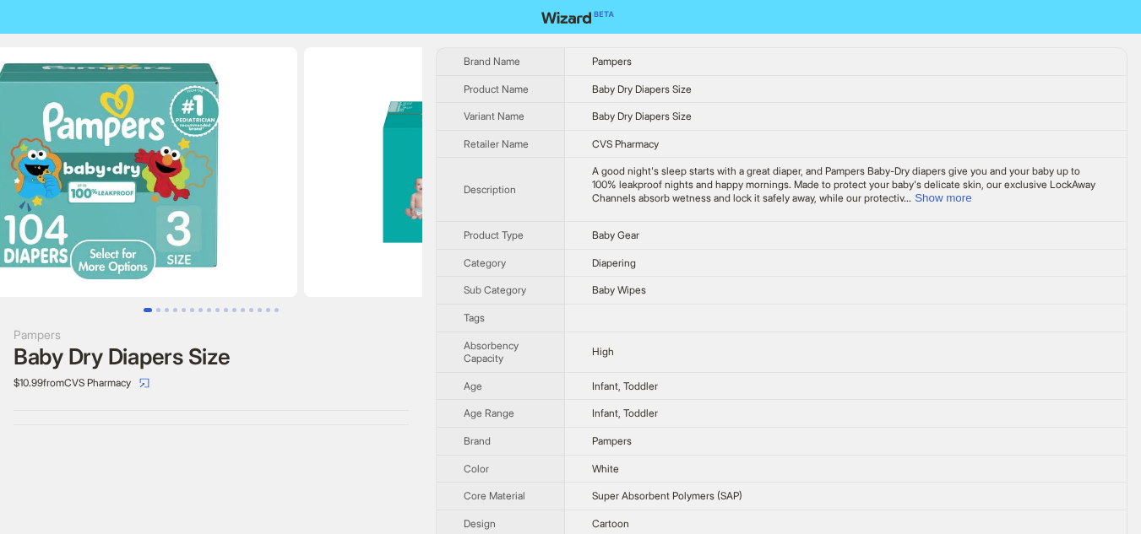
drag, startPoint x: 349, startPoint y: 235, endPoint x: 280, endPoint y: 231, distance: 68.5
click at [280, 231] on img at bounding box center [108, 172] width 378 height 250
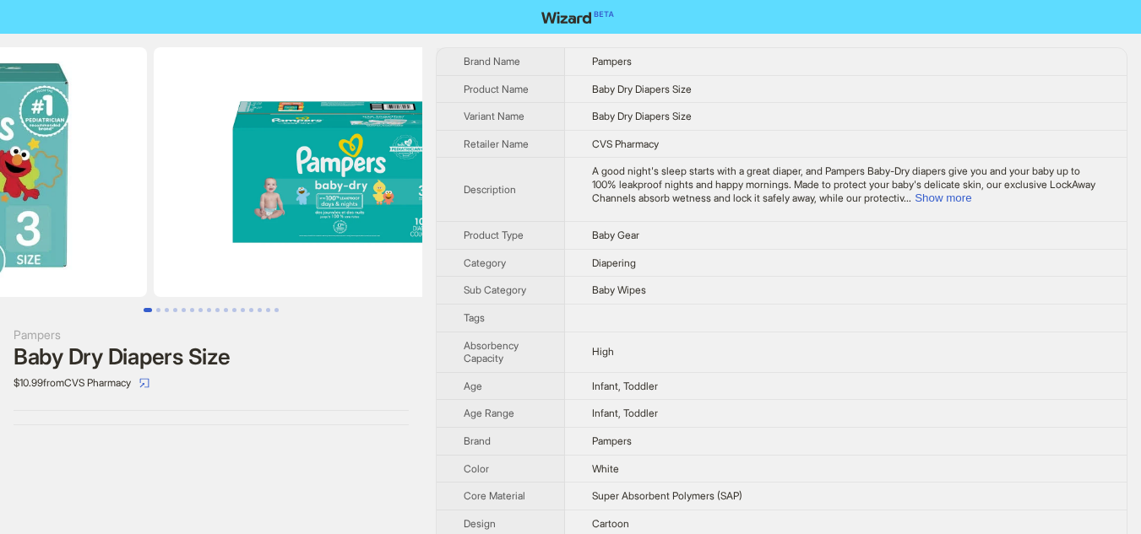
drag, startPoint x: 343, startPoint y: 223, endPoint x: 231, endPoint y: 220, distance: 111.5
click at [231, 220] on ul at bounding box center [211, 172] width 422 height 250
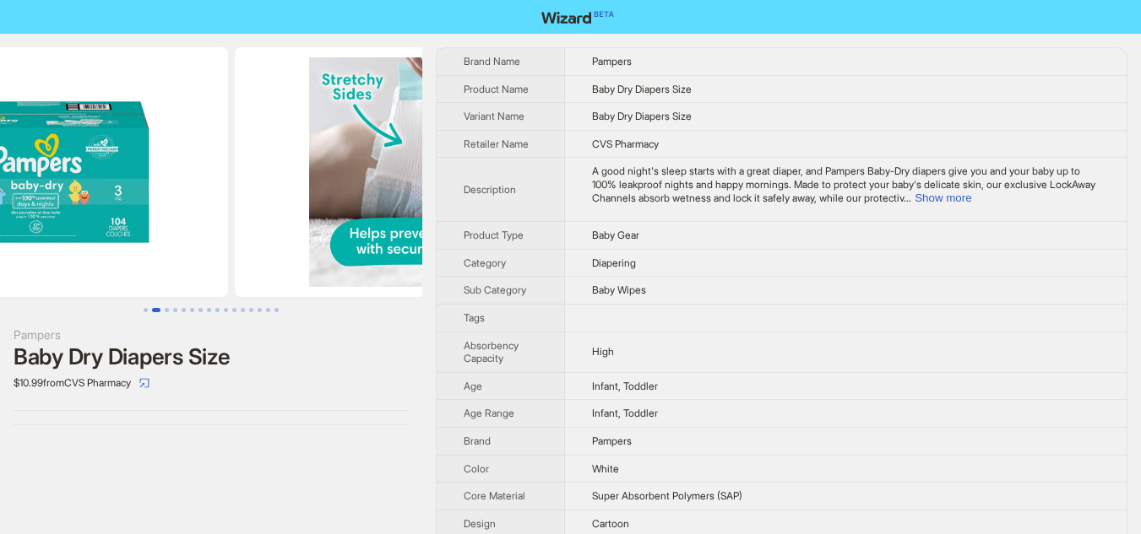
drag, startPoint x: 355, startPoint y: 229, endPoint x: 195, endPoint y: 207, distance: 161.1
click at [195, 207] on ul at bounding box center [211, 172] width 422 height 250
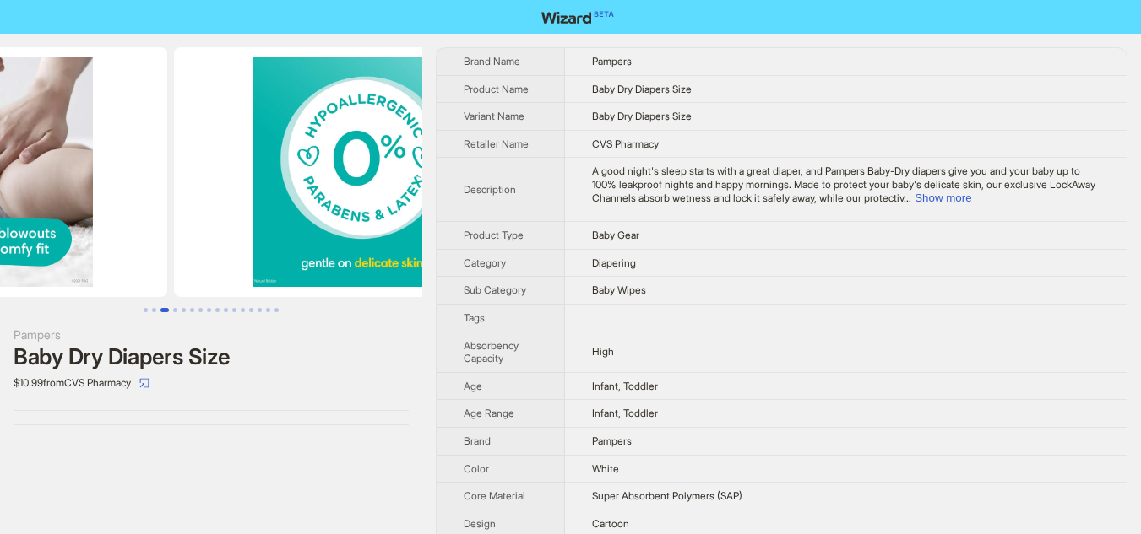
drag, startPoint x: 350, startPoint y: 210, endPoint x: 195, endPoint y: 204, distance: 155.5
click at [195, 204] on ul at bounding box center [211, 172] width 422 height 250
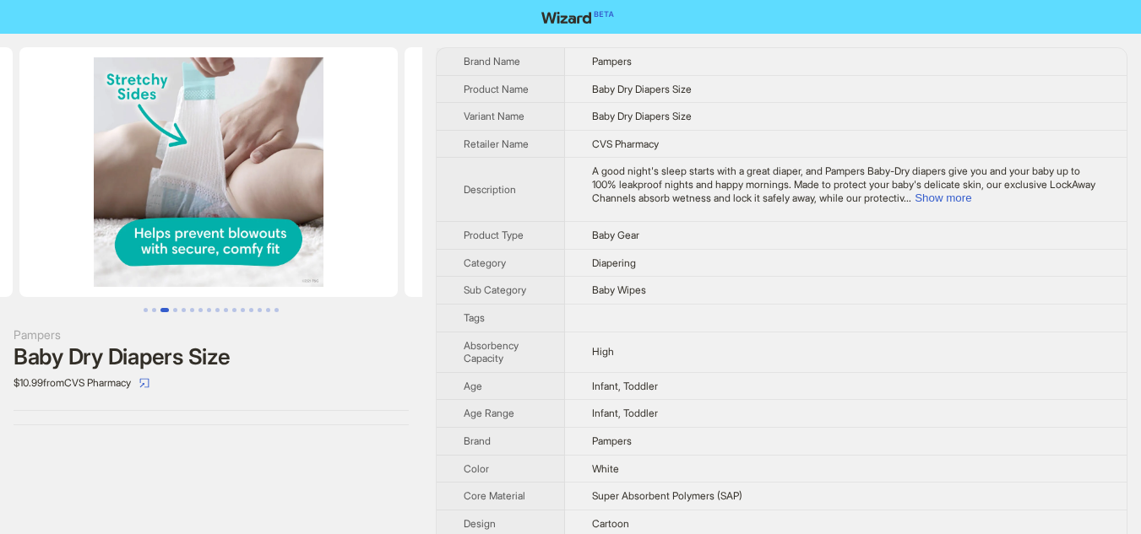
drag, startPoint x: 160, startPoint y: 214, endPoint x: 417, endPoint y: 246, distance: 258.6
click at [417, 246] on img at bounding box center [593, 172] width 378 height 250
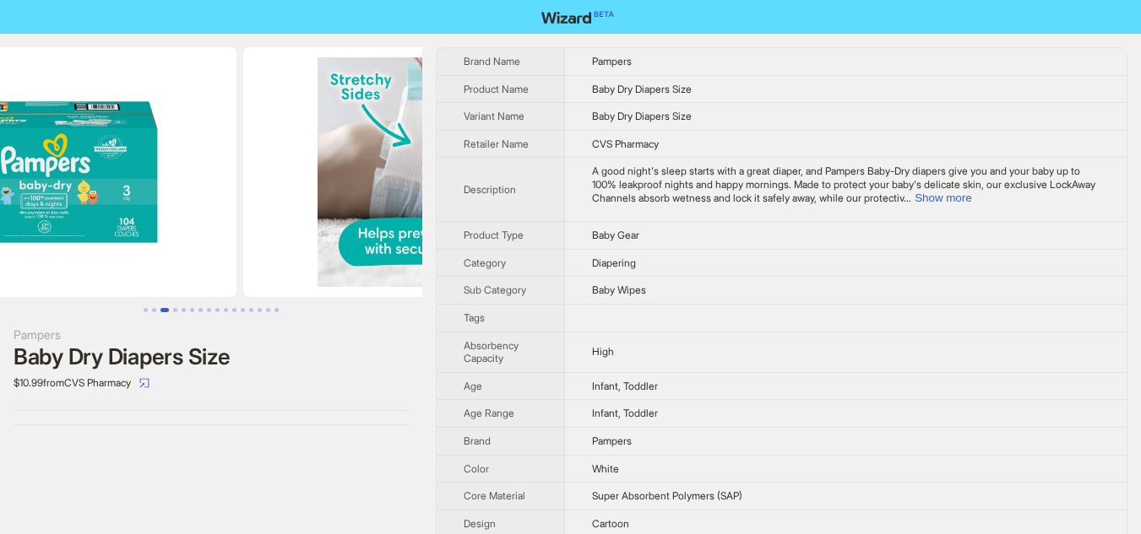
drag, startPoint x: 232, startPoint y: 233, endPoint x: 389, endPoint y: 233, distance: 157.0
click at [389, 233] on img at bounding box center [432, 172] width 378 height 250
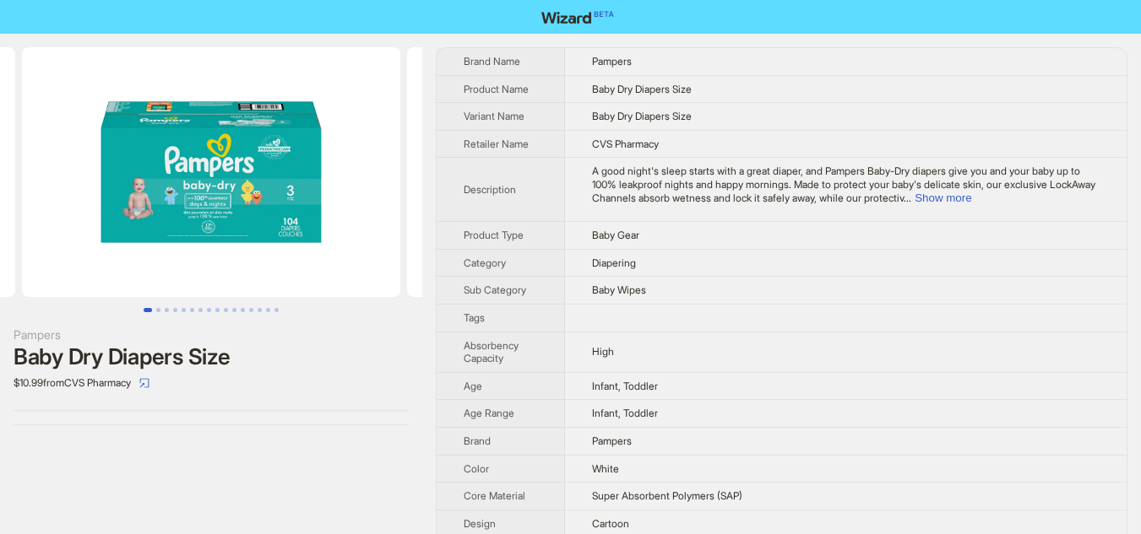
scroll to position [0, 176]
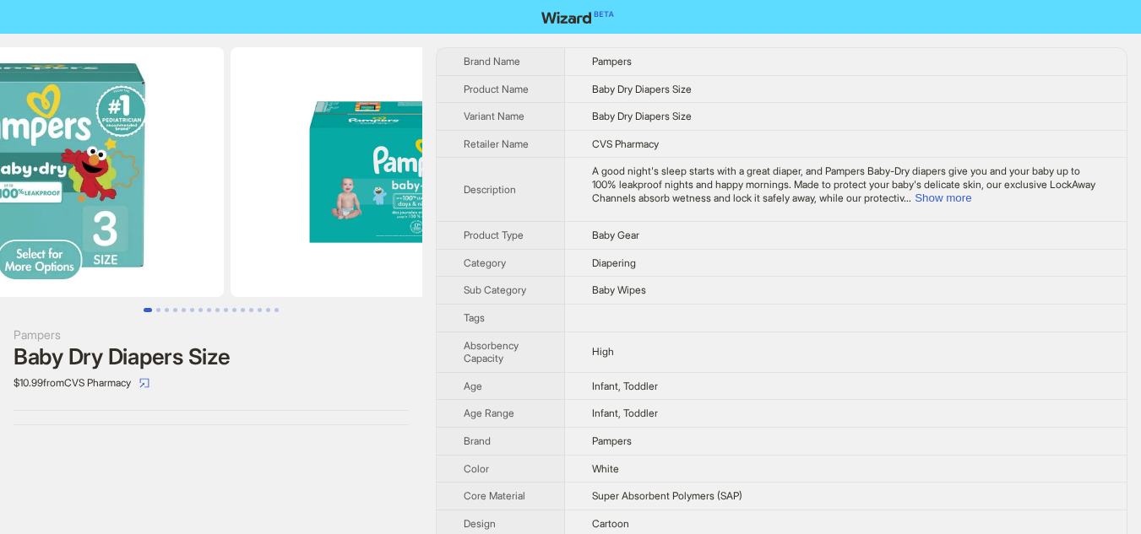
drag, startPoint x: 239, startPoint y: 219, endPoint x: 384, endPoint y: 219, distance: 145.2
click at [384, 219] on img at bounding box center [419, 172] width 378 height 250
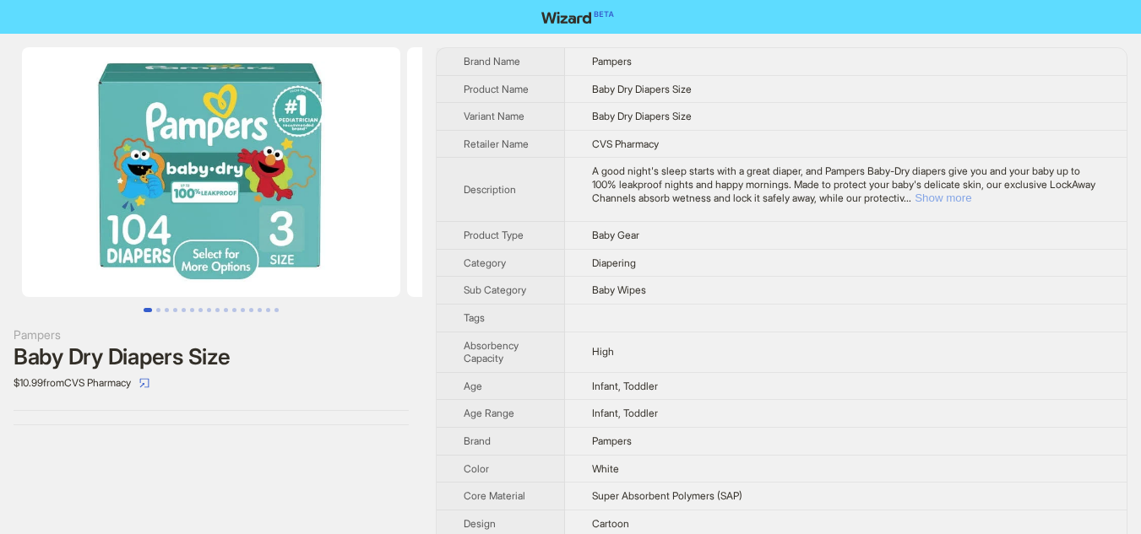
click at [971, 198] on button "Show more" at bounding box center [942, 198] width 57 height 13
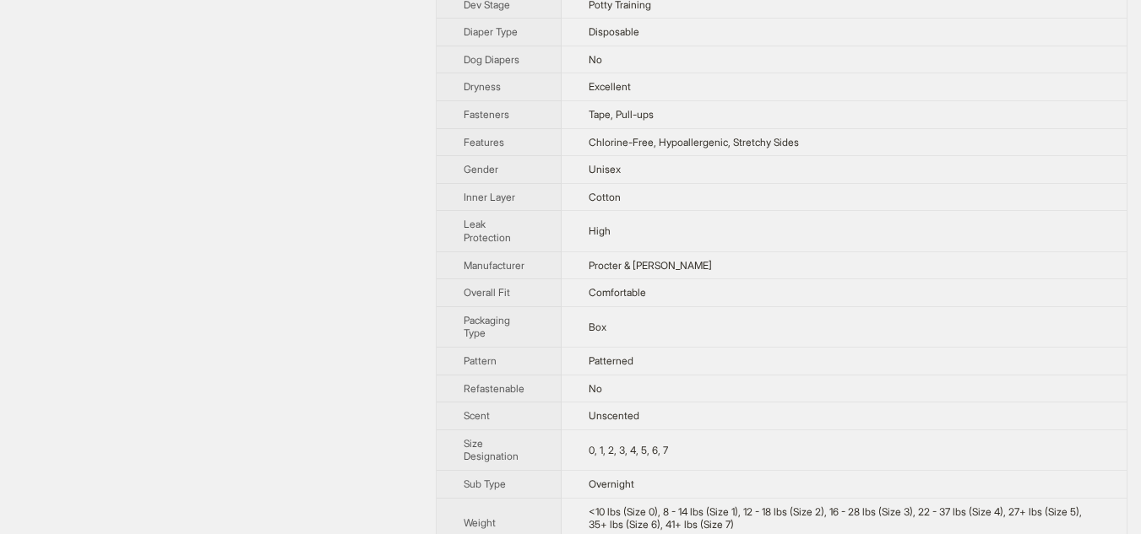
scroll to position [588, 0]
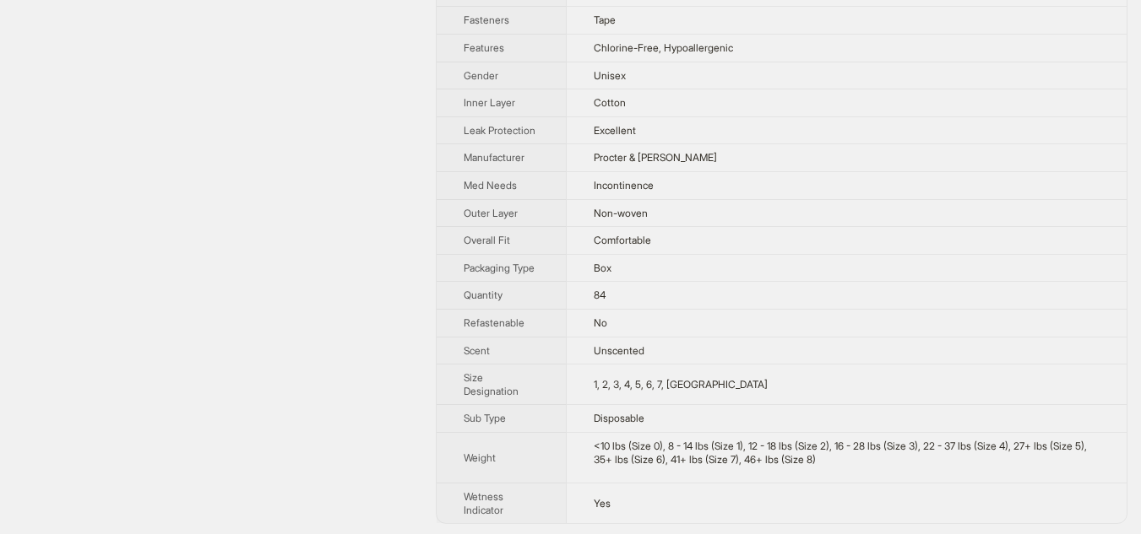
scroll to position [694, 0]
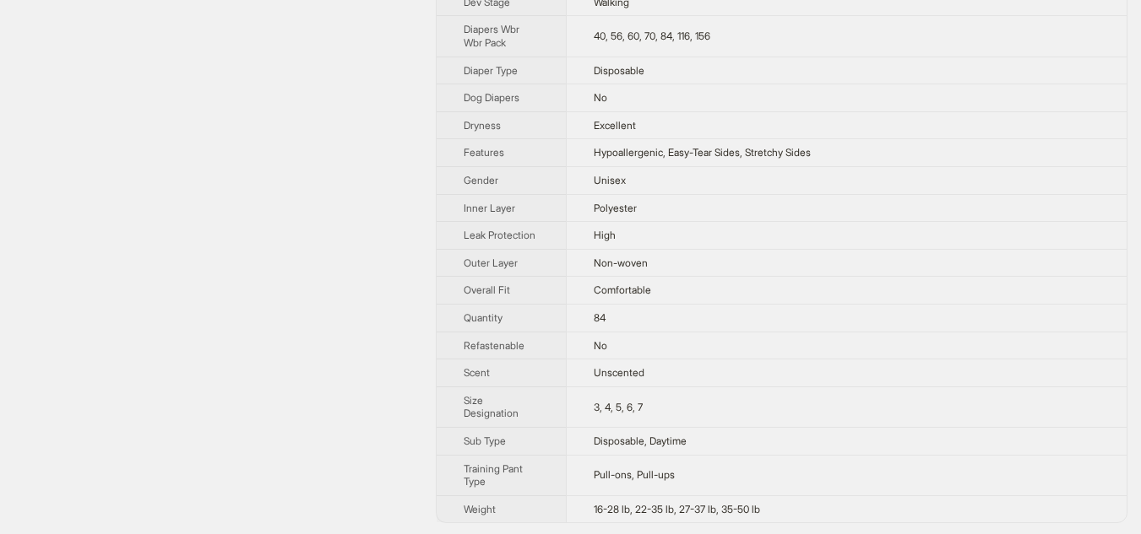
scroll to position [561, 0]
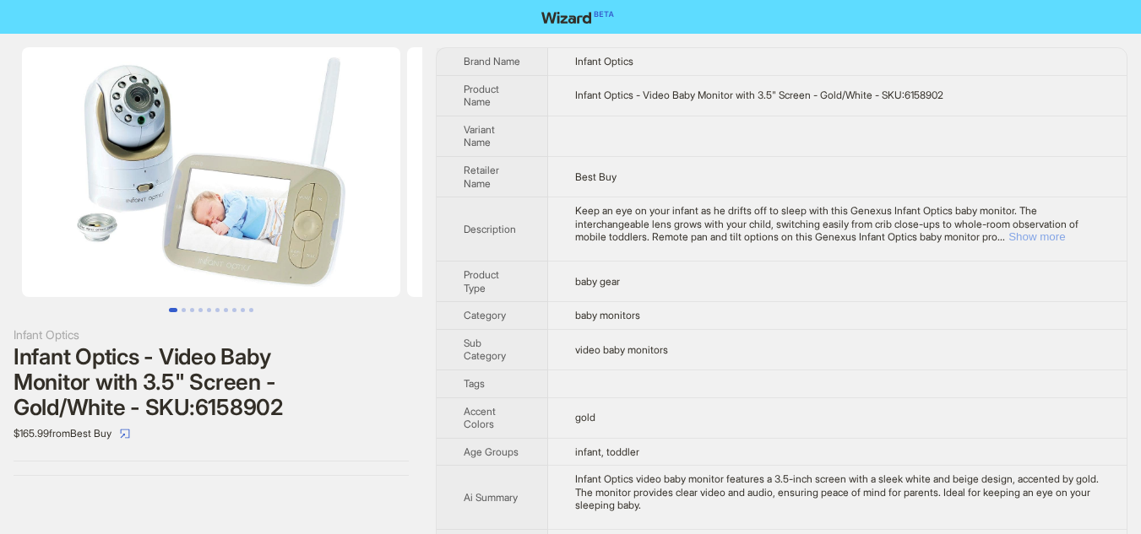
click at [1062, 235] on button "Show more" at bounding box center [1036, 236] width 57 height 13
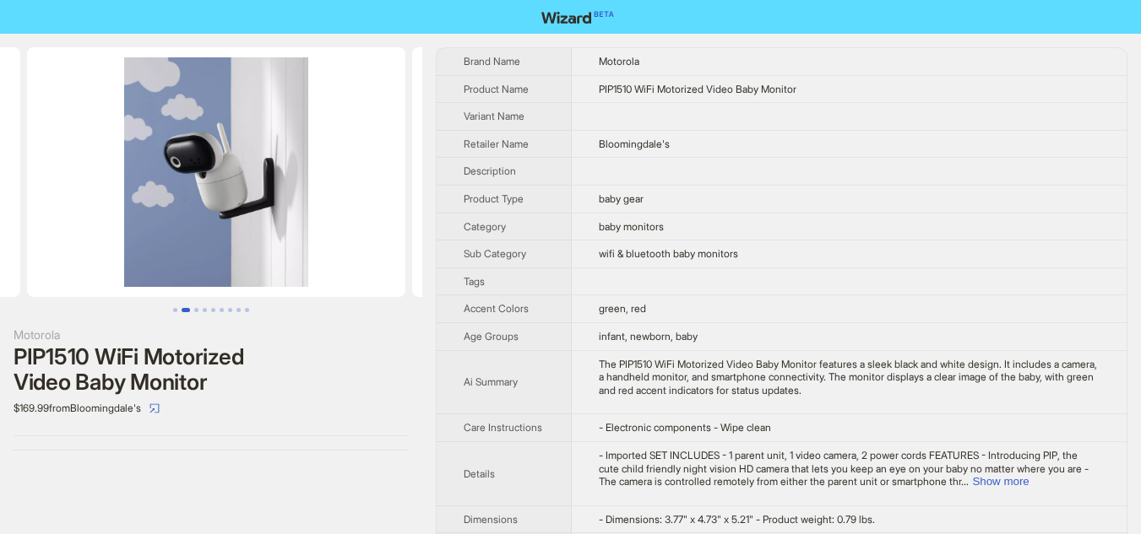
drag, startPoint x: 405, startPoint y: 209, endPoint x: 152, endPoint y: 209, distance: 253.3
click at [152, 209] on li at bounding box center [216, 172] width 385 height 250
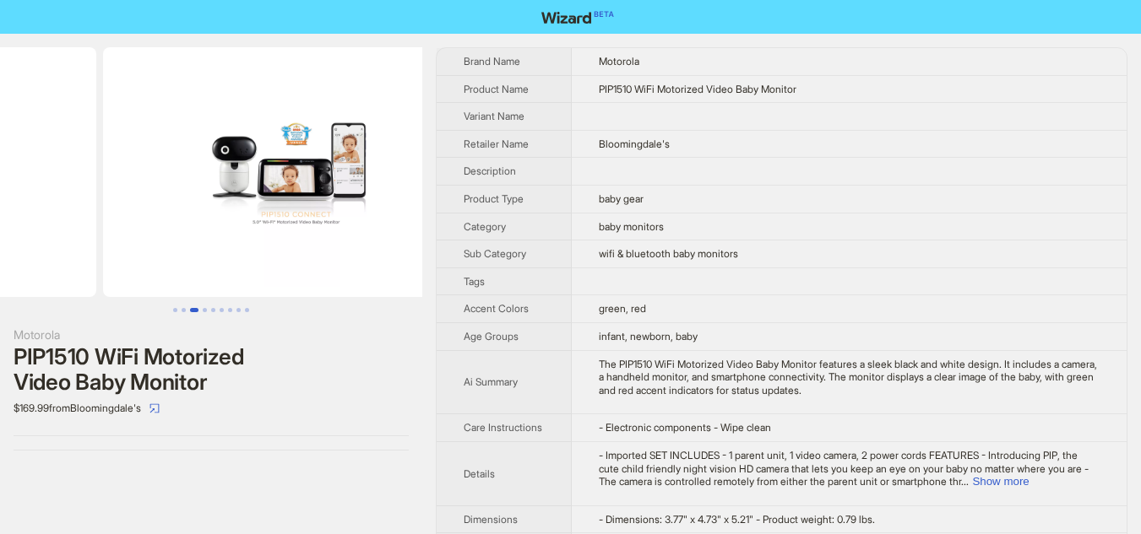
drag, startPoint x: 309, startPoint y: 224, endPoint x: 106, endPoint y: 227, distance: 202.7
click at [106, 227] on ul at bounding box center [211, 172] width 422 height 250
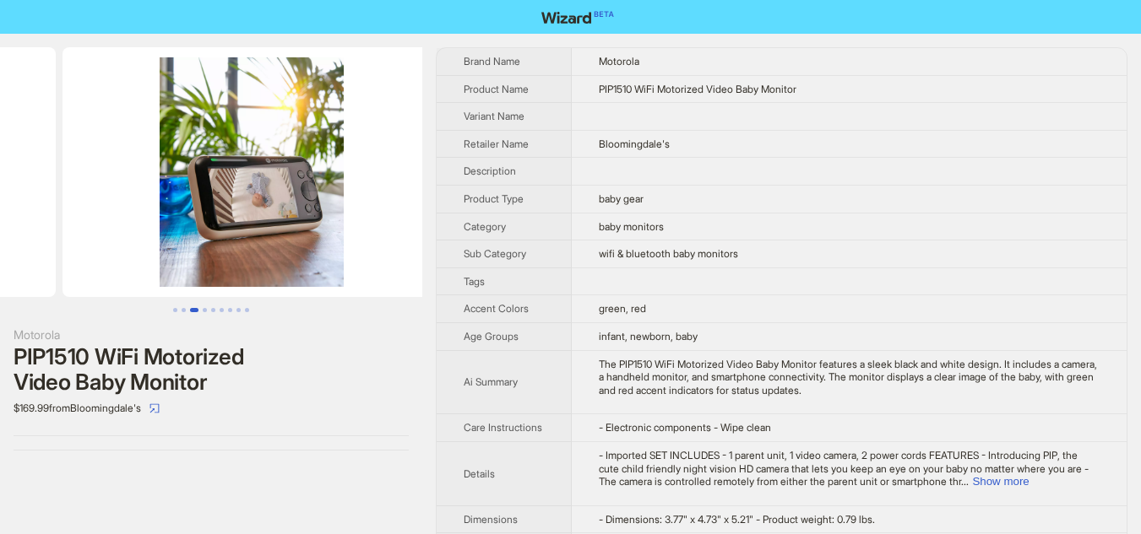
drag, startPoint x: 260, startPoint y: 227, endPoint x: 25, endPoint y: 227, distance: 234.7
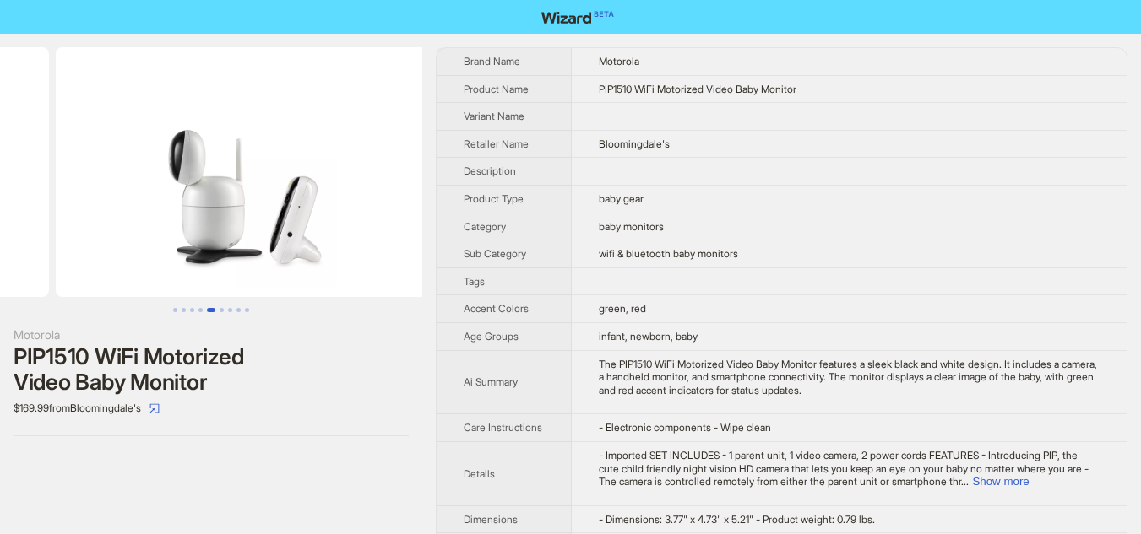
drag, startPoint x: 268, startPoint y: 226, endPoint x: 0, endPoint y: 214, distance: 267.9
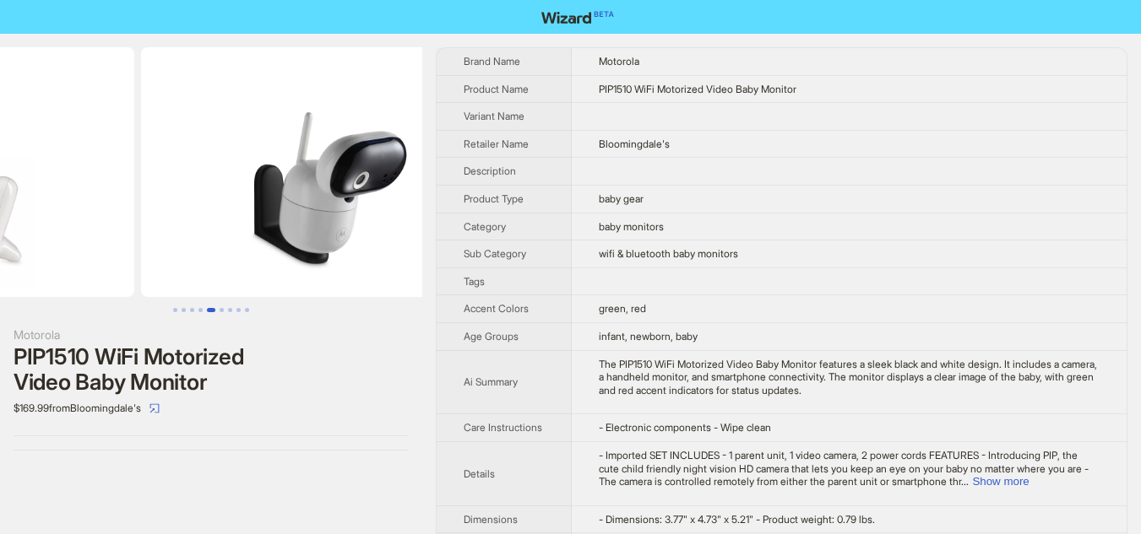
drag, startPoint x: 216, startPoint y: 212, endPoint x: 31, endPoint y: 212, distance: 184.9
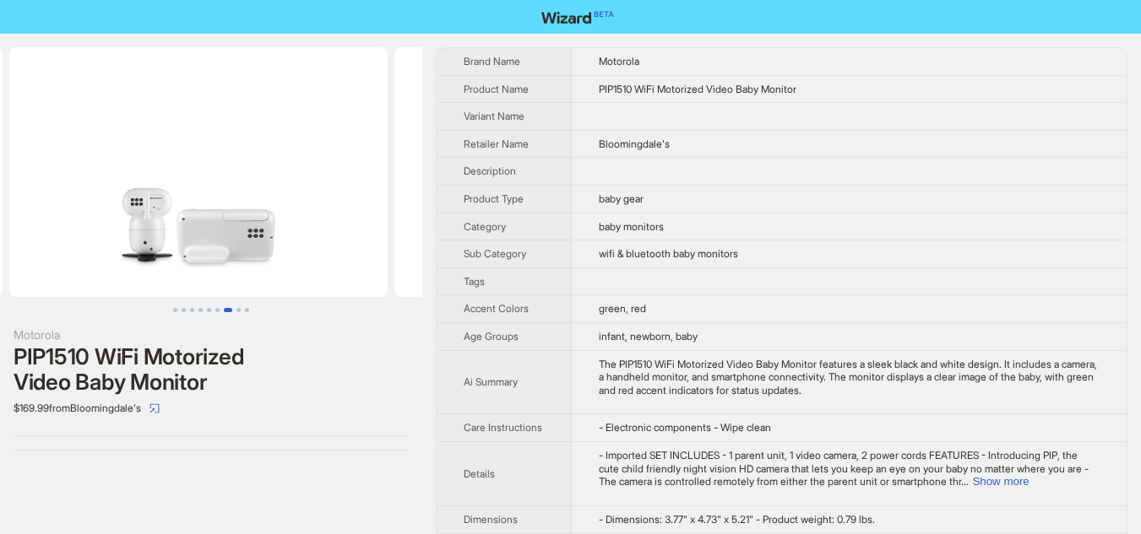
drag, startPoint x: 288, startPoint y: 221, endPoint x: 23, endPoint y: 188, distance: 267.1
click at [23, 188] on ul at bounding box center [211, 172] width 422 height 250
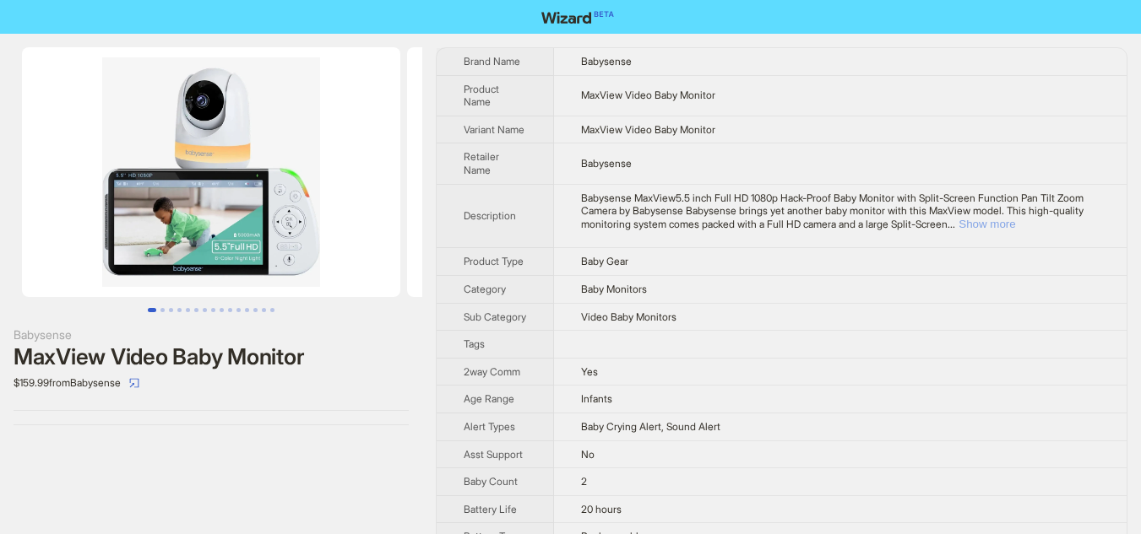
click at [1015, 220] on button "Show more" at bounding box center [986, 224] width 57 height 13
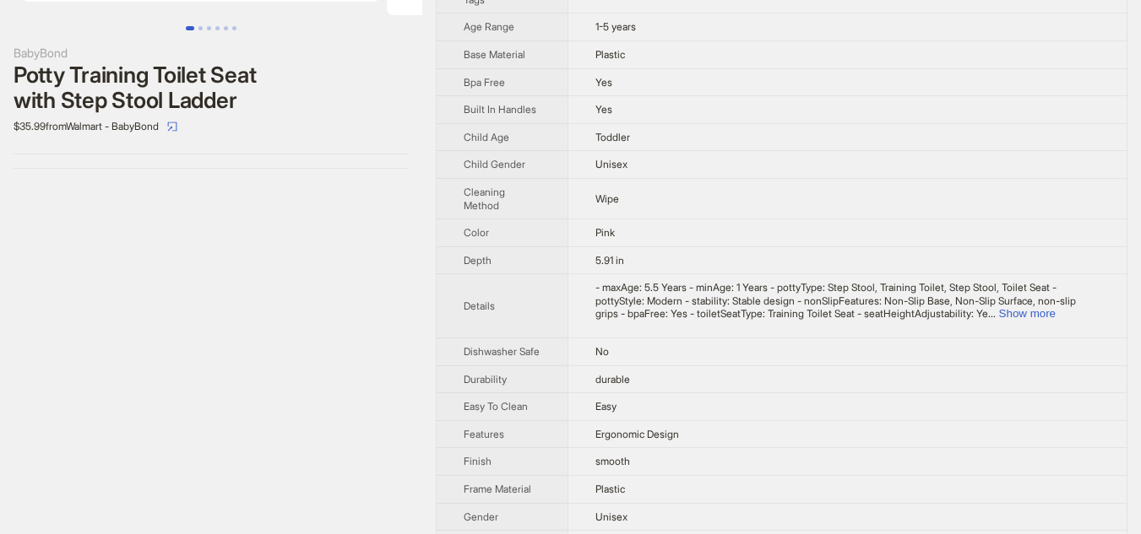
scroll to position [338, 0]
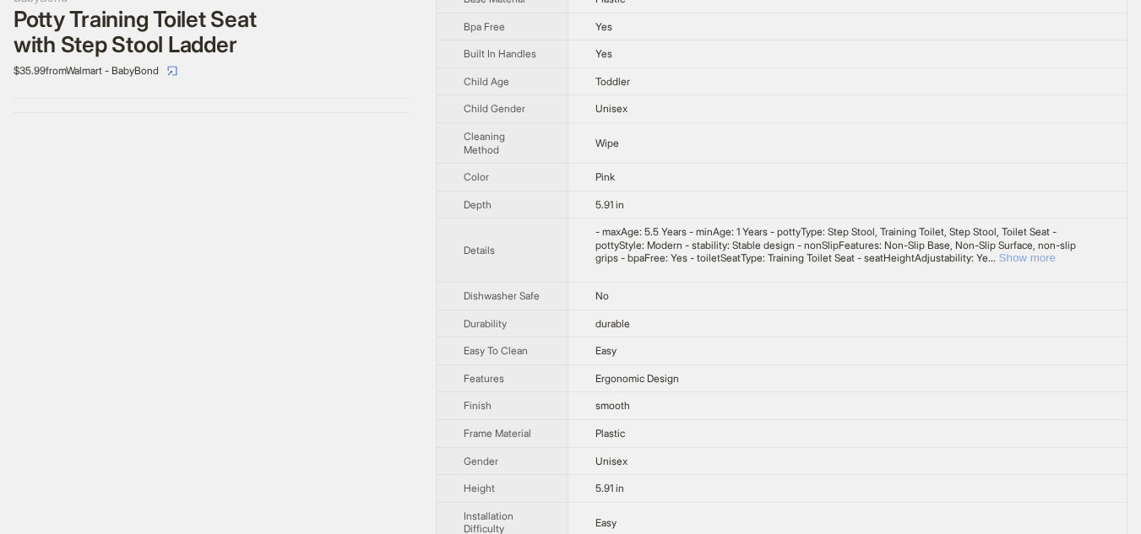
click at [1055, 254] on button "Show more" at bounding box center [1027, 258] width 57 height 13
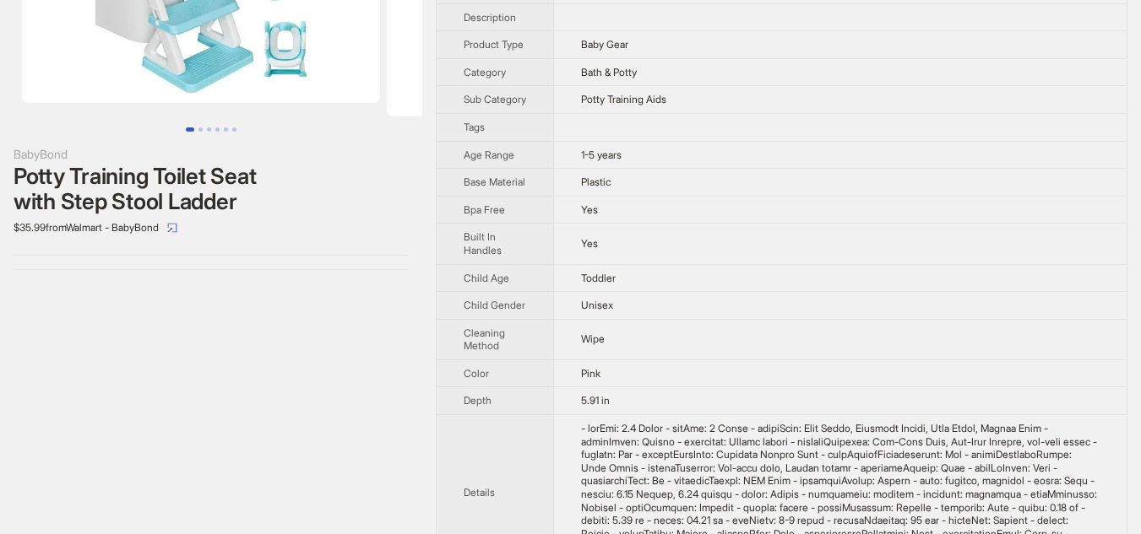
scroll to position [142, 0]
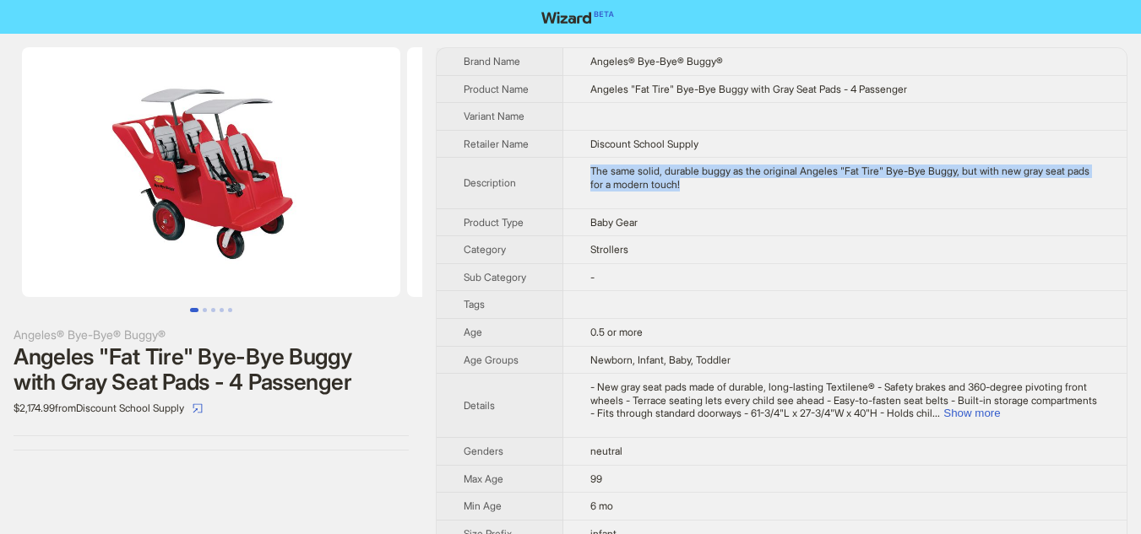
drag, startPoint x: 593, startPoint y: 171, endPoint x: 740, endPoint y: 184, distance: 148.4
click at [740, 184] on div "The same solid, durable buggy as the original Angeles "Fat Tire" Bye-Bye Buggy,…" at bounding box center [844, 178] width 509 height 26
copy div "The same solid, durable buggy as the original Angeles "Fat Tire" Bye-Bye Buggy,…"
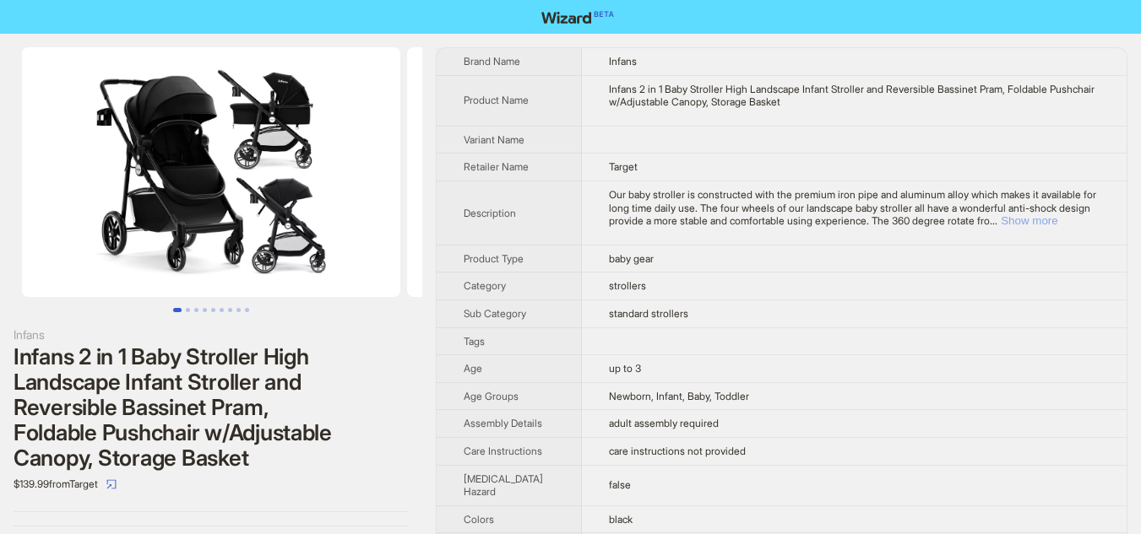
click at [1057, 221] on button "Show more" at bounding box center [1029, 220] width 57 height 13
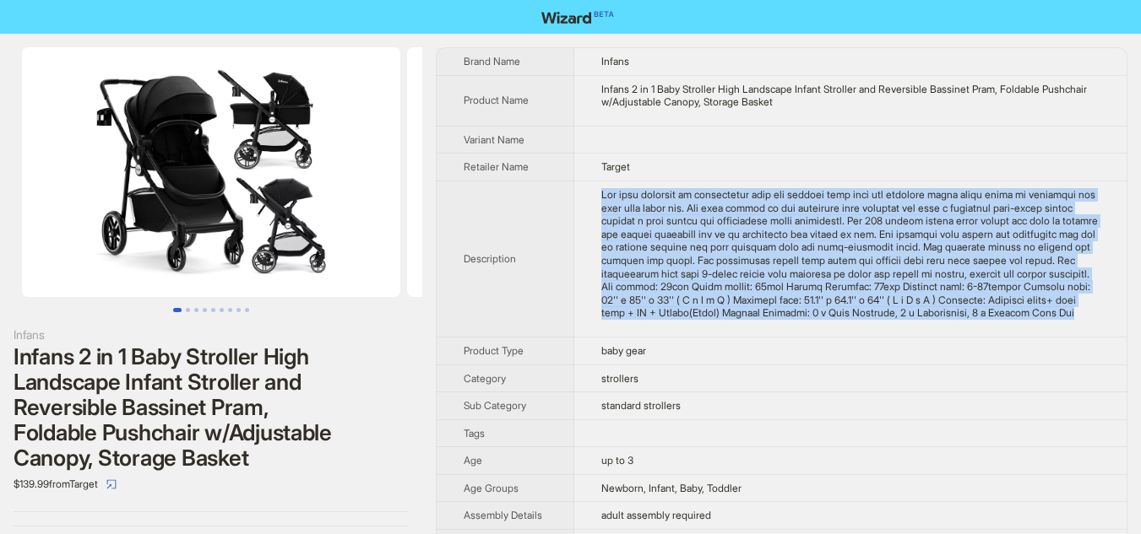
drag, startPoint x: 575, startPoint y: 220, endPoint x: 1104, endPoint y: 351, distance: 545.3
click at [1104, 337] on td at bounding box center [850, 259] width 552 height 156
copy div "Our baby stroller is constructed with the premium iron pipe and aluminum alloy …"
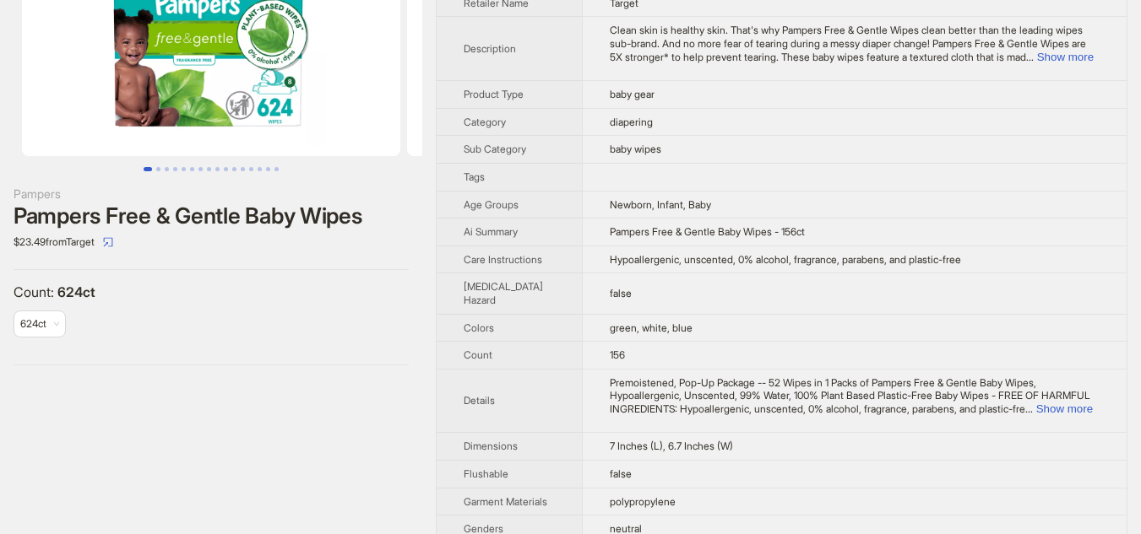
scroll to position [169, 0]
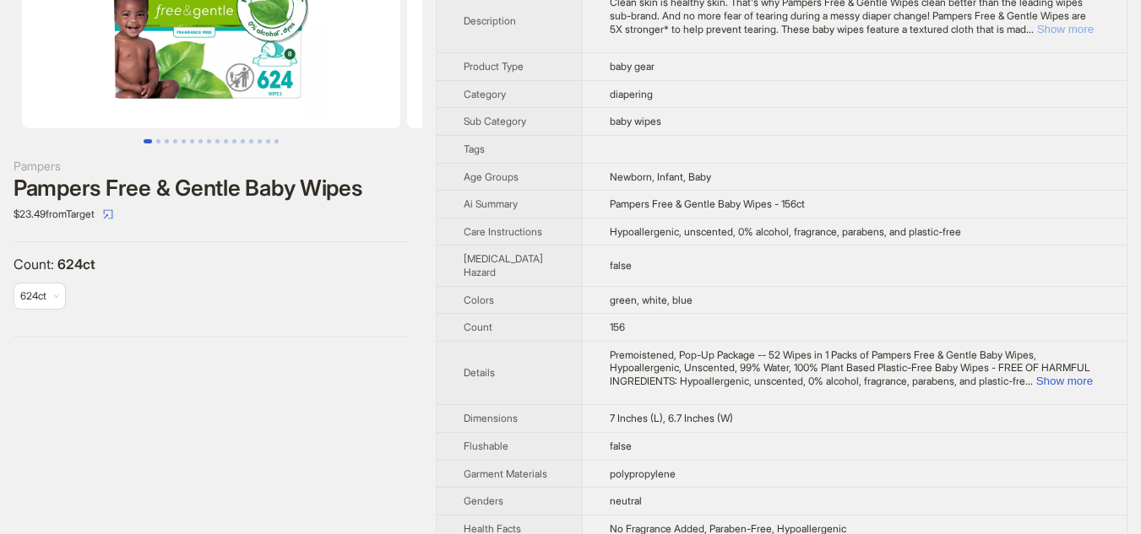
click at [1053, 28] on button "Show more" at bounding box center [1065, 29] width 57 height 13
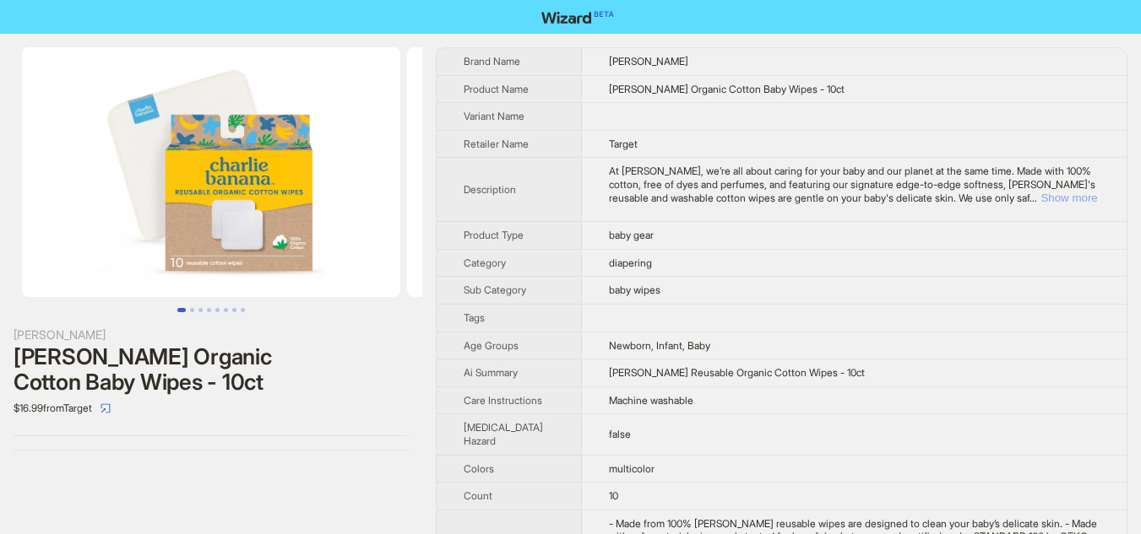
click at [1059, 204] on button "Show more" at bounding box center [1068, 198] width 57 height 13
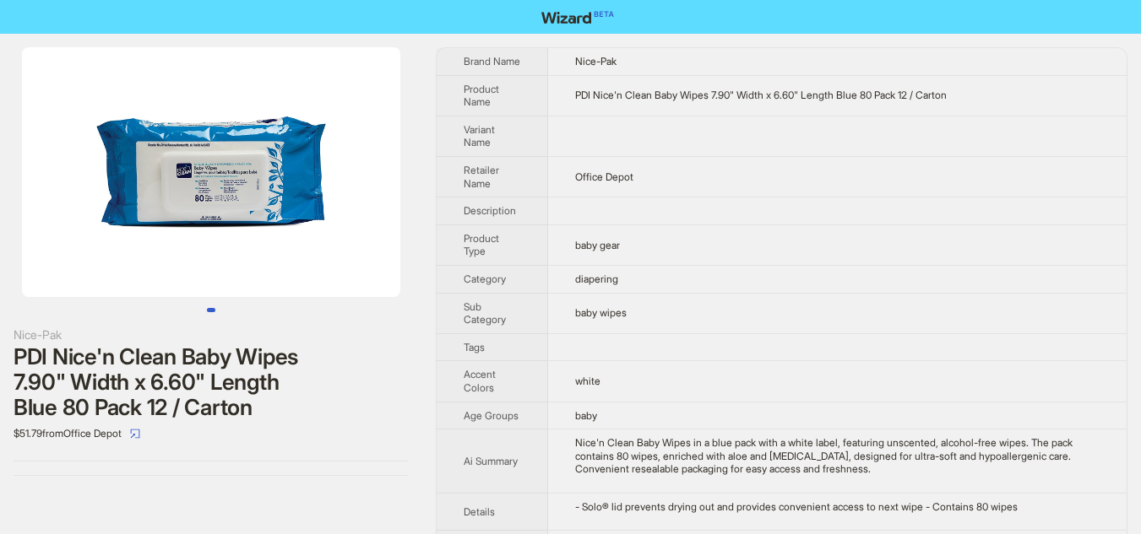
scroll to position [84, 0]
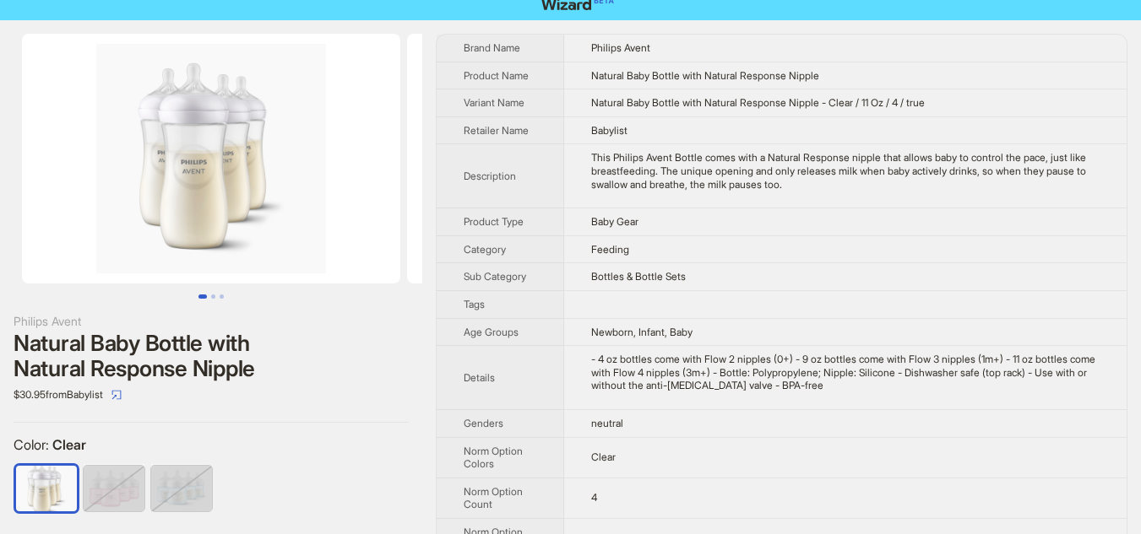
scroll to position [3, 0]
